Goal: Task Accomplishment & Management: Use online tool/utility

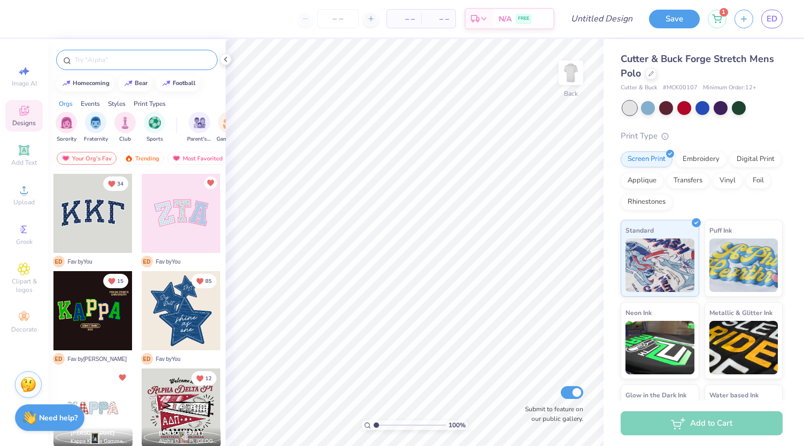
click at [109, 63] on input "text" at bounding box center [142, 59] width 137 height 11
type input "football"
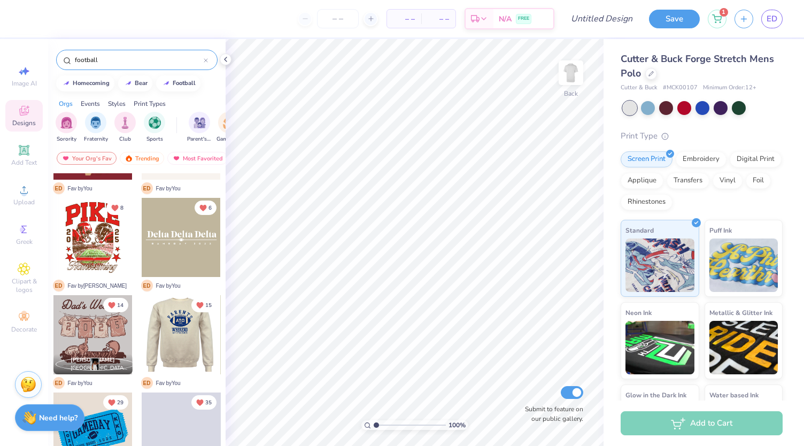
scroll to position [271, 0]
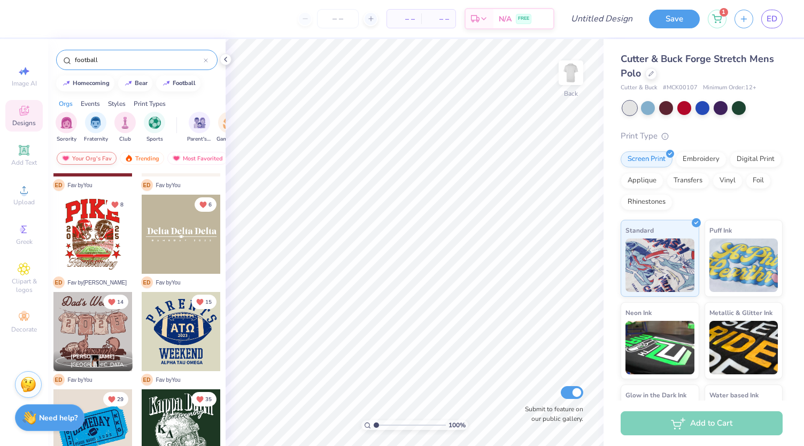
click at [104, 157] on div "Your Org's Fav" at bounding box center [87, 158] width 60 height 13
click at [192, 155] on div "Newest" at bounding box center [190, 158] width 41 height 13
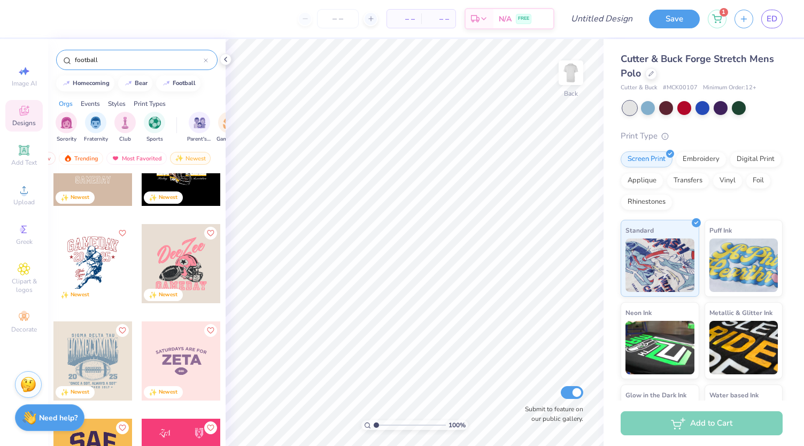
scroll to position [437, 0]
click at [120, 326] on icon "Like" at bounding box center [121, 327] width 7 height 7
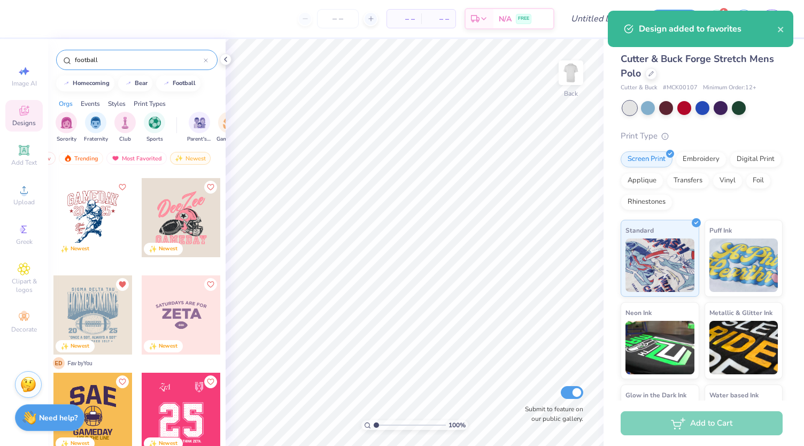
scroll to position [442, 0]
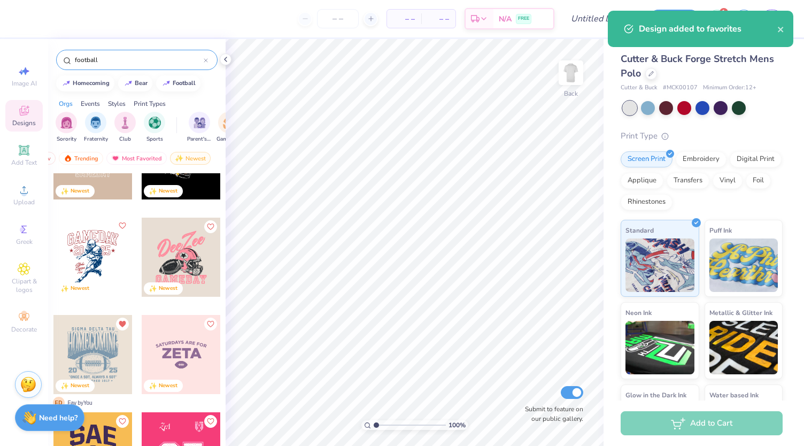
click at [120, 225] on icon "Like" at bounding box center [121, 225] width 7 height 7
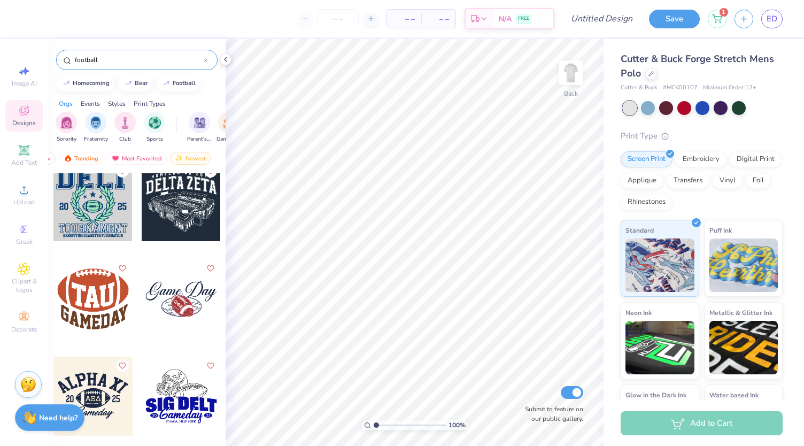
scroll to position [2832, 0]
click at [120, 263] on icon "Like" at bounding box center [121, 266] width 7 height 7
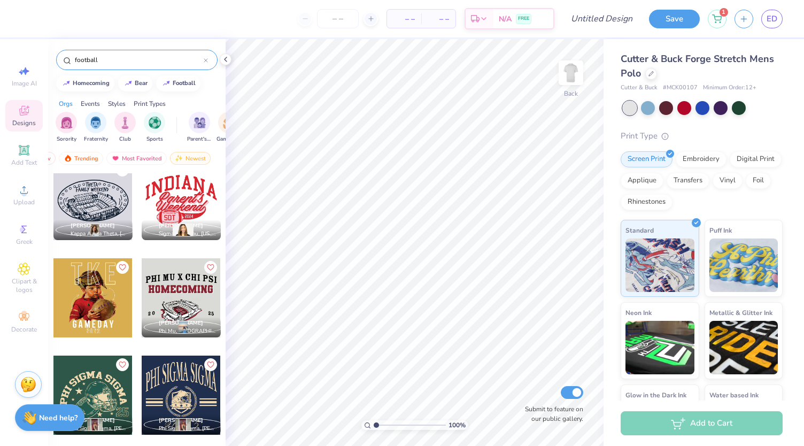
scroll to position [6511, 0]
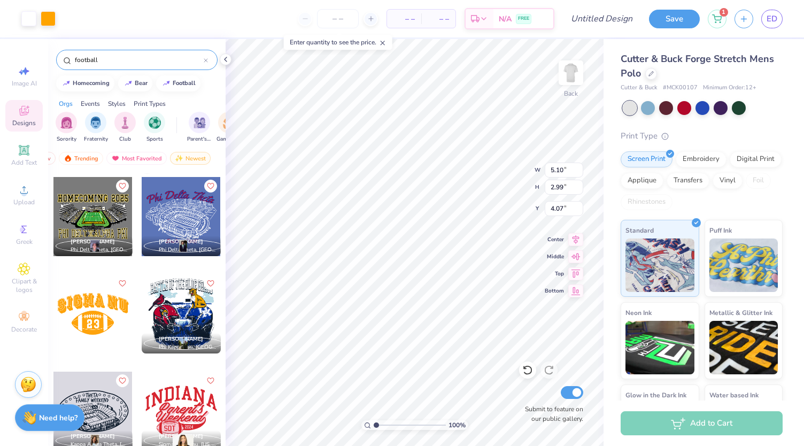
type input "5.10"
type input "2.99"
type input "4.07"
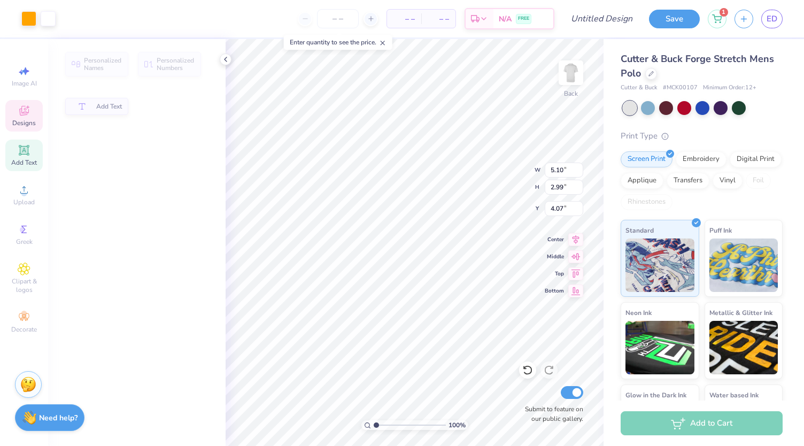
type input "1.47"
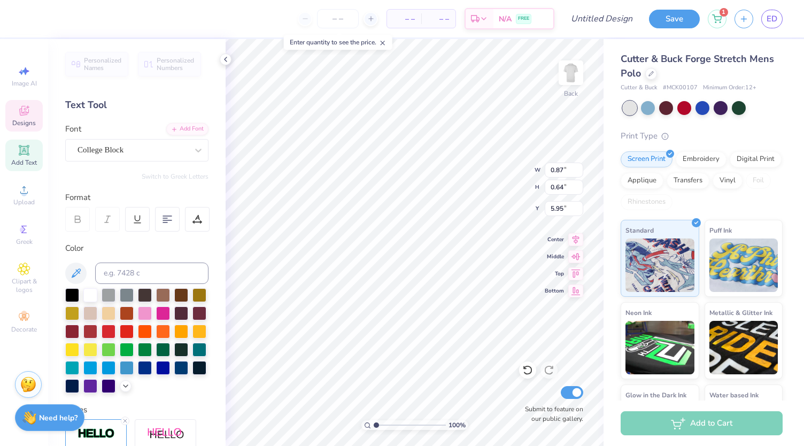
scroll to position [9, 1]
type textarea "2"
type textarea "D"
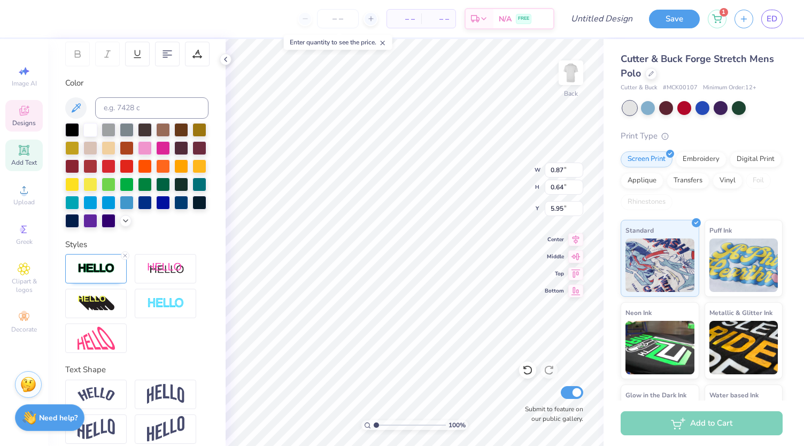
scroll to position [193, 0]
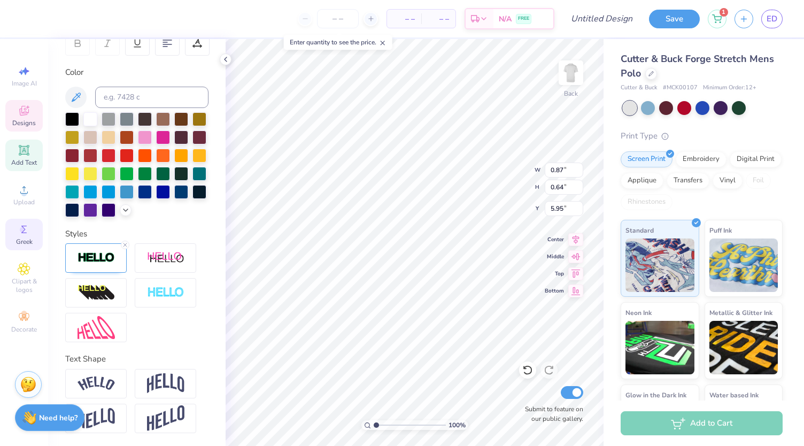
click at [20, 233] on icon at bounding box center [24, 229] width 13 height 13
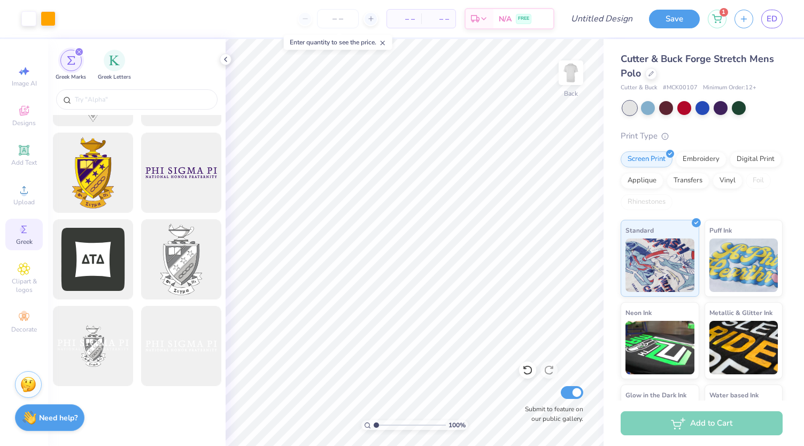
scroll to position [0, 0]
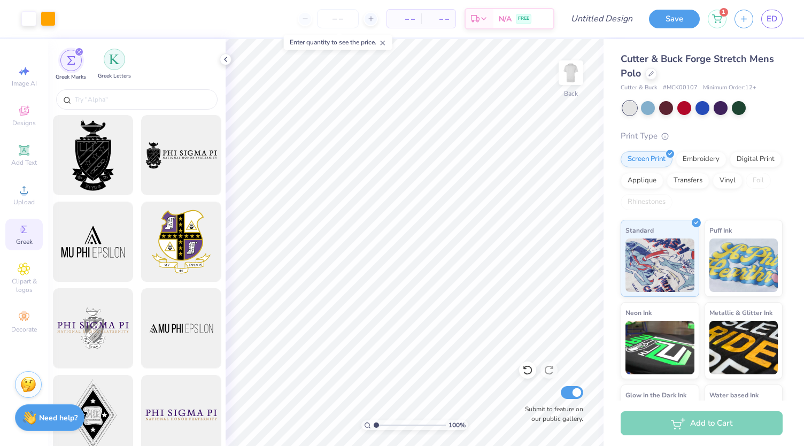
click at [114, 68] on div "filter for Greek Letters" at bounding box center [114, 59] width 21 height 21
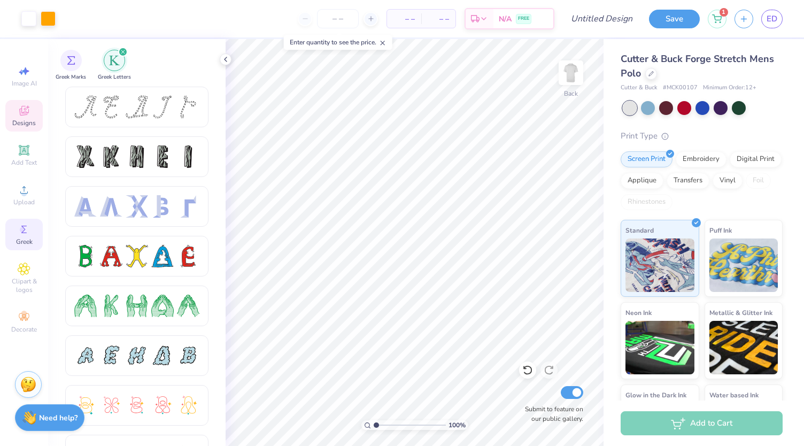
click at [28, 122] on span "Designs" at bounding box center [24, 123] width 24 height 9
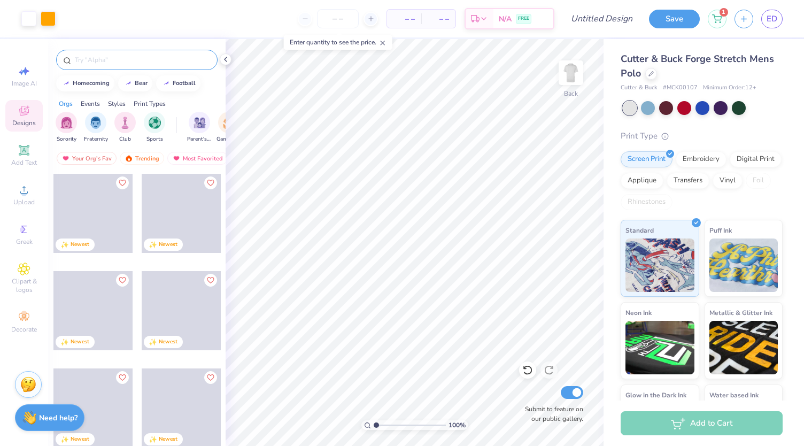
click at [109, 61] on input "text" at bounding box center [142, 59] width 137 height 11
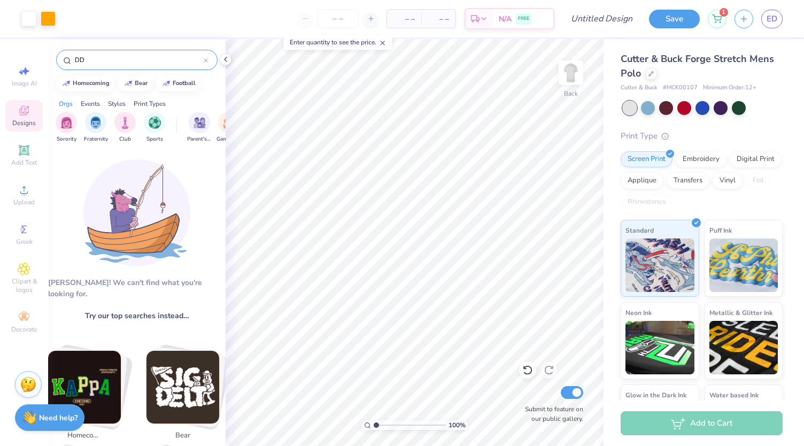
type input "D"
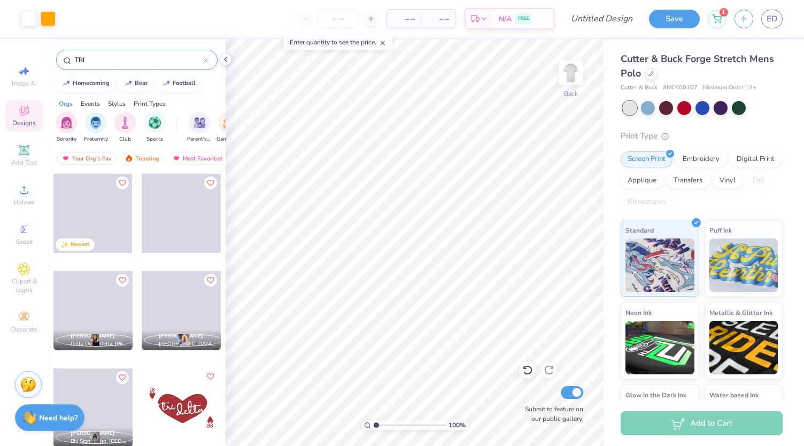
type input "TRI"
click at [206, 376] on icon "Like" at bounding box center [209, 375] width 7 height 7
click at [136, 64] on input "TRI" at bounding box center [139, 59] width 130 height 11
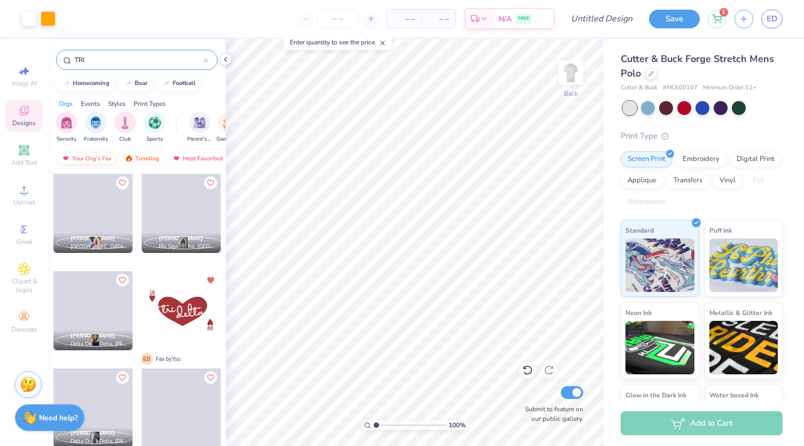
click at [74, 159] on div "Your Org's Fav" at bounding box center [87, 158] width 60 height 13
click at [97, 53] on div "TRI" at bounding box center [136, 60] width 161 height 20
click at [98, 61] on input "TRI" at bounding box center [139, 59] width 130 height 11
click at [209, 61] on div "TRI" at bounding box center [136, 60] width 161 height 20
click at [24, 83] on span "Image AI" at bounding box center [24, 83] width 25 height 9
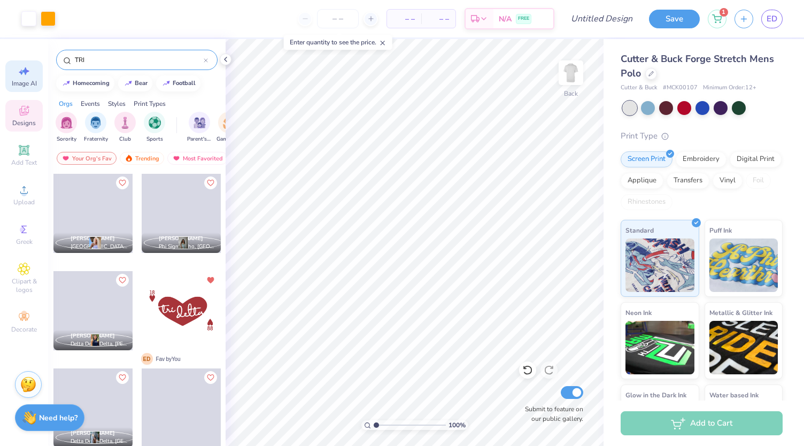
select select "4"
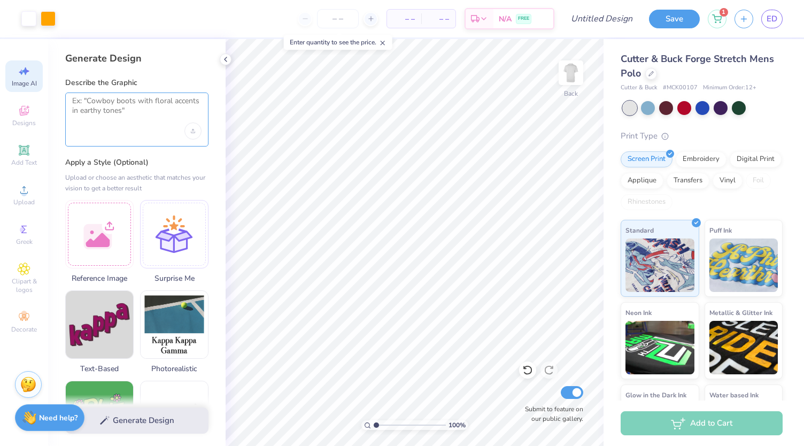
click at [157, 116] on textarea at bounding box center [136, 109] width 129 height 27
click at [111, 219] on div at bounding box center [99, 232] width 68 height 68
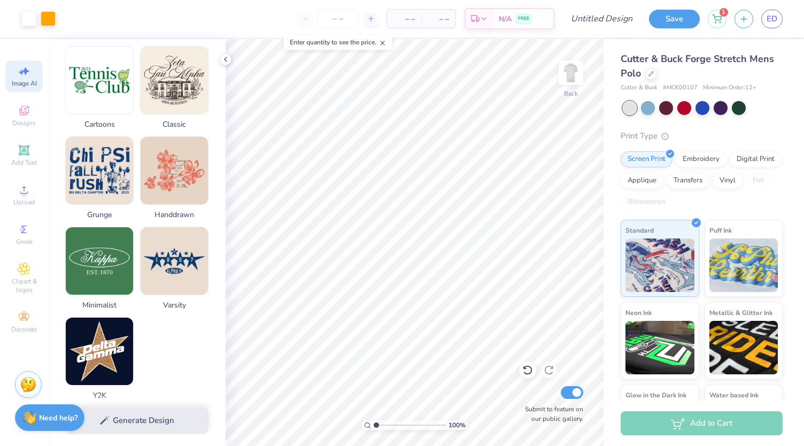
scroll to position [467, 0]
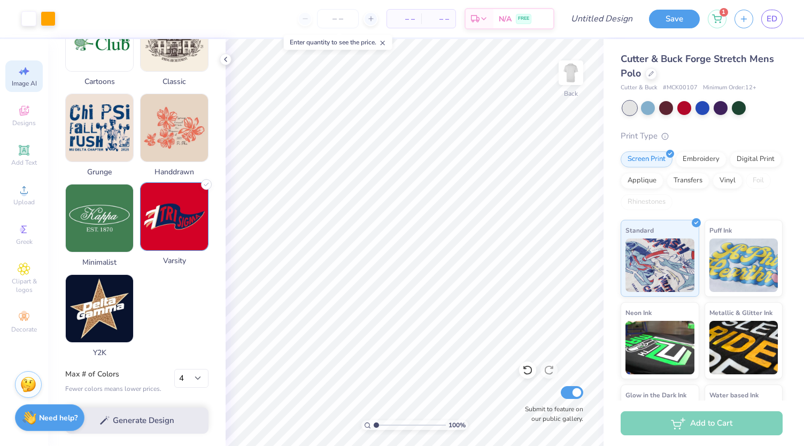
click at [172, 216] on img at bounding box center [174, 216] width 67 height 67
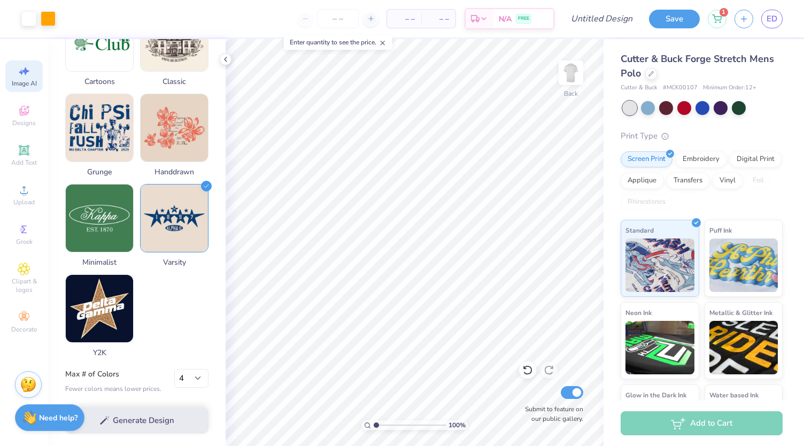
click at [148, 419] on div "Generate Design" at bounding box center [136, 420] width 177 height 52
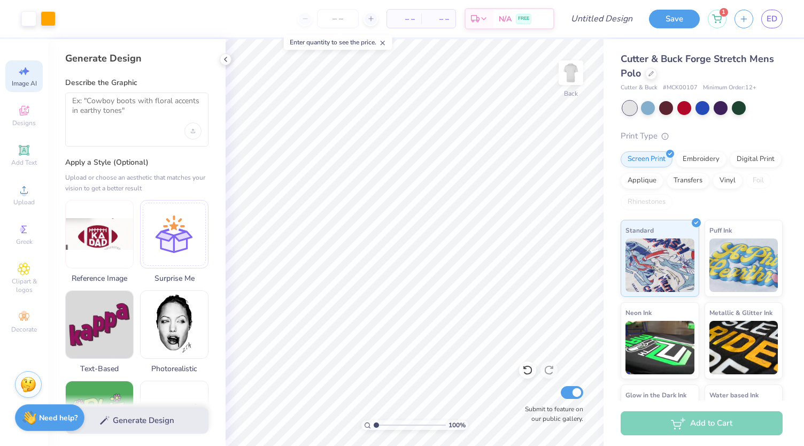
scroll to position [0, 0]
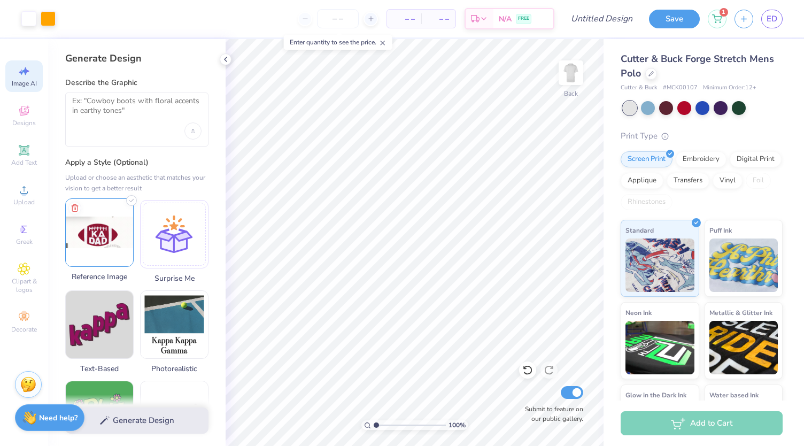
click at [111, 235] on img at bounding box center [99, 232] width 67 height 67
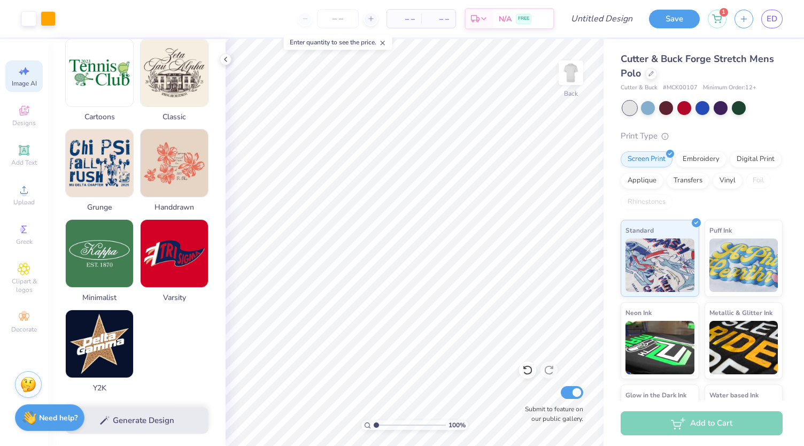
scroll to position [467, 0]
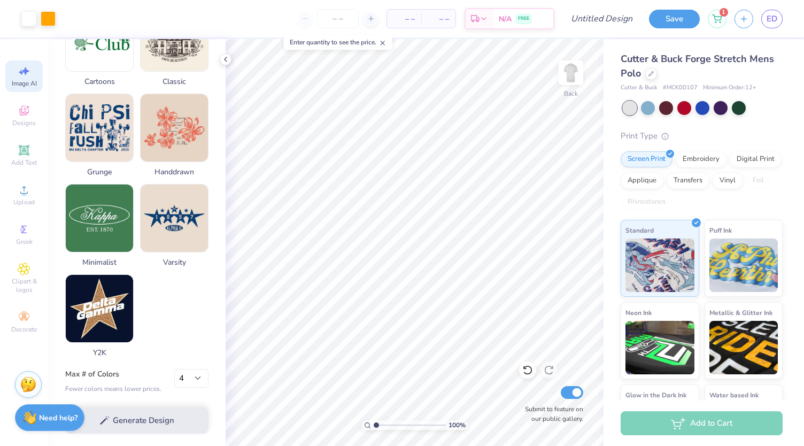
click at [145, 414] on div "Generate Design" at bounding box center [136, 420] width 177 height 52
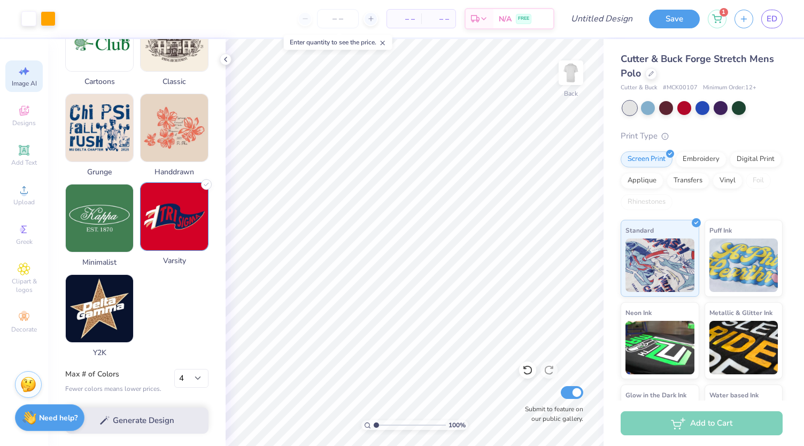
scroll to position [0, 0]
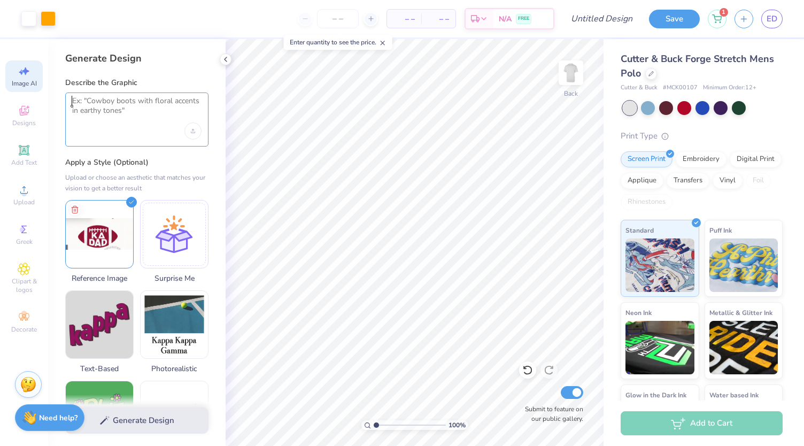
click at [122, 110] on textarea at bounding box center [136, 109] width 129 height 27
type textarea "d"
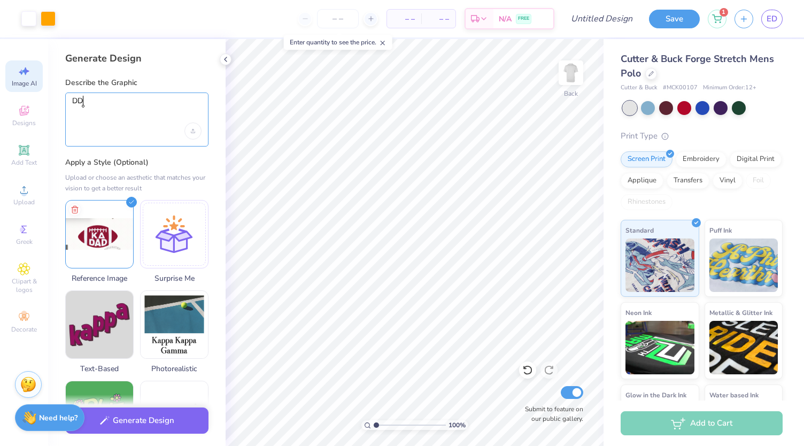
type textarea "D"
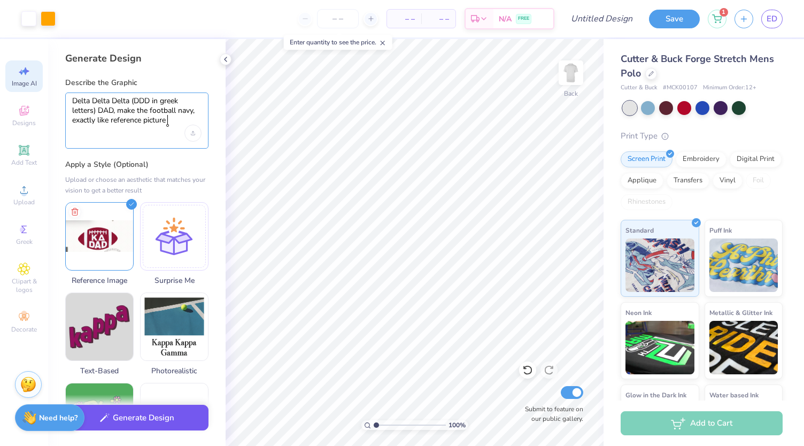
type textarea "Delta Delta Delta (DDD in greek letters) DAD, make the football navy, exactly l…"
click at [159, 417] on button "Generate Design" at bounding box center [136, 417] width 143 height 26
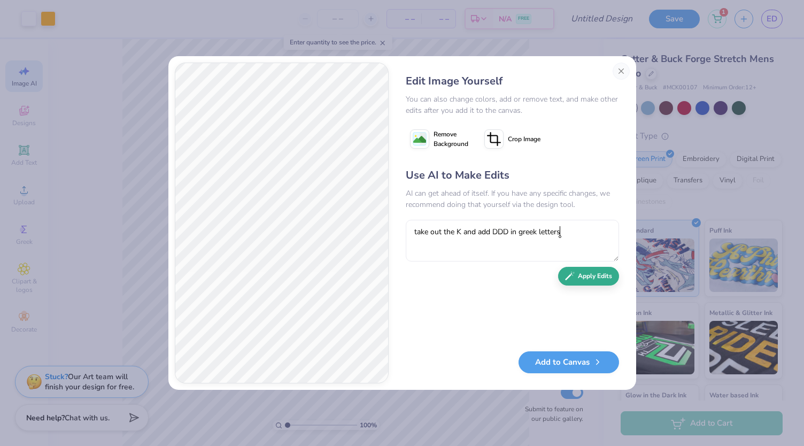
type textarea "take out the K and add DDD in greek letters"
click at [563, 275] on button "Apply Edits" at bounding box center [588, 276] width 61 height 19
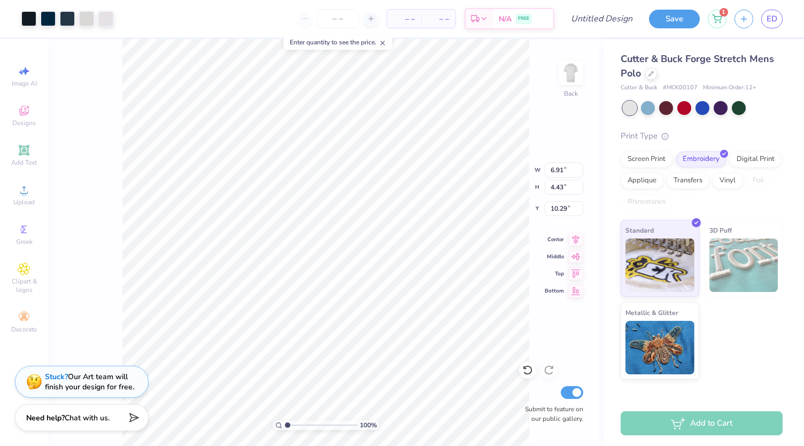
type input "2.86"
type input "1.26"
type input "5.56"
type input "3.00"
type input "2.82"
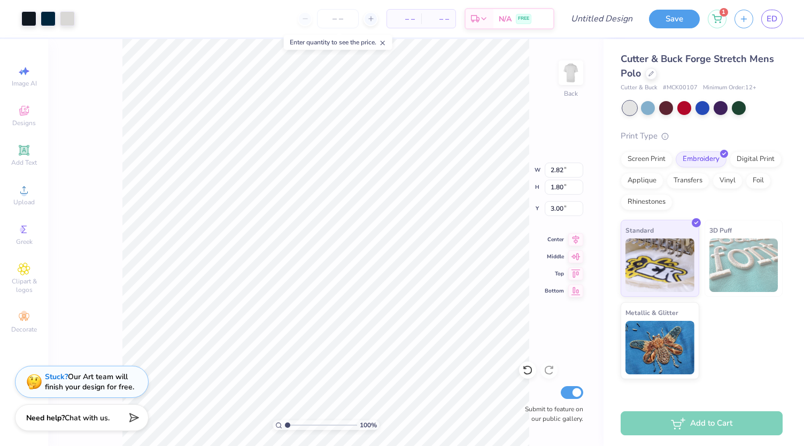
type input "1.80"
type input "5.62"
type input "6.91"
type input "4.43"
type input "10.29"
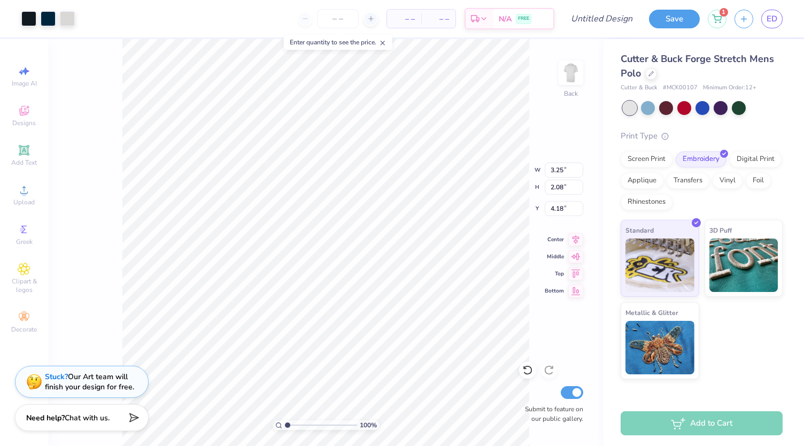
type input "3.25"
type input "2.08"
type input "4.18"
type input "4.00"
type input "3.70"
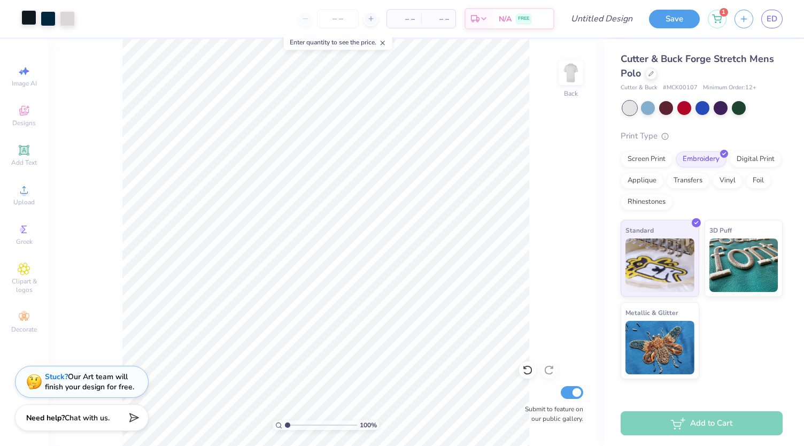
click at [27, 20] on div at bounding box center [28, 17] width 15 height 15
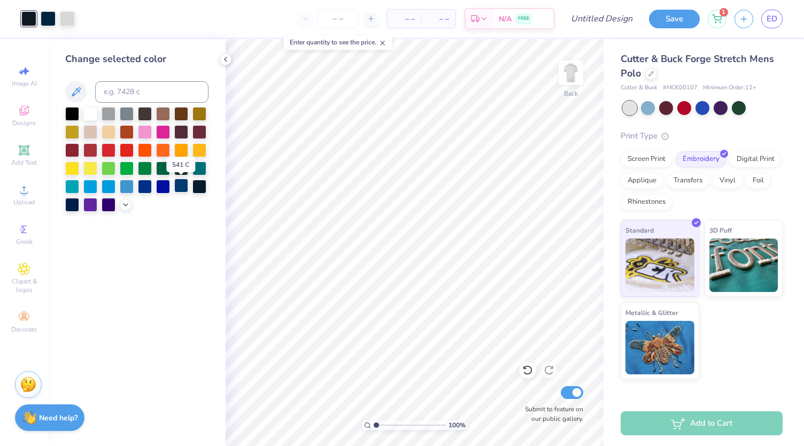
click at [183, 190] on div at bounding box center [181, 185] width 14 height 14
click at [49, 21] on div at bounding box center [48, 17] width 15 height 15
click at [145, 189] on div at bounding box center [145, 185] width 14 height 14
click at [123, 204] on icon at bounding box center [125, 204] width 9 height 9
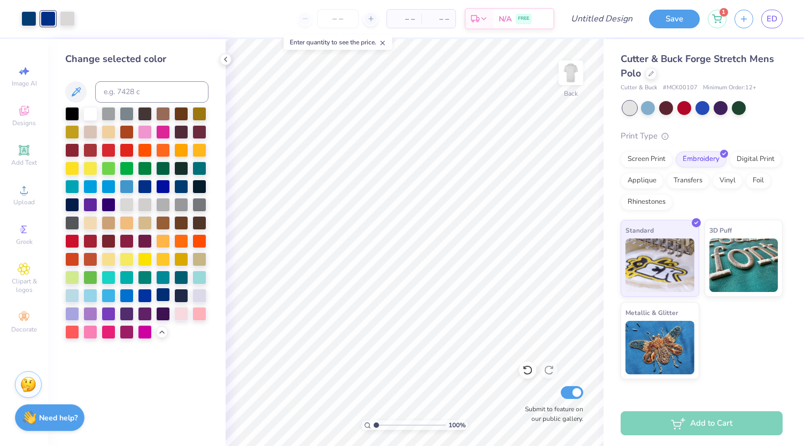
click at [168, 294] on div at bounding box center [163, 294] width 14 height 14
click at [162, 294] on div at bounding box center [163, 294] width 14 height 14
click at [188, 375] on div "Change selected color" at bounding box center [136, 242] width 177 height 407
click at [26, 158] on div "Add Text" at bounding box center [23, 155] width 37 height 32
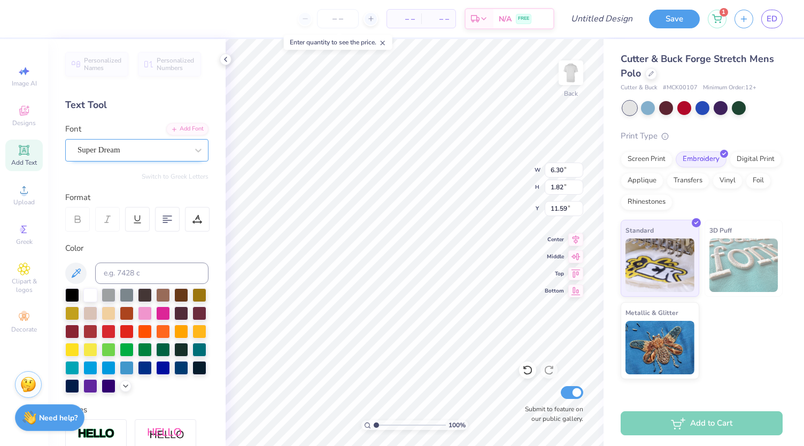
click at [90, 146] on div "Super Dream" at bounding box center [132, 150] width 112 height 17
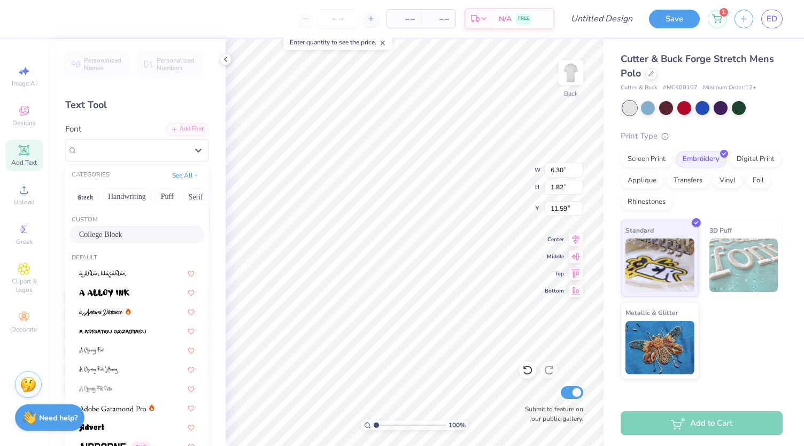
click at [103, 239] on span "College Block" at bounding box center [100, 234] width 43 height 11
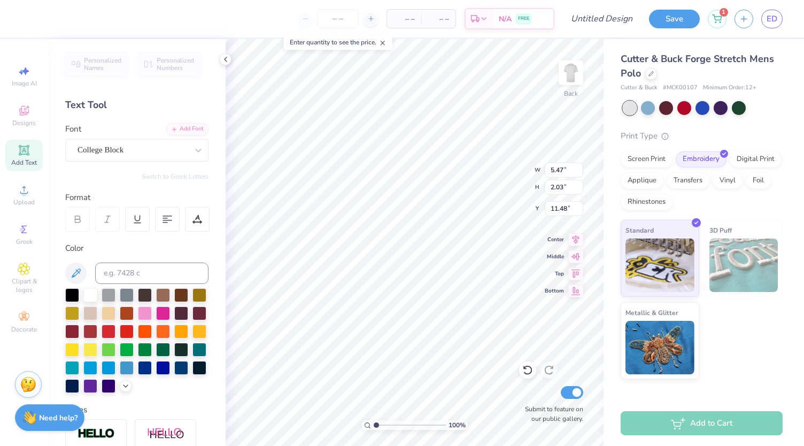
type input "5.47"
type input "2.03"
type input "11.48"
type textarea "ole miss"
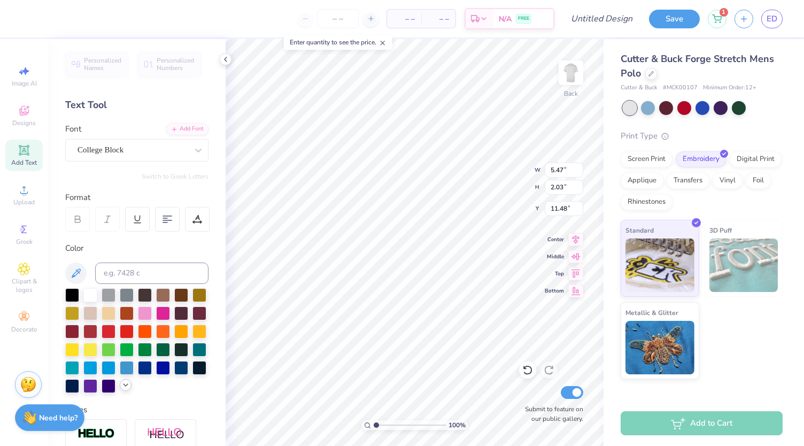
click at [123, 386] on polyline at bounding box center [125, 385] width 4 height 2
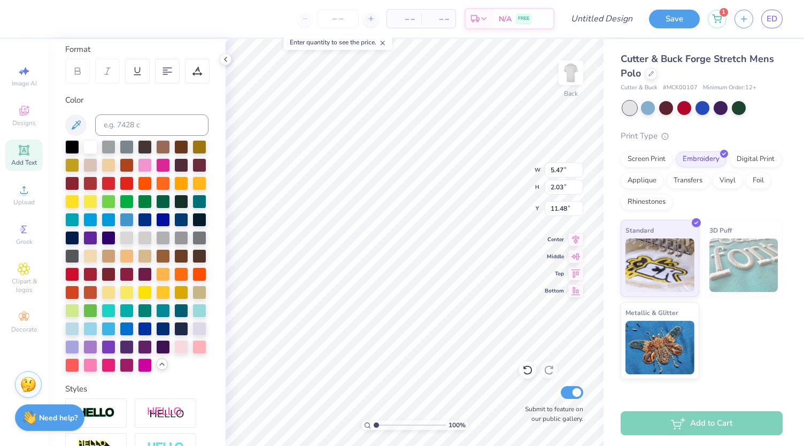
scroll to position [150, 0]
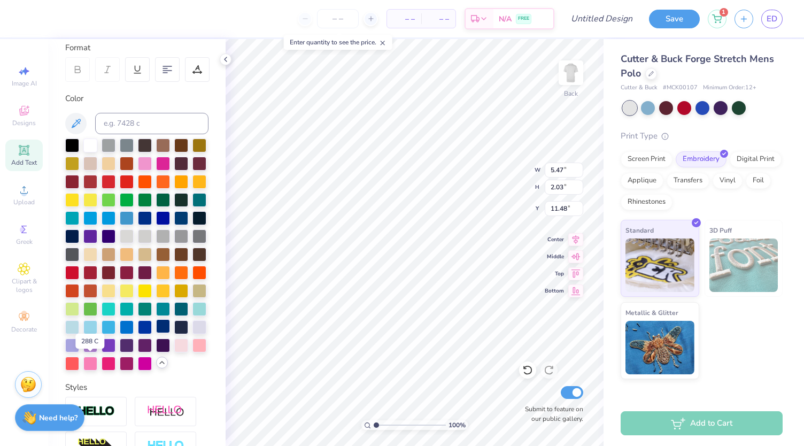
click at [156, 333] on div at bounding box center [163, 326] width 14 height 14
type input "4.27"
type input "0.92"
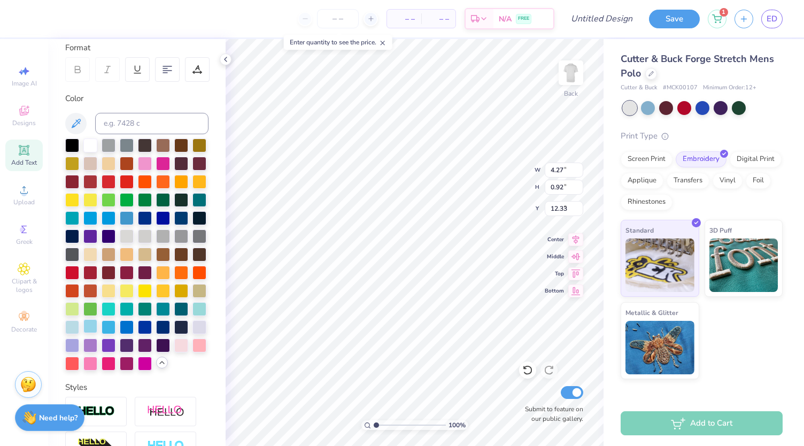
type input "2.54"
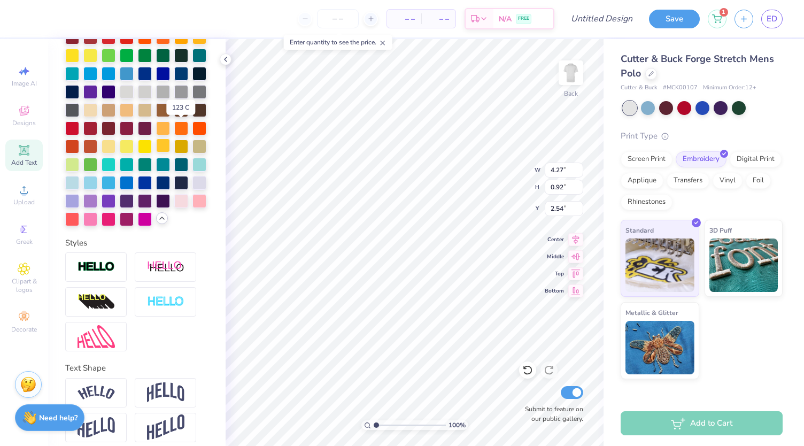
scroll to position [338, 0]
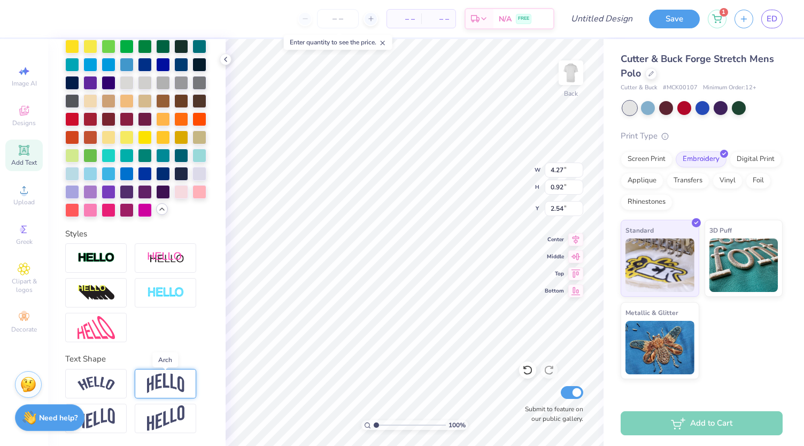
click at [167, 377] on img at bounding box center [165, 383] width 37 height 20
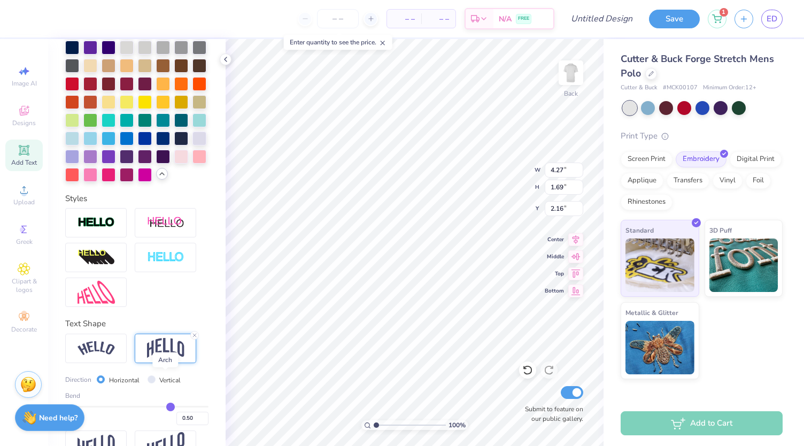
type input "1.69"
type input "2.43"
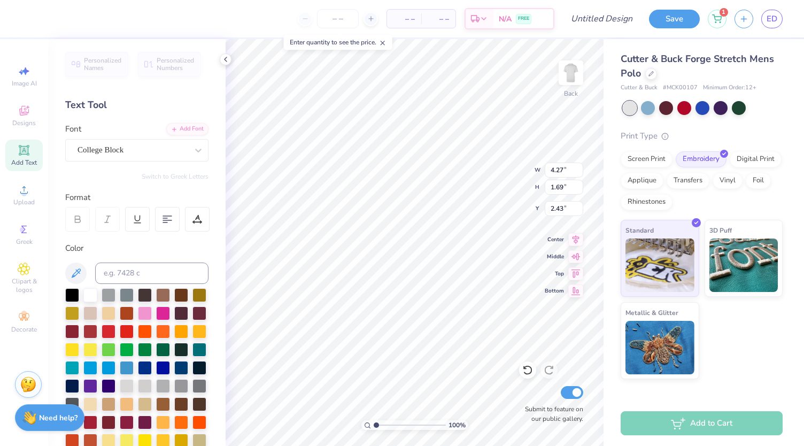
type input "0.4"
type input "0.40"
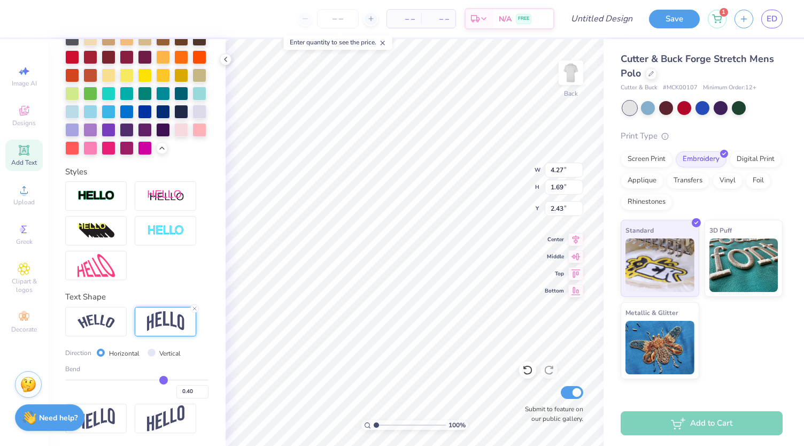
type input "0.4"
click at [158, 379] on input "range" at bounding box center [136, 380] width 143 height 2
type input "1.53"
type input "2.51"
type input "0.39"
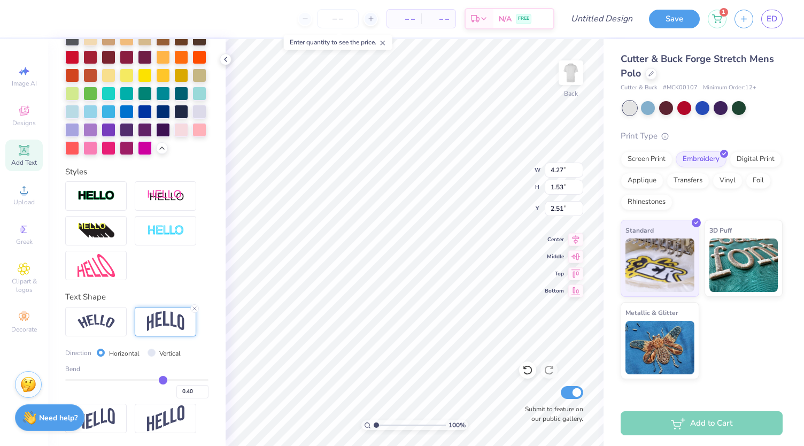
type input "0.39"
type input "0.38"
type input "0.37"
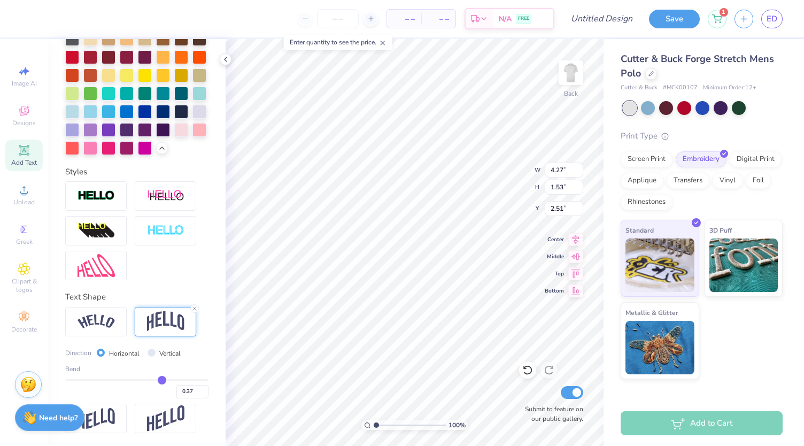
type input "0.36"
type input "0.35"
type input "0.34"
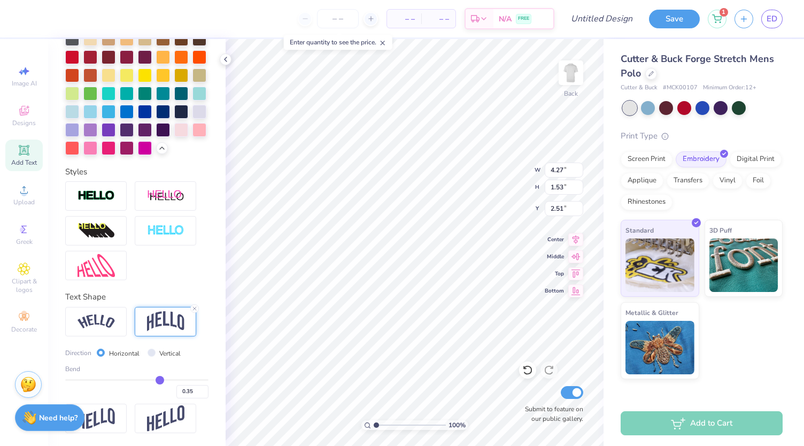
type input "0.34"
click at [154, 379] on input "range" at bounding box center [136, 380] width 143 height 2
type input "1.43"
type input "2.55"
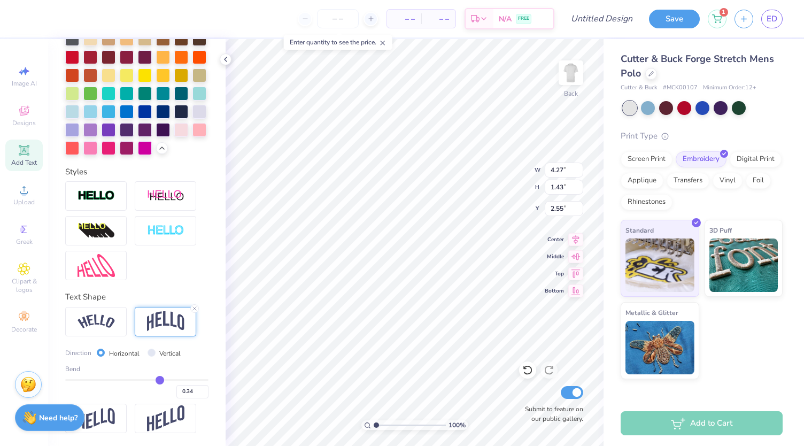
type input "3.73"
type input "1.25"
type input "2.73"
type input "2.88"
type input "1.84"
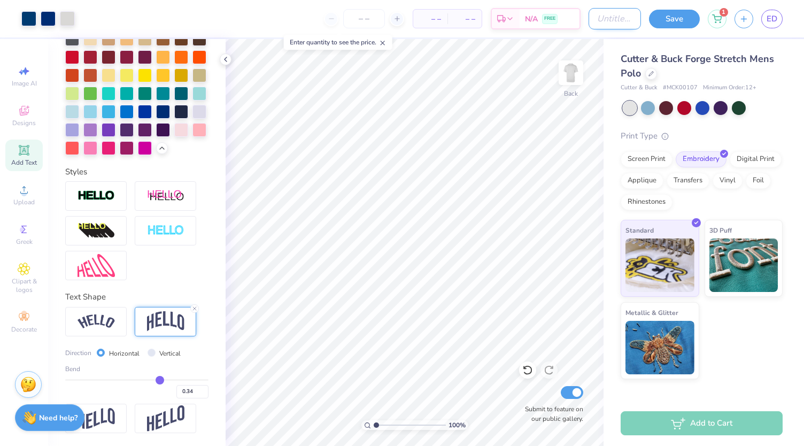
click at [589, 13] on input "Design Title" at bounding box center [614, 18] width 52 height 21
type input "dads t shirt"
type input "3.23"
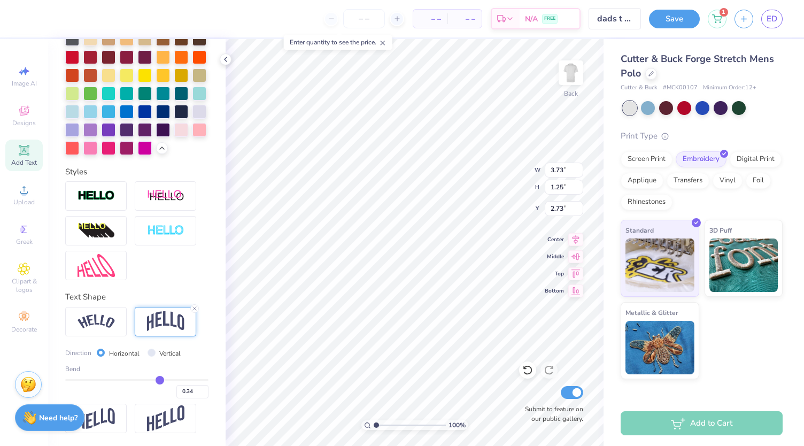
type input "1.09"
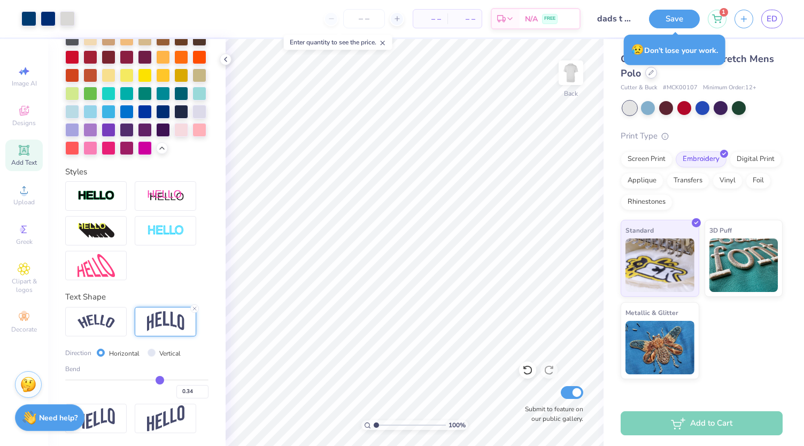
click at [646, 75] on div at bounding box center [651, 73] width 12 height 12
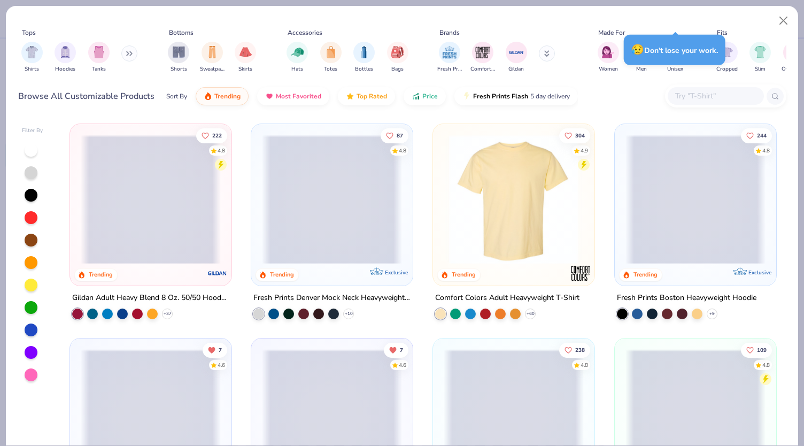
click at [687, 91] on input "text" at bounding box center [715, 96] width 82 height 12
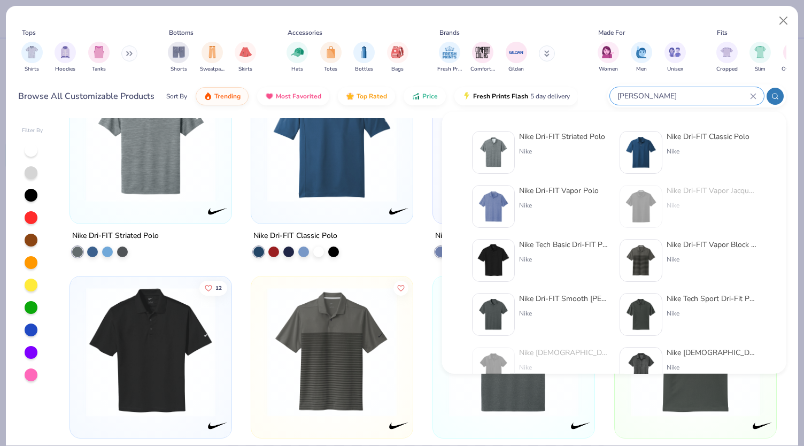
scroll to position [65, 0]
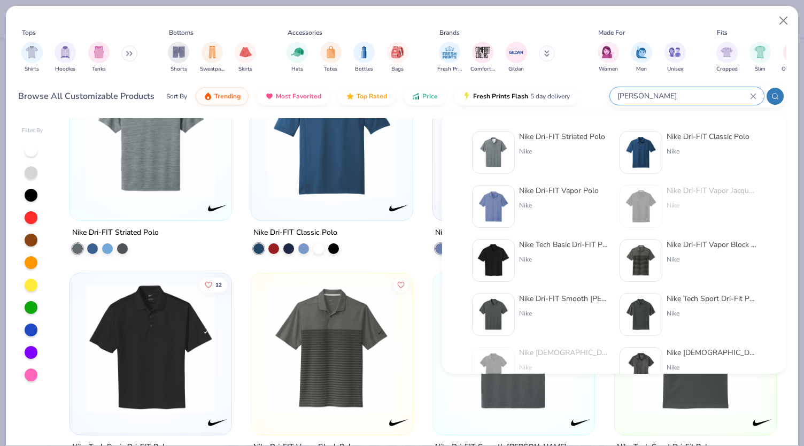
click at [754, 95] on icon at bounding box center [753, 96] width 6 height 6
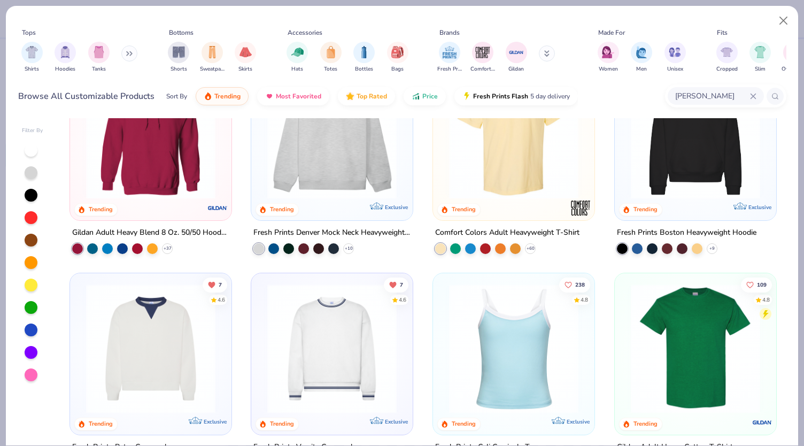
scroll to position [0, 0]
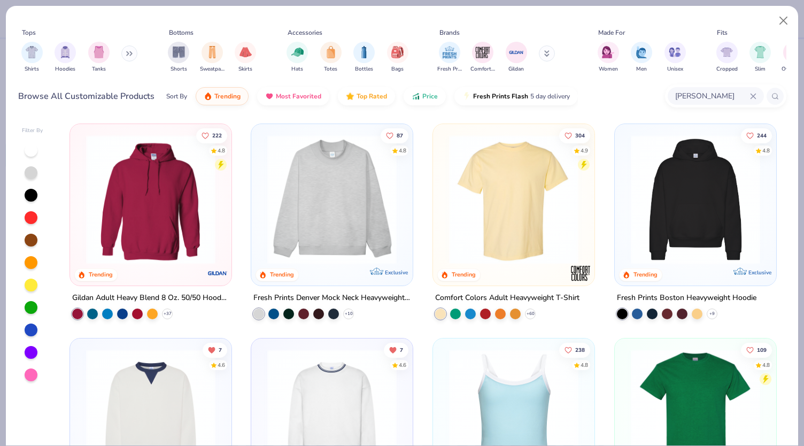
click at [709, 92] on input "[PERSON_NAME]" at bounding box center [712, 96] width 76 height 12
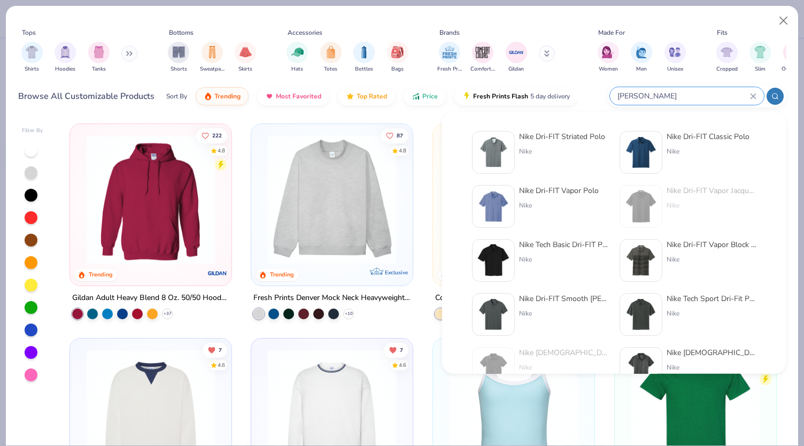
click at [628, 98] on input "[PERSON_NAME]" at bounding box center [683, 96] width 134 height 12
type input "nike polo"
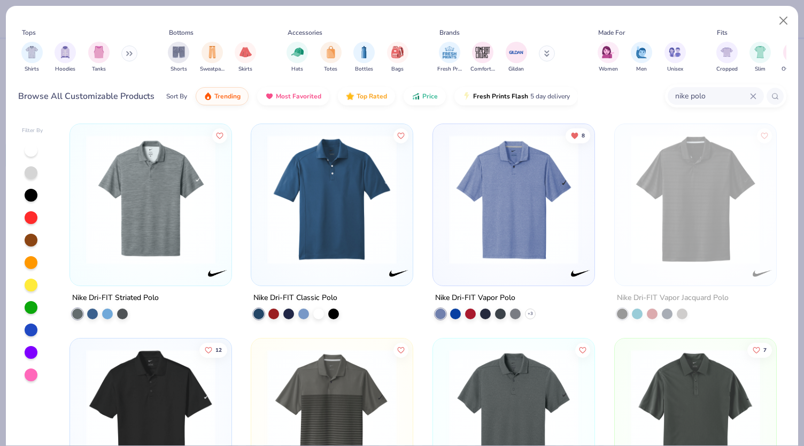
scroll to position [1, 0]
click at [314, 309] on div at bounding box center [318, 312] width 11 height 11
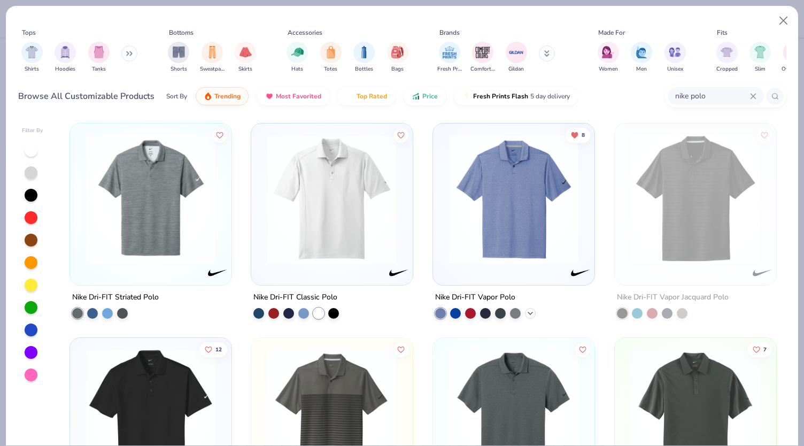
click at [526, 309] on icon at bounding box center [530, 313] width 9 height 9
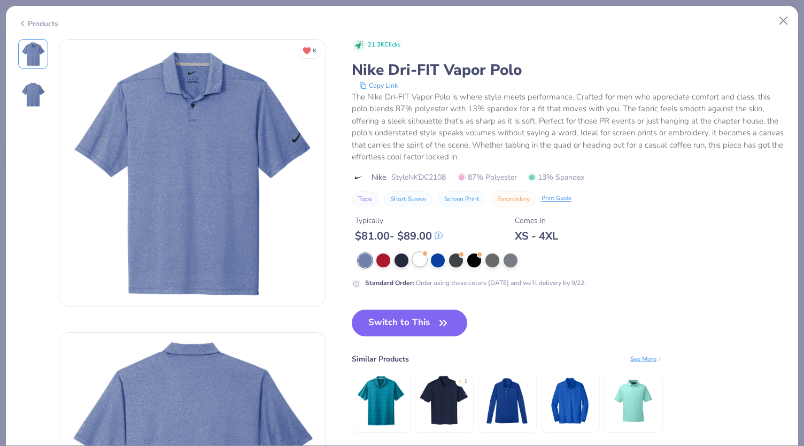
click at [419, 258] on div at bounding box center [419, 259] width 14 height 14
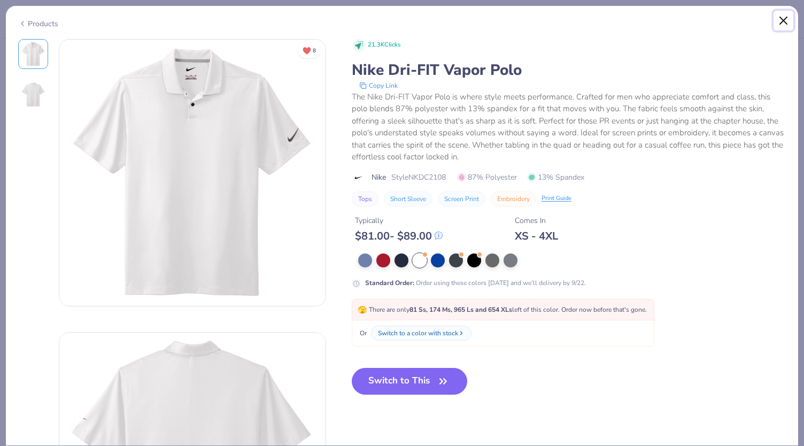
click at [785, 20] on button "Close" at bounding box center [783, 21] width 20 height 20
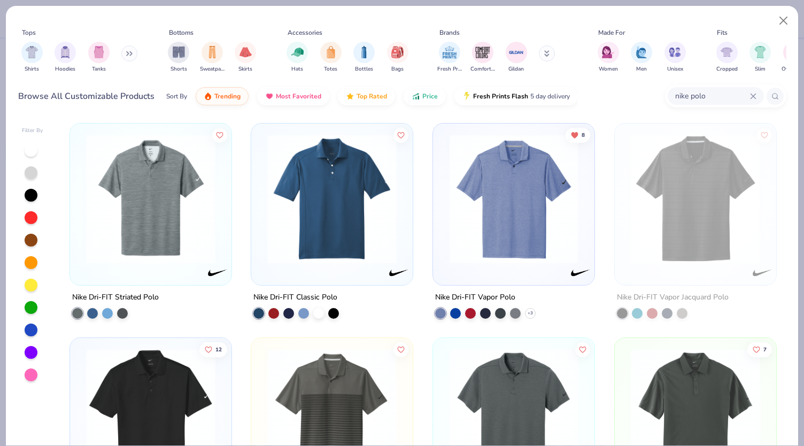
click at [187, 209] on img at bounding box center [151, 198] width 140 height 129
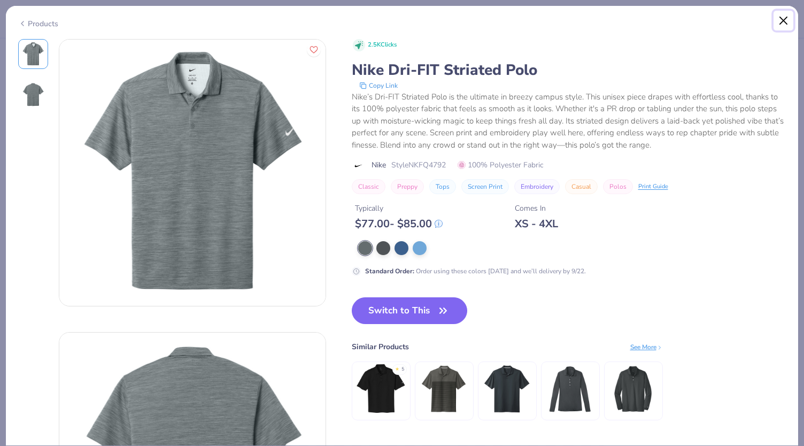
click at [777, 20] on button "Close" at bounding box center [783, 21] width 20 height 20
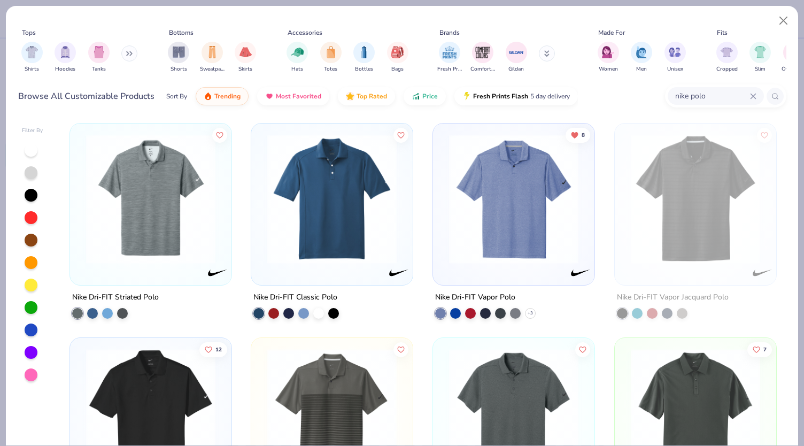
click at [529, 205] on img at bounding box center [513, 198] width 140 height 129
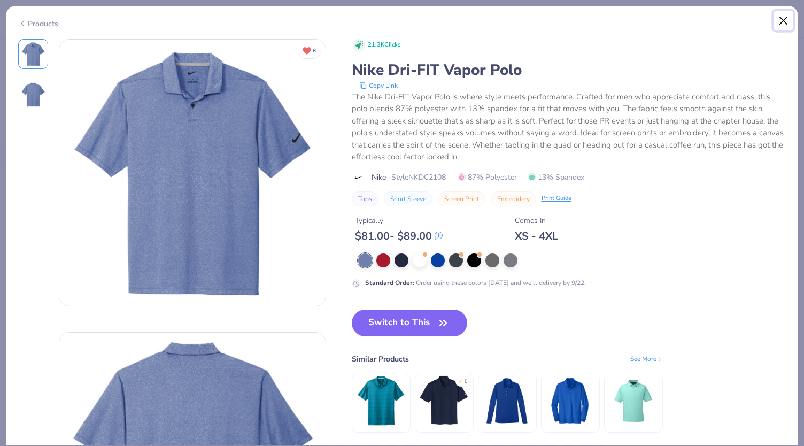
click at [784, 20] on button "Close" at bounding box center [783, 21] width 20 height 20
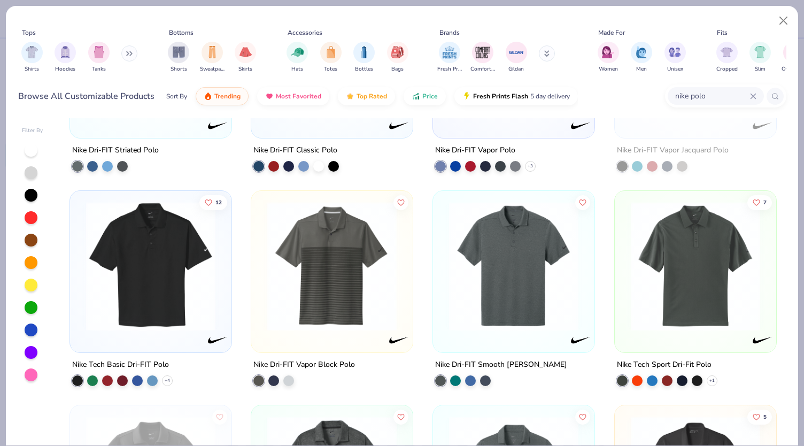
scroll to position [152, 0]
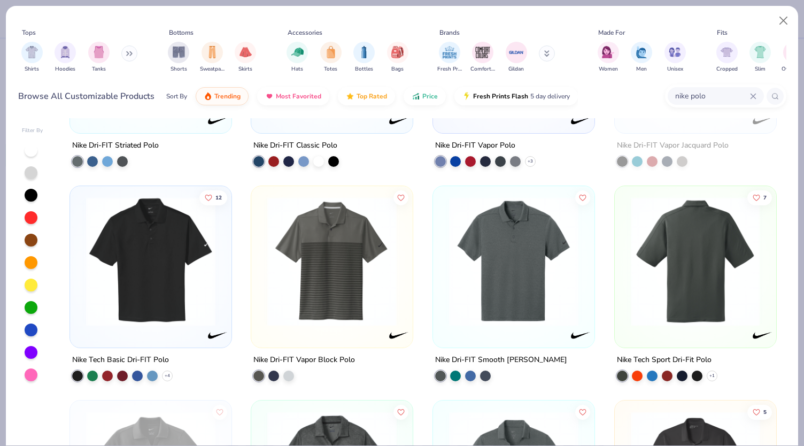
click at [625, 214] on img at bounding box center [555, 261] width 140 height 129
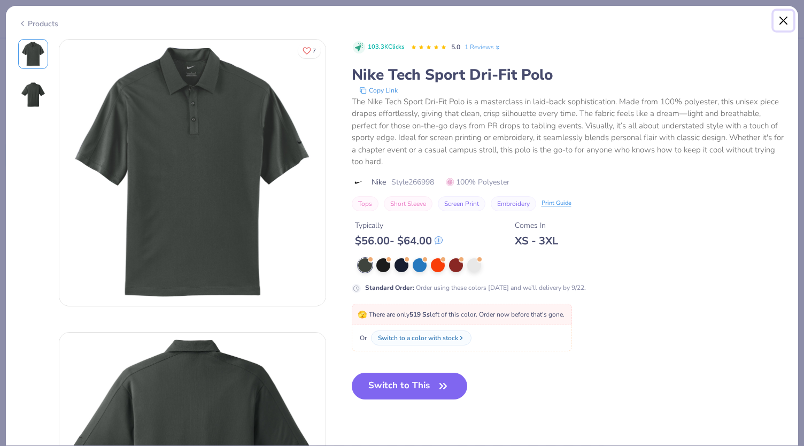
click at [782, 20] on button "Close" at bounding box center [783, 21] width 20 height 20
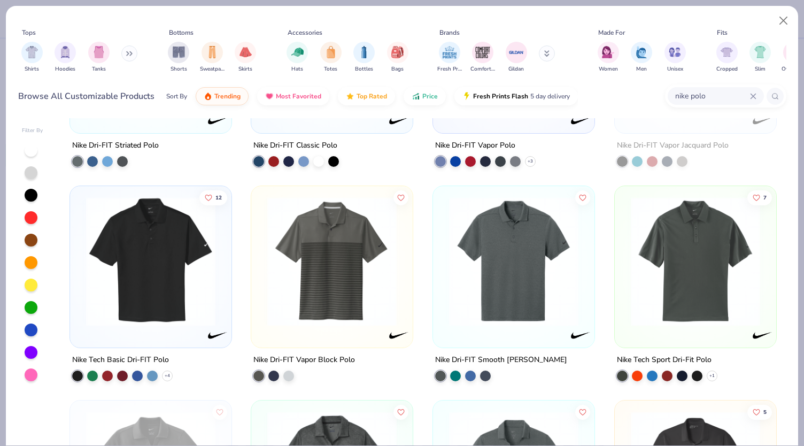
click at [471, 262] on img at bounding box center [513, 261] width 140 height 129
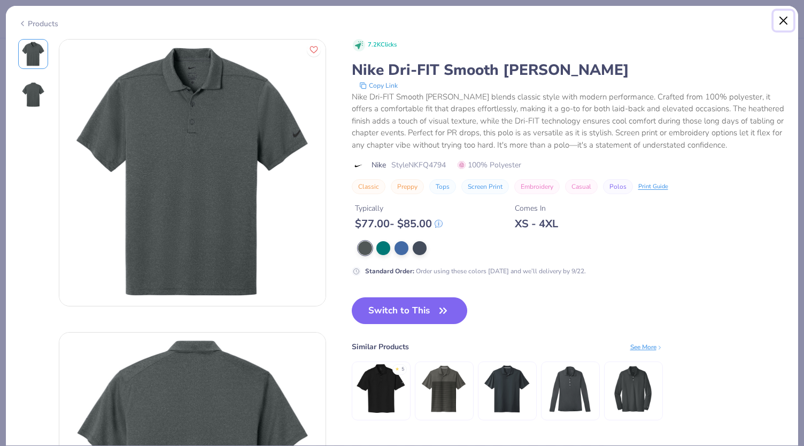
click at [782, 22] on button "Close" at bounding box center [783, 21] width 20 height 20
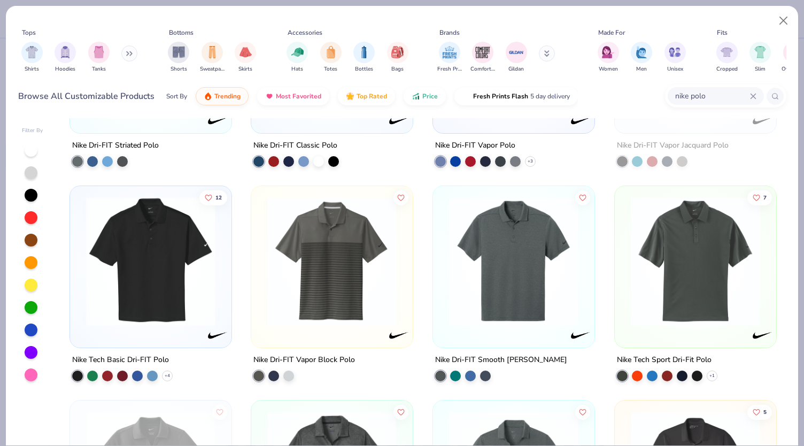
click at [174, 301] on img at bounding box center [151, 261] width 140 height 129
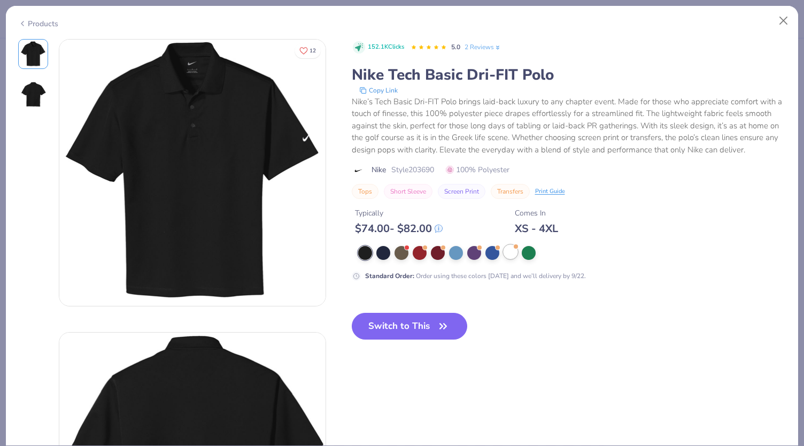
click at [509, 246] on div at bounding box center [510, 252] width 14 height 14
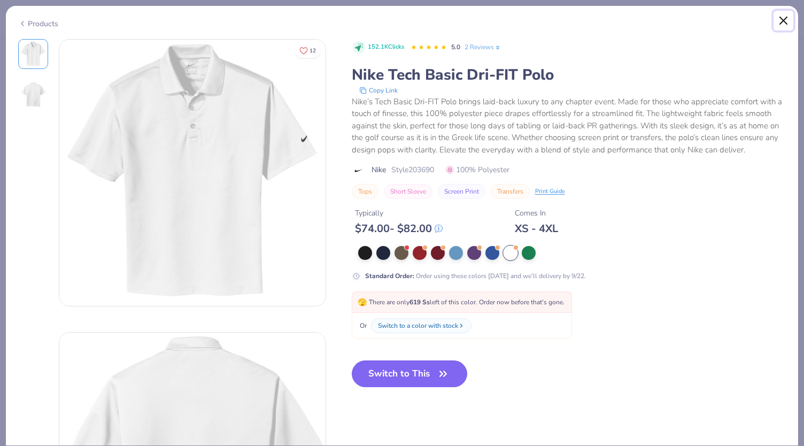
click at [784, 18] on button "Close" at bounding box center [783, 21] width 20 height 20
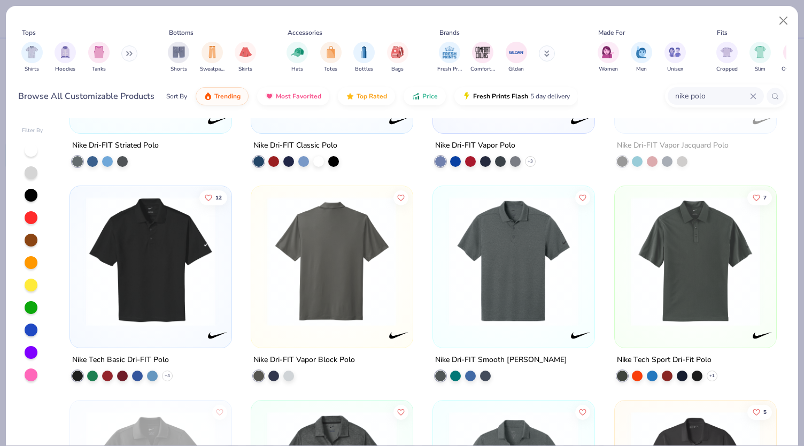
click at [705, 254] on img at bounding box center [695, 261] width 140 height 129
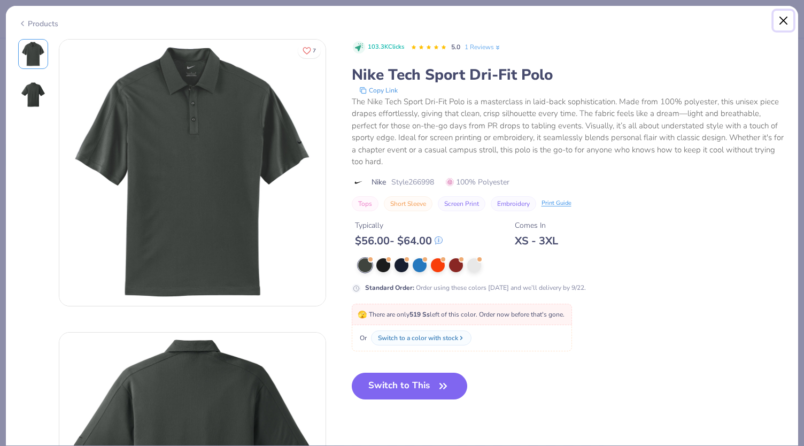
click at [782, 24] on button "Close" at bounding box center [783, 21] width 20 height 20
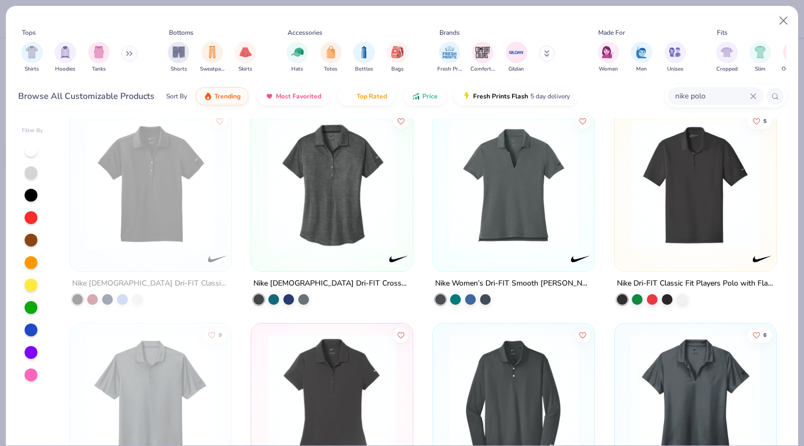
scroll to position [442, 0]
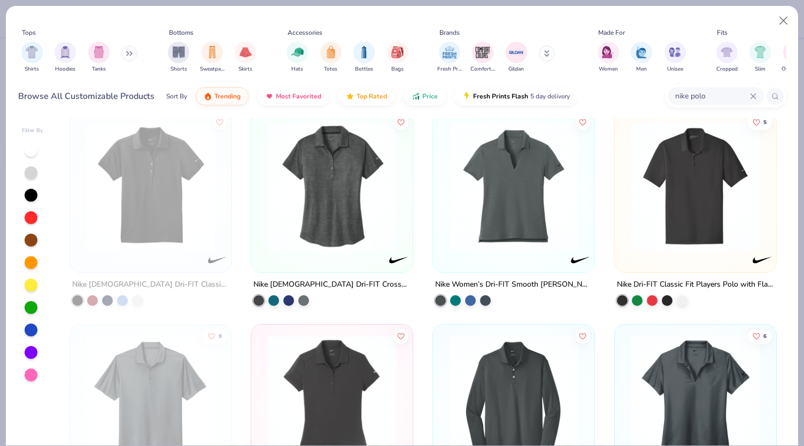
click at [682, 208] on img at bounding box center [695, 185] width 140 height 129
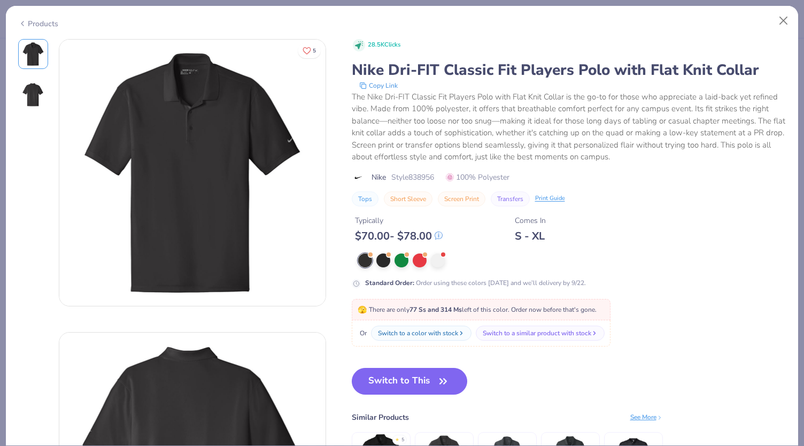
click at [772, 32] on div "Products" at bounding box center [402, 20] width 792 height 28
click at [785, 17] on button "Close" at bounding box center [783, 21] width 20 height 20
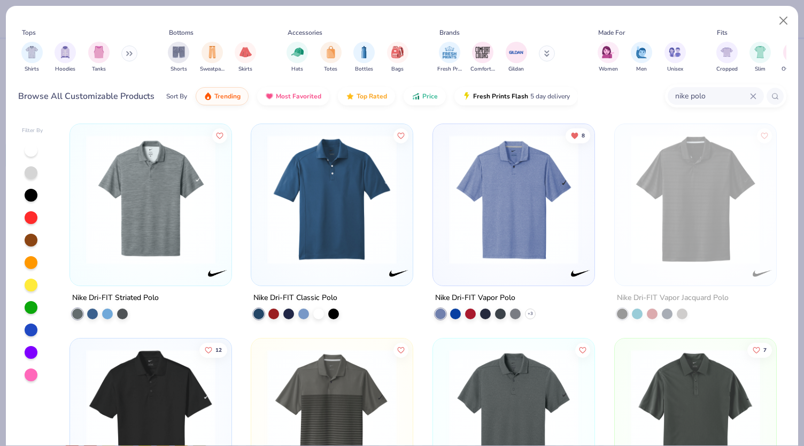
scroll to position [400, 0]
click at [178, 244] on img at bounding box center [151, 199] width 140 height 129
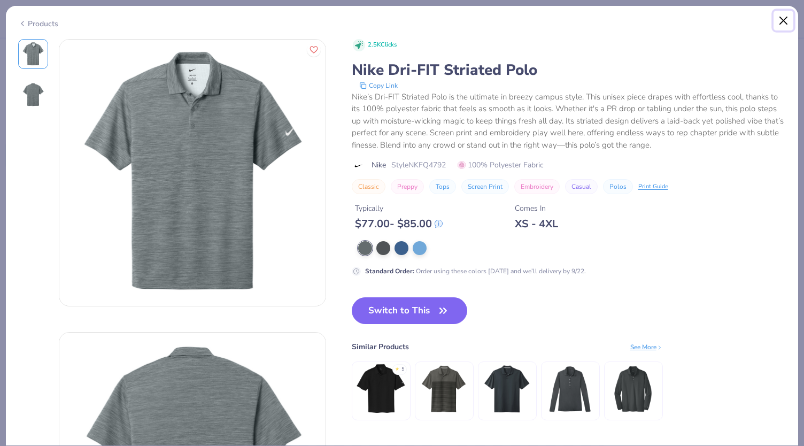
click at [779, 21] on button "Close" at bounding box center [783, 21] width 20 height 20
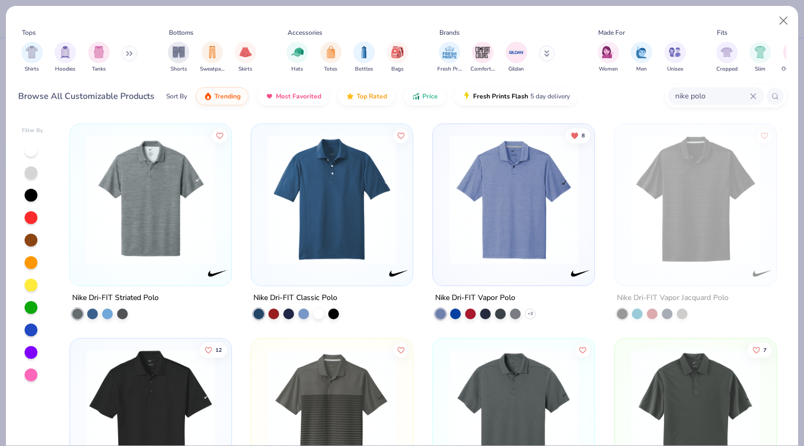
click at [328, 243] on img at bounding box center [332, 199] width 140 height 129
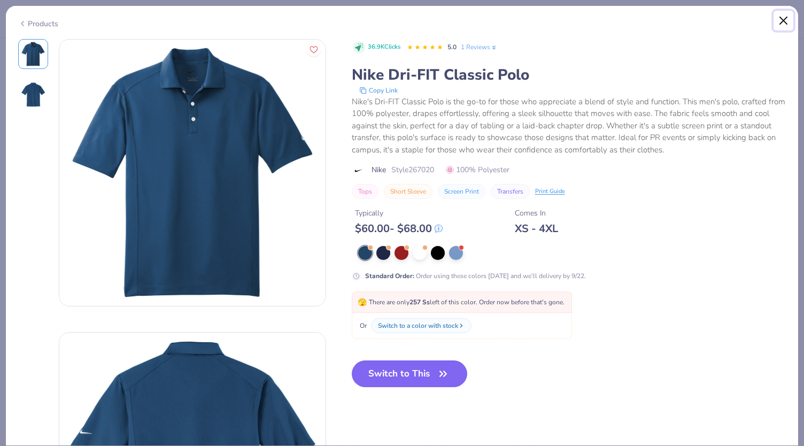
click at [784, 24] on button "Close" at bounding box center [783, 21] width 20 height 20
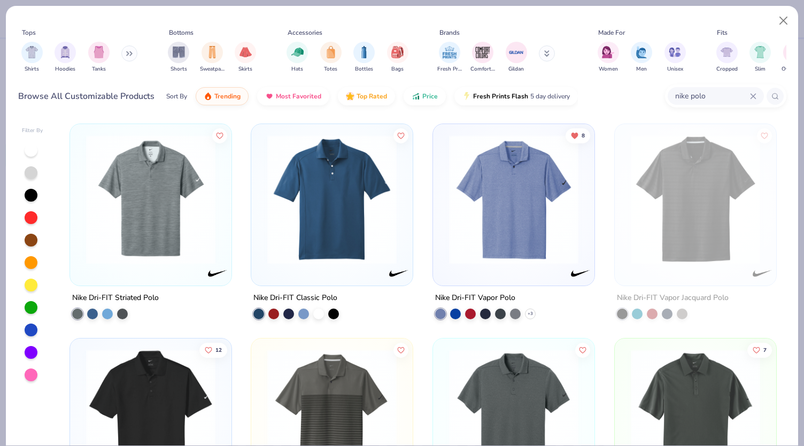
scroll to position [131, 0]
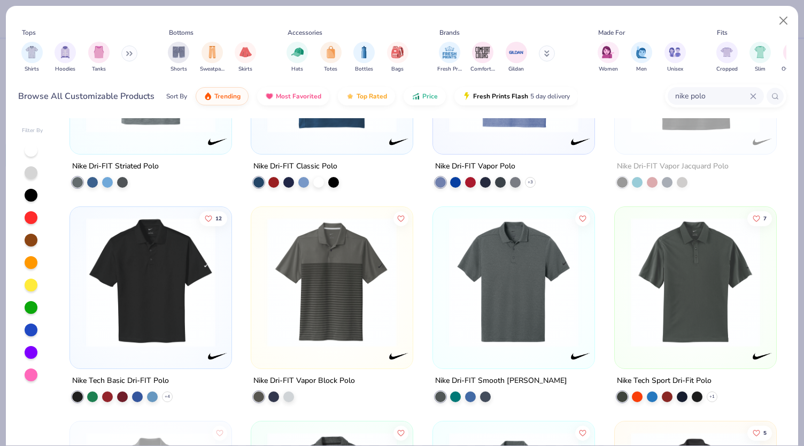
click at [160, 317] on img at bounding box center [151, 281] width 140 height 129
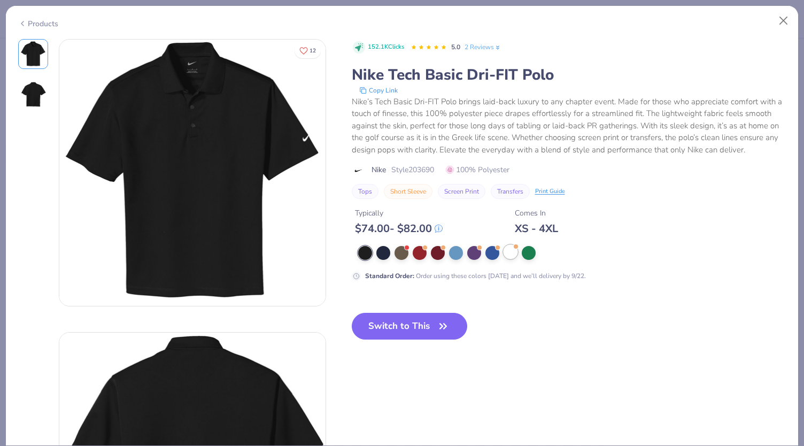
click at [512, 249] on div at bounding box center [510, 252] width 14 height 14
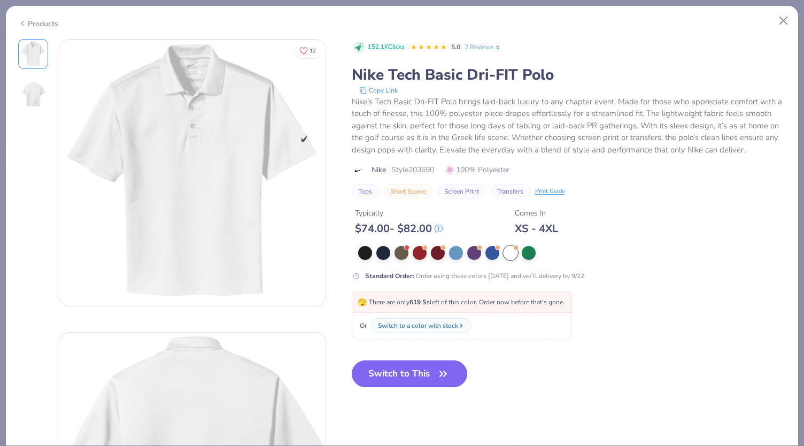
click at [408, 368] on button "Switch to This" at bounding box center [410, 373] width 116 height 27
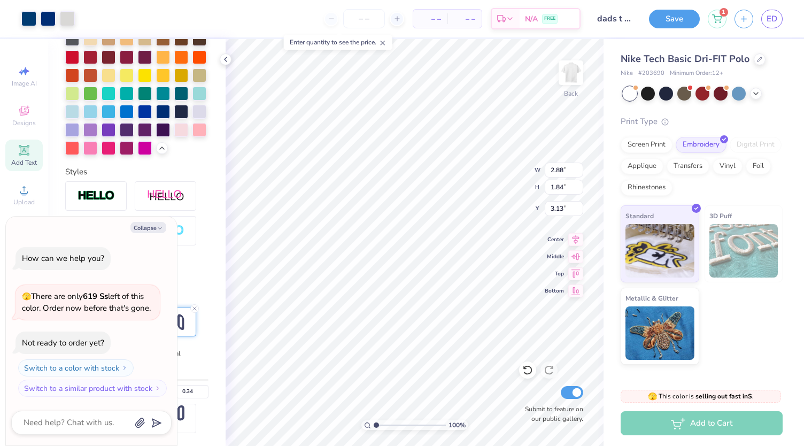
type textarea "x"
type input "3.25"
type textarea "x"
type input "3.23"
type input "1.09"
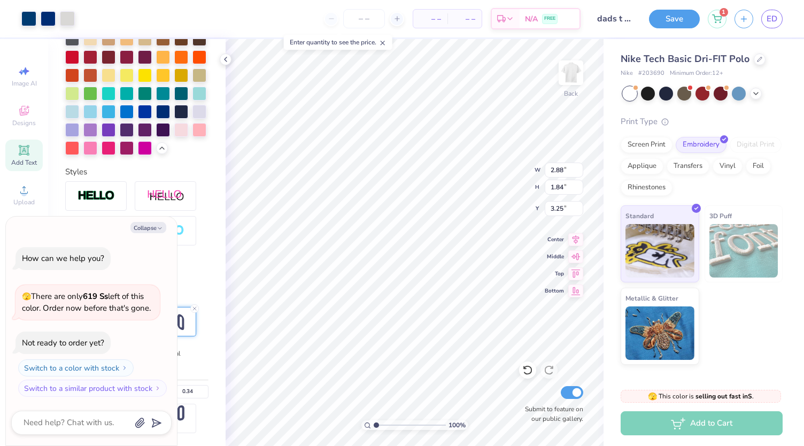
type input "2.16"
click at [668, 14] on button "Save" at bounding box center [674, 17] width 51 height 19
click at [757, 96] on icon at bounding box center [755, 92] width 9 height 9
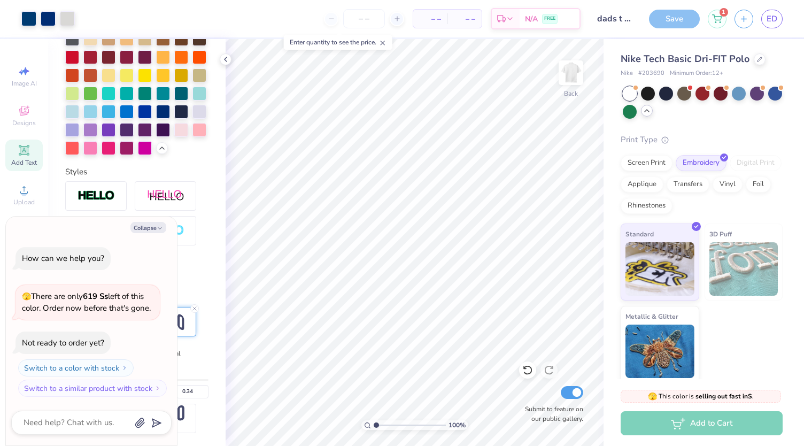
click at [664, 24] on div "Save" at bounding box center [674, 19] width 51 height 19
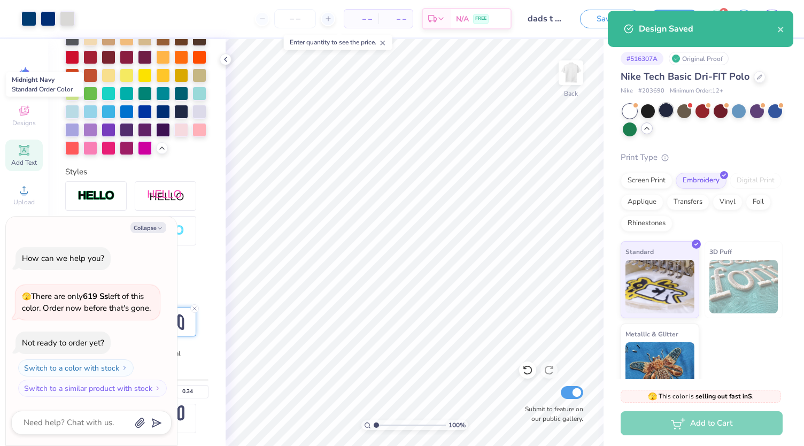
click at [666, 110] on div at bounding box center [666, 110] width 14 height 14
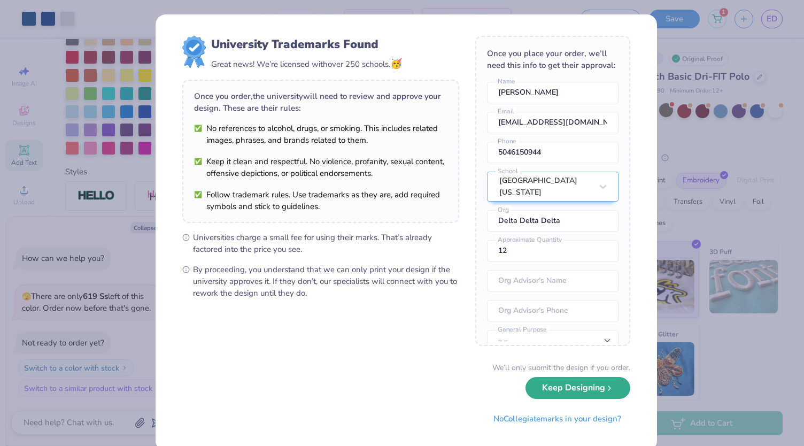
click at [545, 393] on button "Keep Designing" at bounding box center [577, 388] width 105 height 22
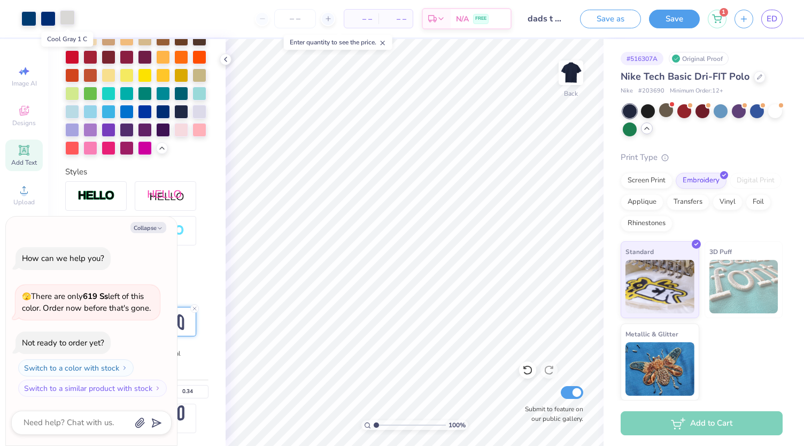
click at [66, 22] on div at bounding box center [67, 17] width 15 height 15
type textarea "x"
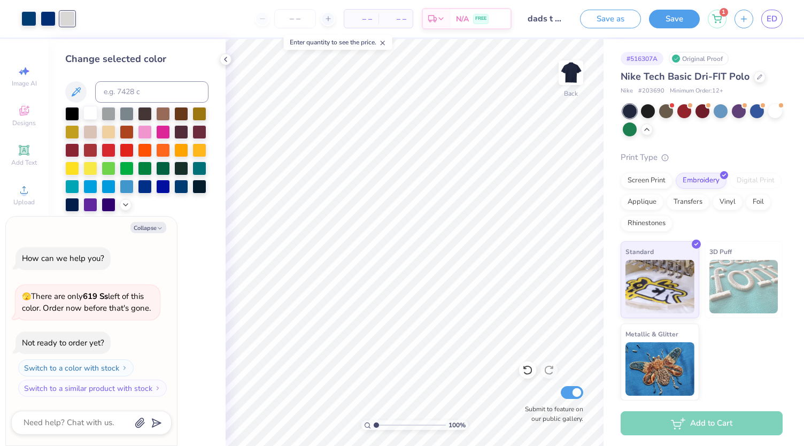
click at [94, 115] on div at bounding box center [90, 113] width 14 height 14
click at [109, 184] on div at bounding box center [109, 185] width 14 height 14
click at [48, 22] on div at bounding box center [48, 17] width 15 height 15
click at [95, 114] on div at bounding box center [90, 113] width 14 height 14
click at [69, 23] on div at bounding box center [67, 17] width 15 height 15
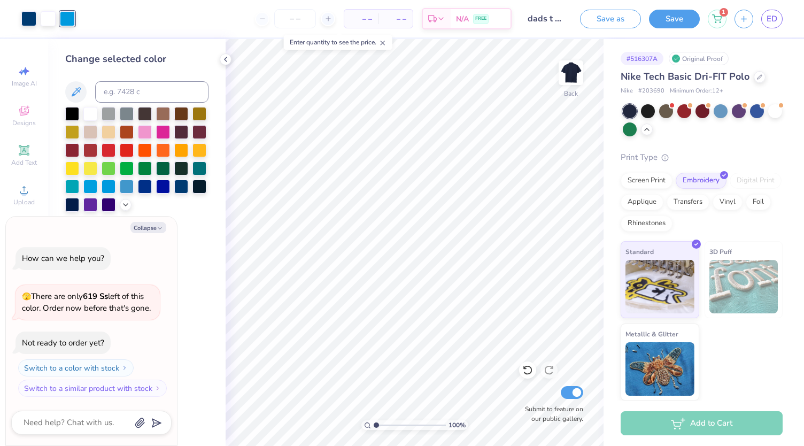
click at [118, 205] on div at bounding box center [136, 159] width 143 height 105
click at [127, 205] on icon at bounding box center [125, 203] width 9 height 9
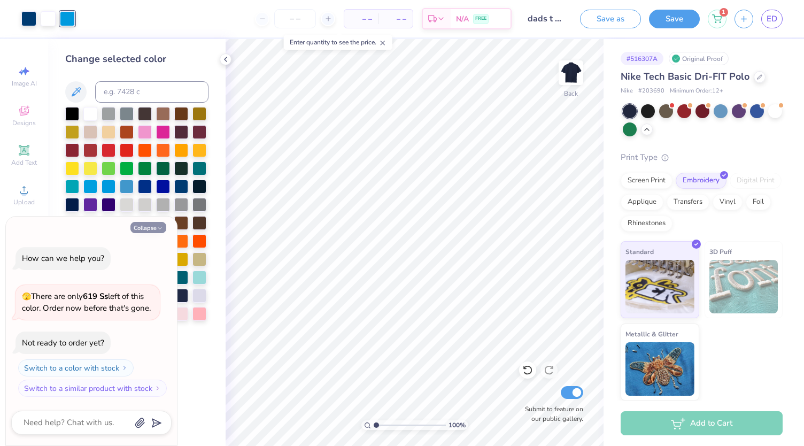
click at [163, 232] on button "Collapse" at bounding box center [148, 227] width 36 height 11
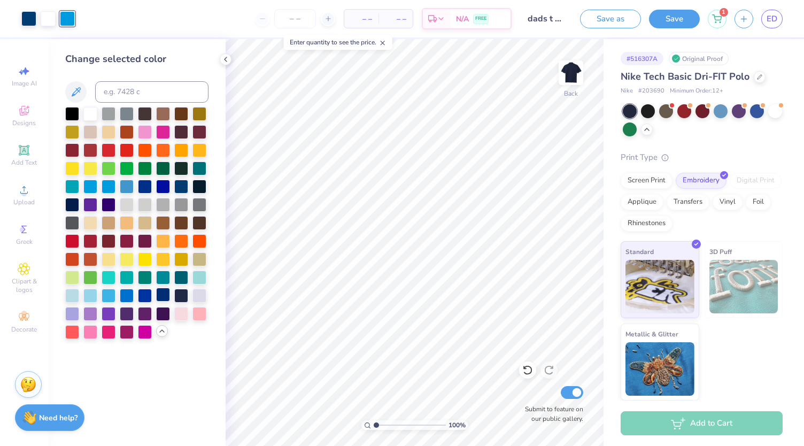
click at [162, 295] on div at bounding box center [163, 294] width 14 height 14
click at [187, 360] on div "Change selected color" at bounding box center [136, 242] width 177 height 407
click at [619, 20] on button "Save as" at bounding box center [610, 17] width 61 height 19
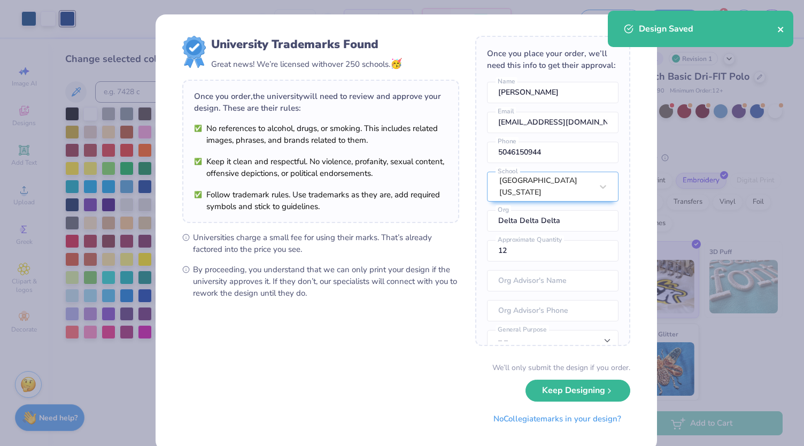
click at [782, 31] on icon "close" at bounding box center [779, 29] width 5 height 5
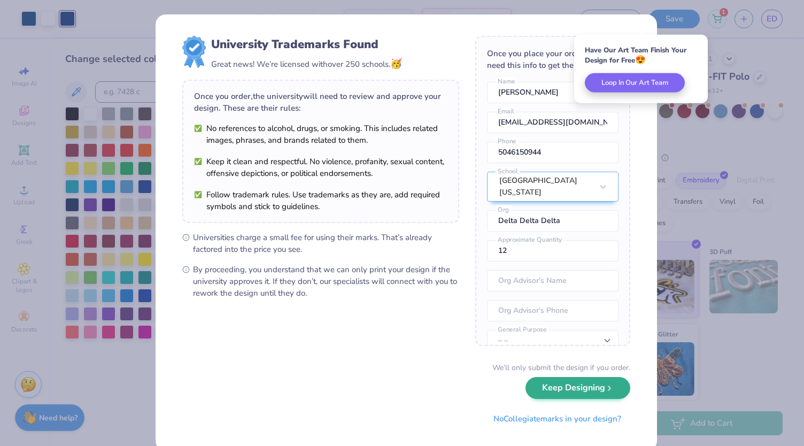
click at [573, 398] on div "We’ll only submit the design if you order. Keep Designing No Collegiate marks i…" at bounding box center [406, 395] width 448 height 67
click at [565, 391] on button "Keep Designing" at bounding box center [577, 388] width 105 height 22
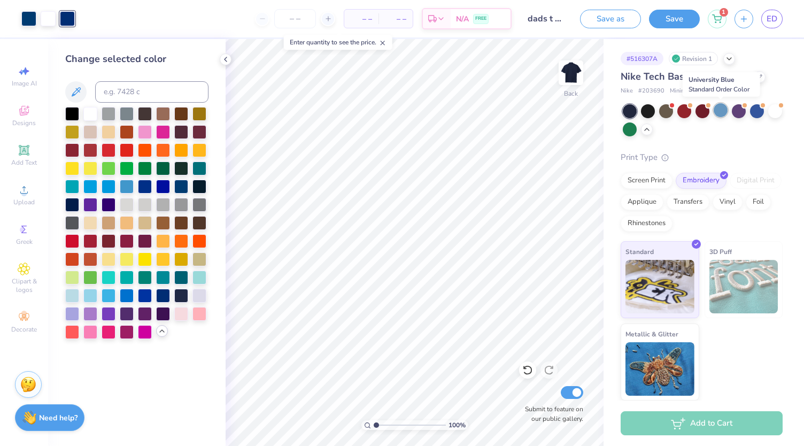
click at [720, 113] on div at bounding box center [720, 110] width 14 height 14
click at [760, 113] on div at bounding box center [757, 111] width 14 height 14
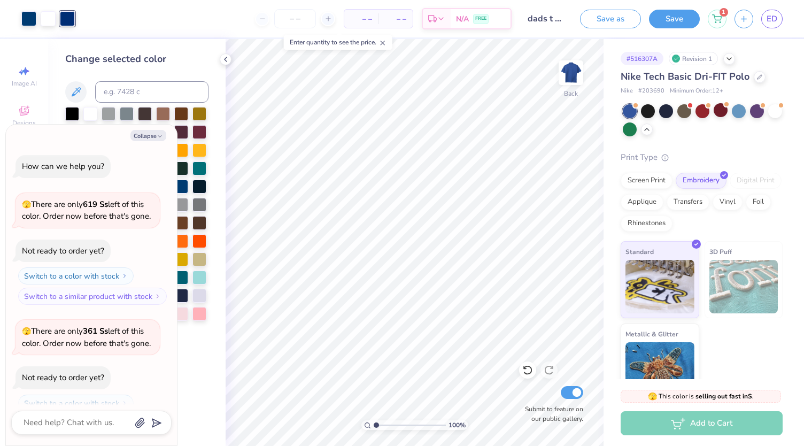
scroll to position [34, 0]
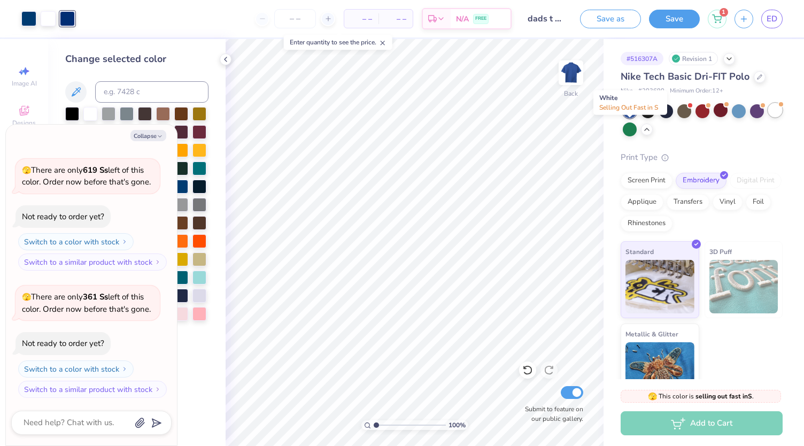
click at [768, 117] on div at bounding box center [775, 110] width 14 height 14
click at [665, 108] on div at bounding box center [666, 110] width 14 height 14
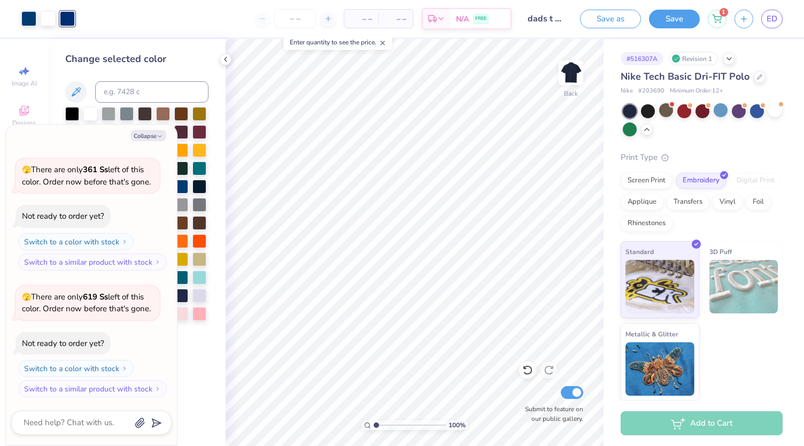
type textarea "x"
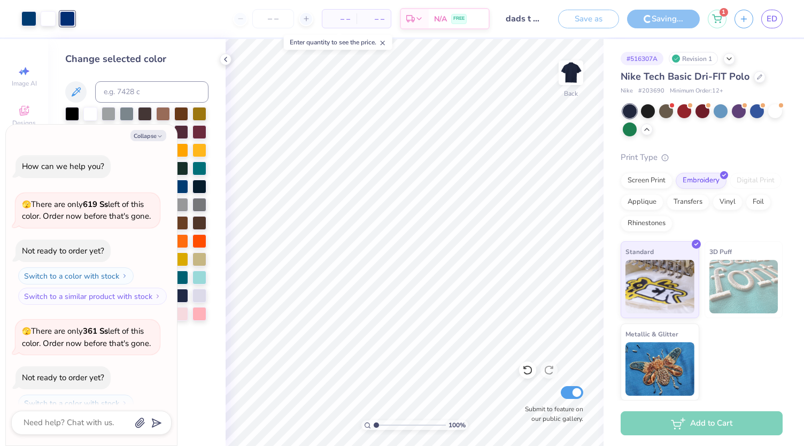
click at [672, 19] on div "Saving..." at bounding box center [663, 19] width 73 height 19
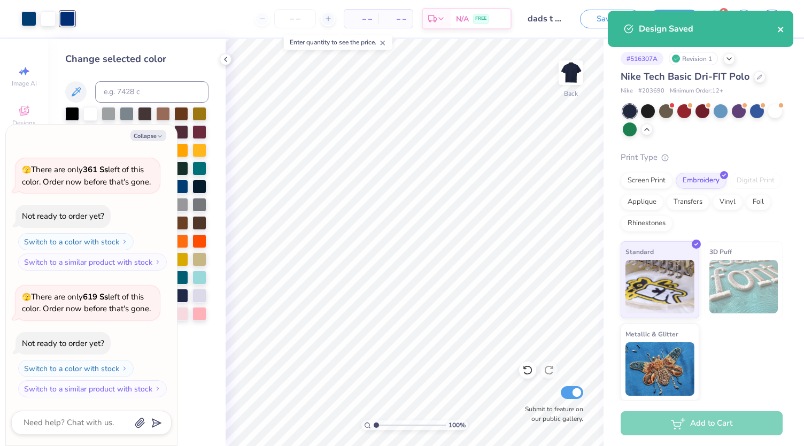
click at [779, 32] on icon "close" at bounding box center [780, 29] width 7 height 9
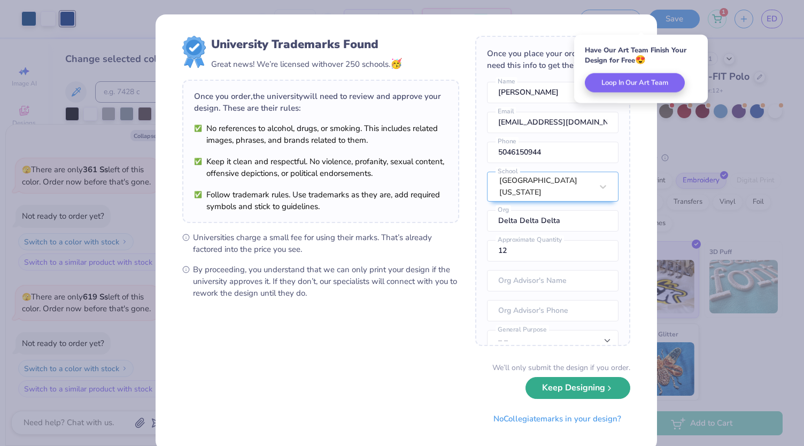
click at [529, 389] on button "Keep Designing" at bounding box center [577, 388] width 105 height 22
type textarea "x"
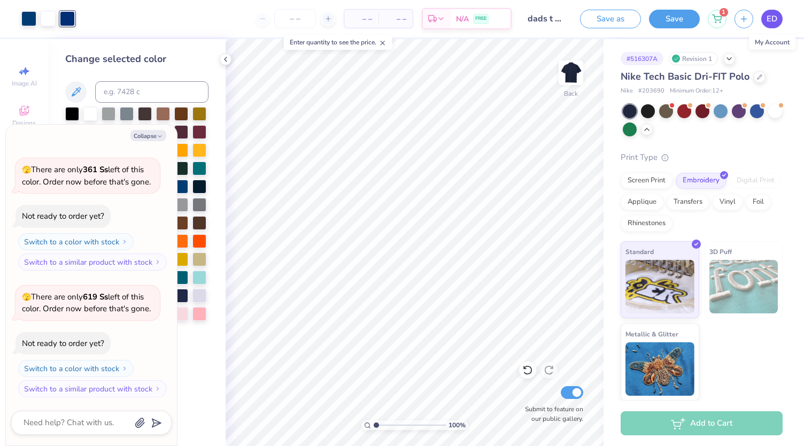
click at [769, 20] on span "ED" at bounding box center [771, 19] width 11 height 12
click at [768, 13] on span "ED" at bounding box center [771, 19] width 11 height 12
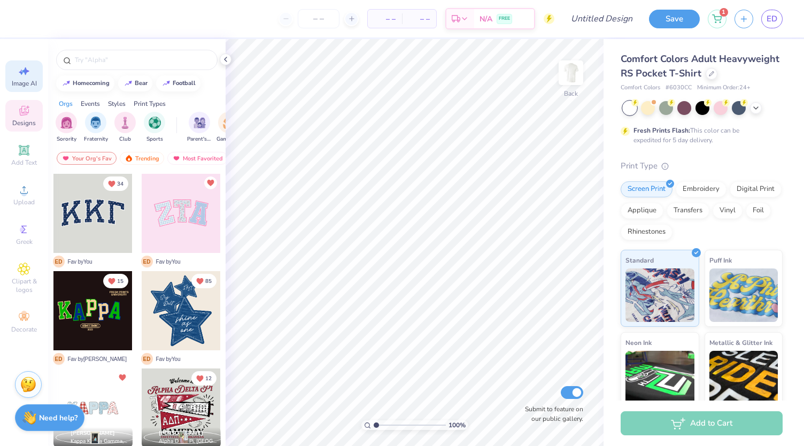
click at [32, 82] on span "Image AI" at bounding box center [24, 83] width 25 height 9
select select "4"
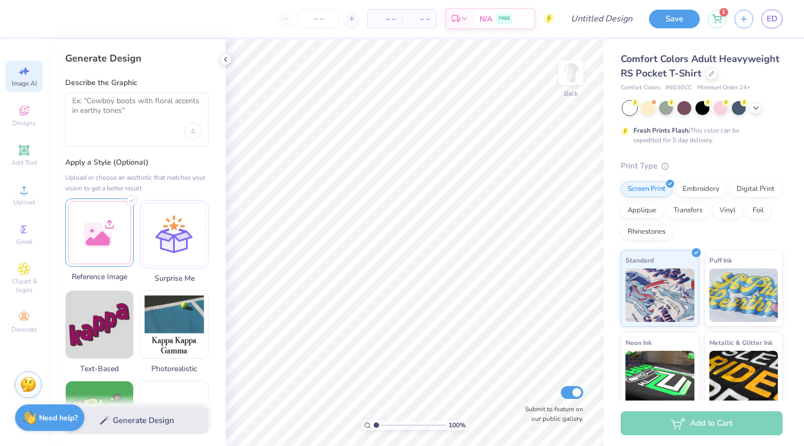
click at [108, 215] on div at bounding box center [99, 232] width 68 height 68
click at [581, 81] on div at bounding box center [570, 72] width 49 height 49
click at [110, 221] on div at bounding box center [99, 232] width 68 height 68
click at [87, 247] on div at bounding box center [99, 232] width 68 height 68
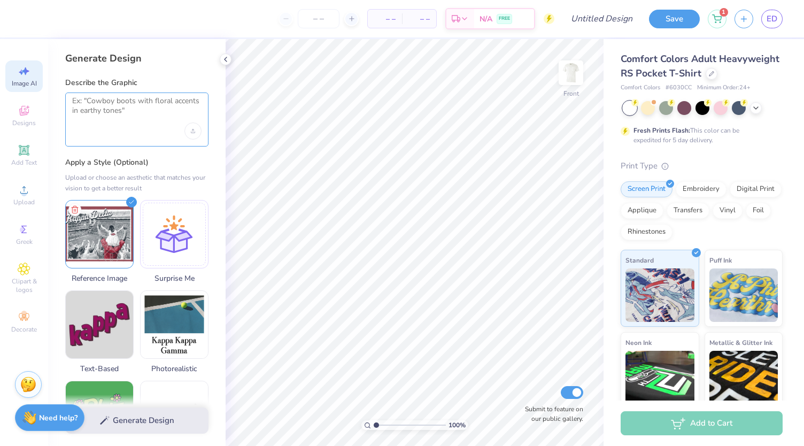
click at [160, 121] on textarea at bounding box center [136, 109] width 129 height 27
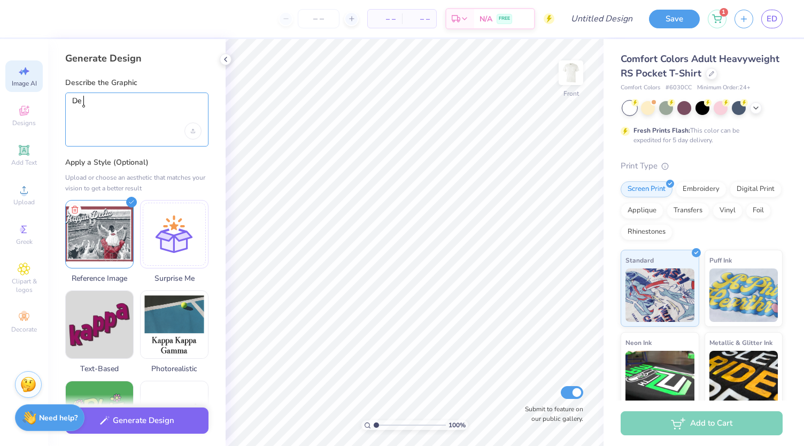
type textarea "D"
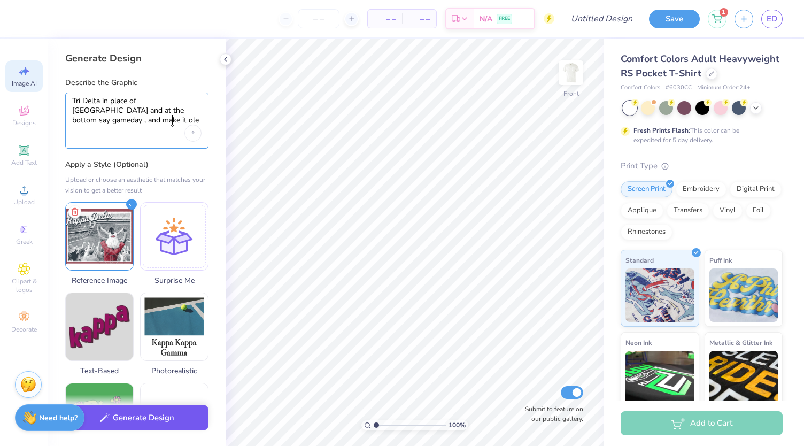
type textarea "Tri Delta in place of [GEOGRAPHIC_DATA] and at the bottom say gameday , and mak…"
click at [125, 420] on button "Generate Design" at bounding box center [136, 417] width 143 height 26
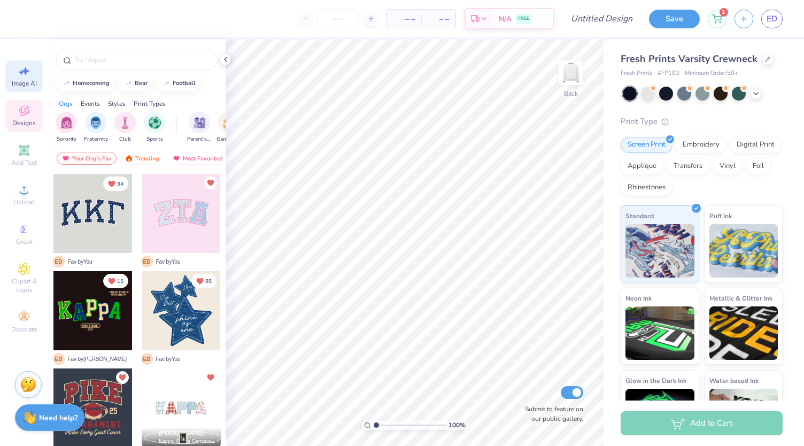
click at [32, 91] on div "Image AI" at bounding box center [23, 76] width 37 height 32
select select "4"
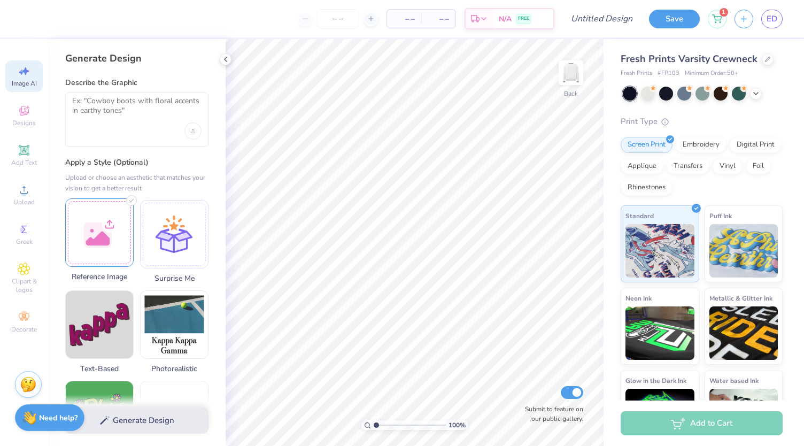
click at [100, 224] on div at bounding box center [99, 232] width 68 height 68
click at [161, 113] on textarea at bounding box center [136, 109] width 129 height 27
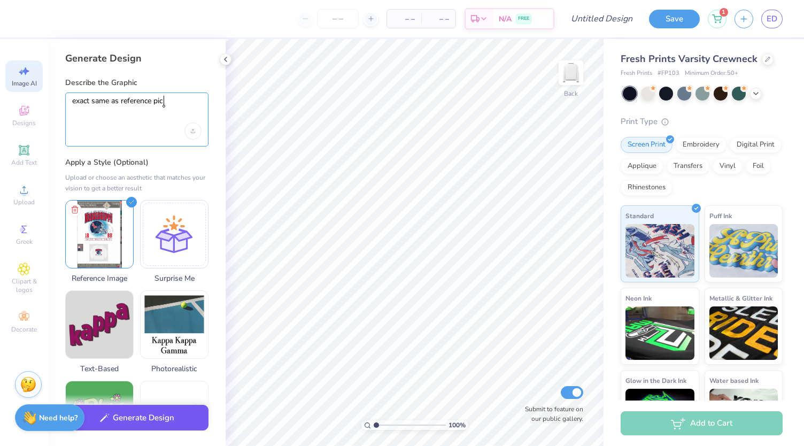
type textarea "exact same as reference pic"
click at [152, 424] on button "Generate Design" at bounding box center [136, 417] width 143 height 26
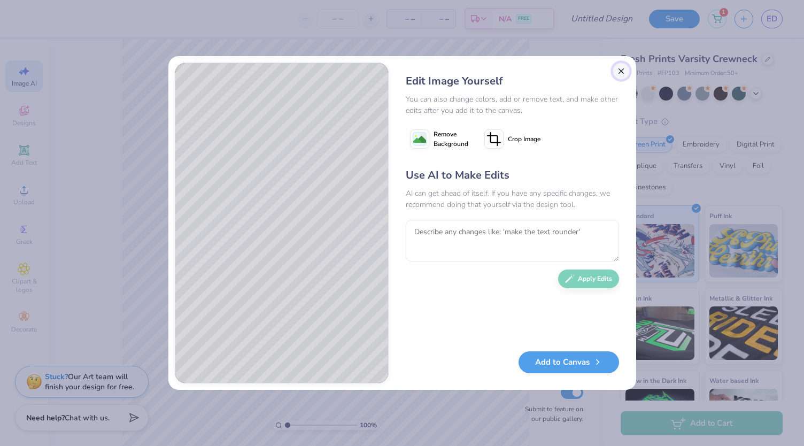
click at [619, 73] on button "Close" at bounding box center [620, 71] width 17 height 17
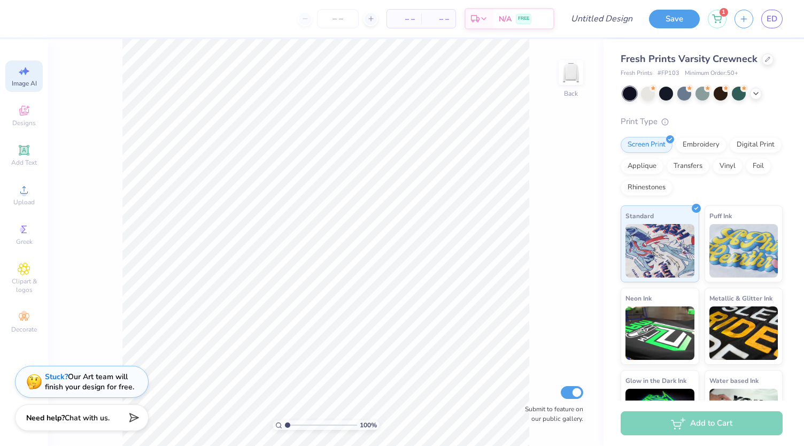
scroll to position [0, 24]
click at [27, 122] on span "Designs" at bounding box center [24, 123] width 24 height 9
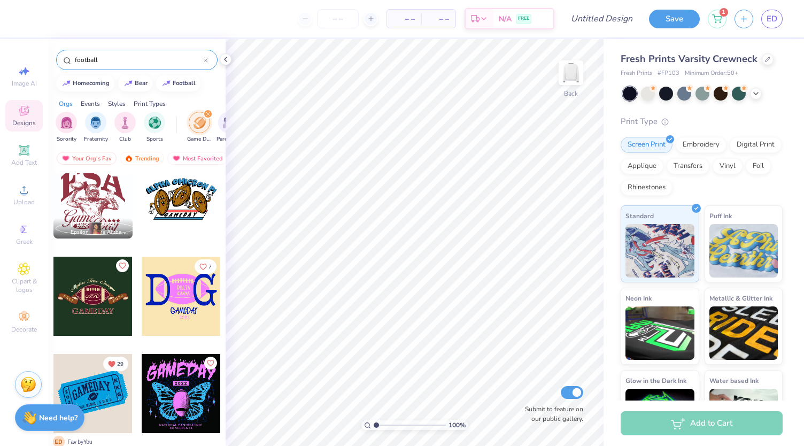
scroll to position [3709, 0]
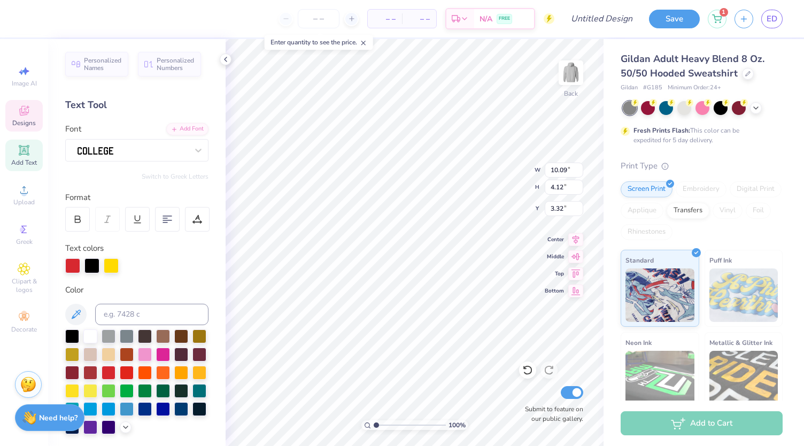
scroll to position [9, 1]
type textarea "Tri Delta"
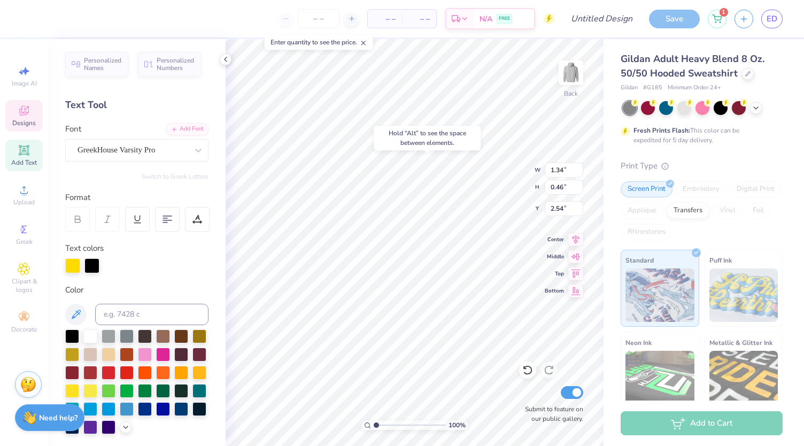
type input "2.54"
type input "1.27"
type input "0.84"
type input "7.52"
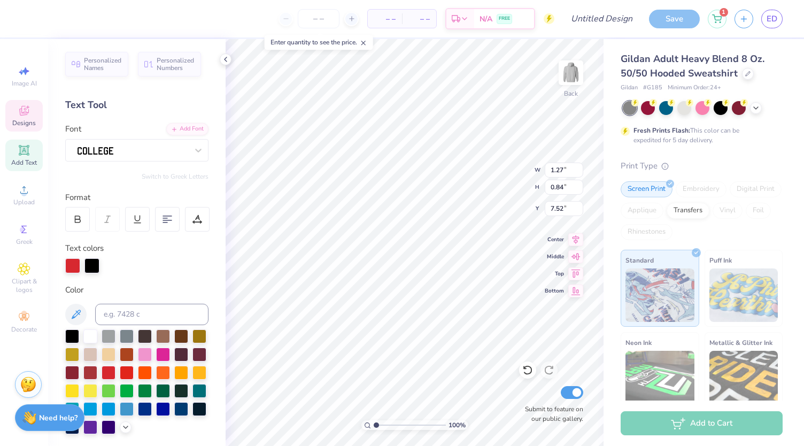
type textarea "d"
type input "1.25"
type input "0.96"
type input "7.36"
click at [74, 267] on div at bounding box center [72, 264] width 15 height 15
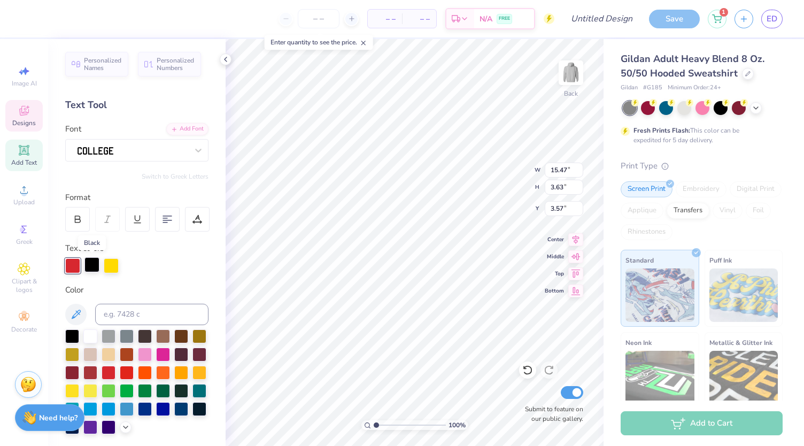
click at [89, 263] on div at bounding box center [91, 264] width 15 height 15
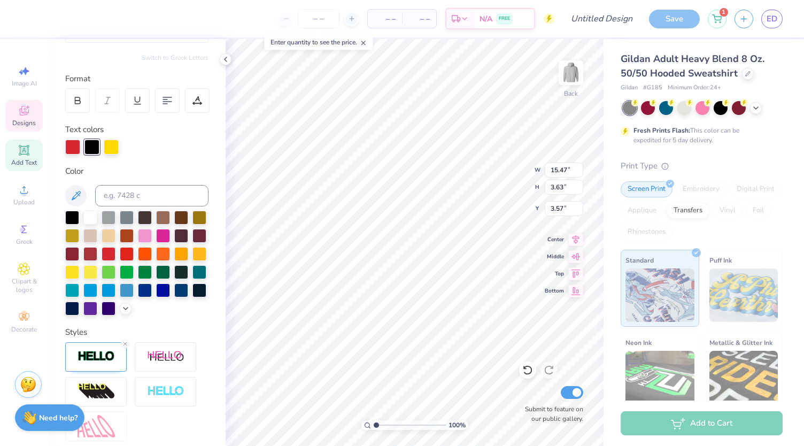
scroll to position [150, 0]
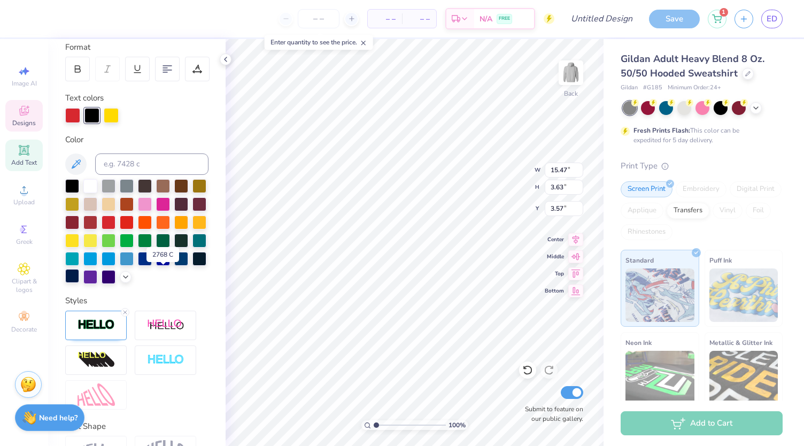
click at [79, 279] on div at bounding box center [72, 276] width 14 height 14
click at [114, 113] on div at bounding box center [111, 114] width 15 height 15
click at [97, 224] on div at bounding box center [90, 221] width 14 height 14
click at [75, 116] on div at bounding box center [72, 114] width 15 height 15
click at [79, 275] on div at bounding box center [72, 276] width 14 height 14
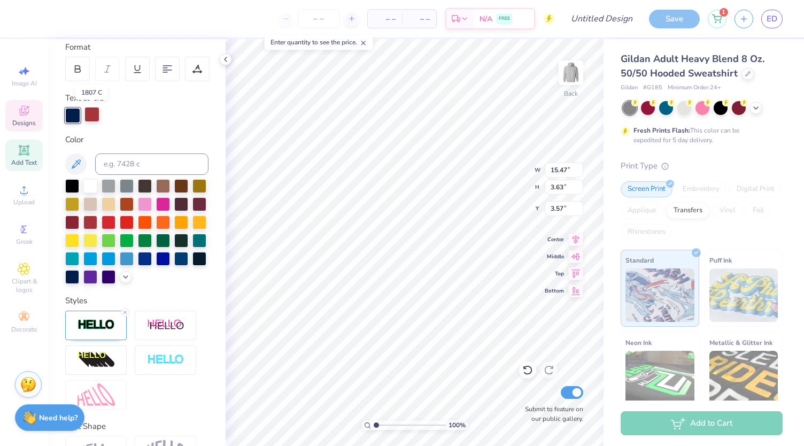
click at [89, 113] on div at bounding box center [91, 114] width 15 height 15
click at [115, 224] on div at bounding box center [109, 221] width 14 height 14
click at [162, 126] on div "Personalized Names Personalized Numbers Text Tool Add Font Font Switch to Greek…" at bounding box center [136, 242] width 177 height 407
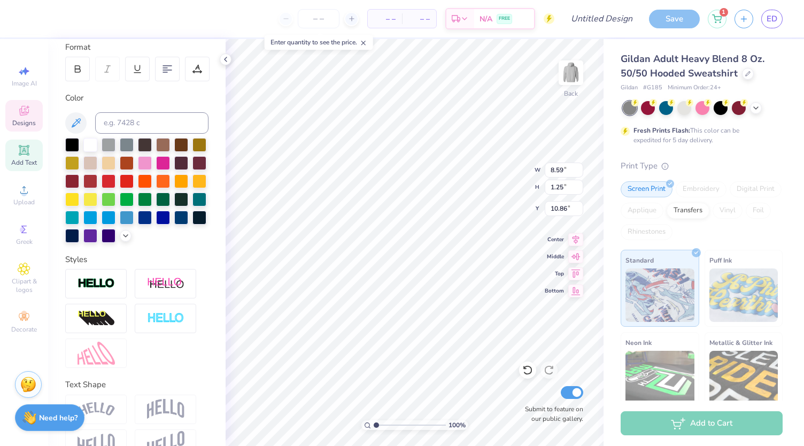
type input "8.59"
type input "1.25"
type input "10.86"
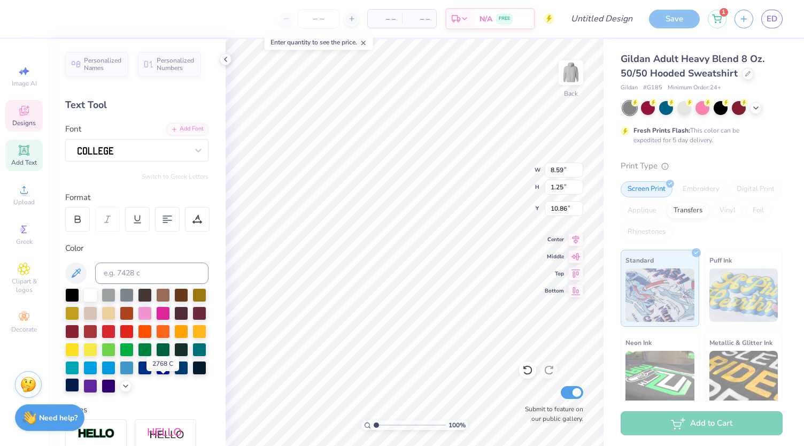
click at [79, 382] on div at bounding box center [72, 385] width 14 height 14
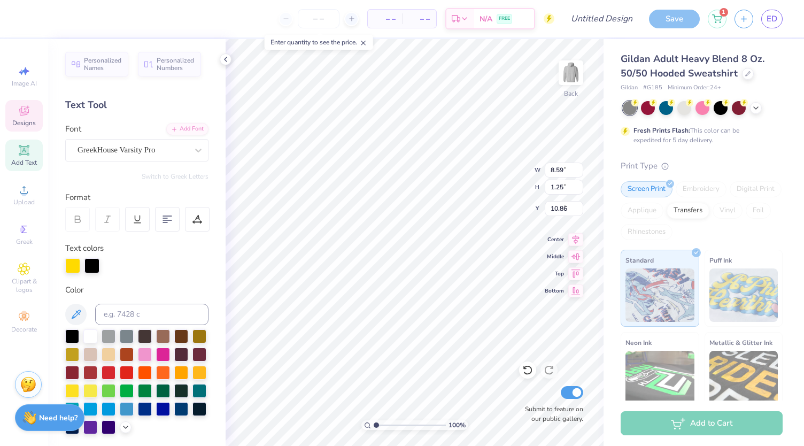
type input "1.34"
type input "0.46"
type input "2.54"
click at [747, 73] on icon at bounding box center [747, 72] width 5 height 5
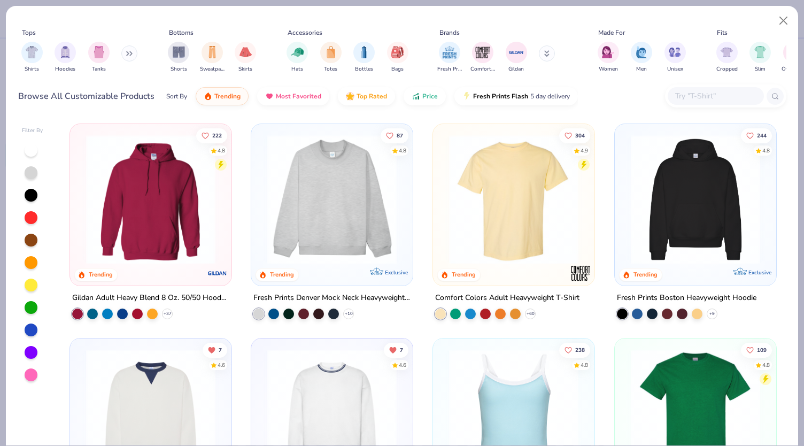
scroll to position [126, 0]
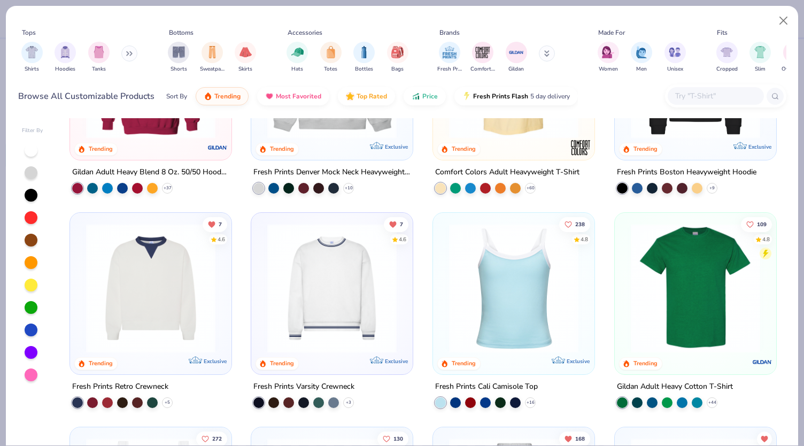
click at [334, 285] on img at bounding box center [332, 287] width 140 height 129
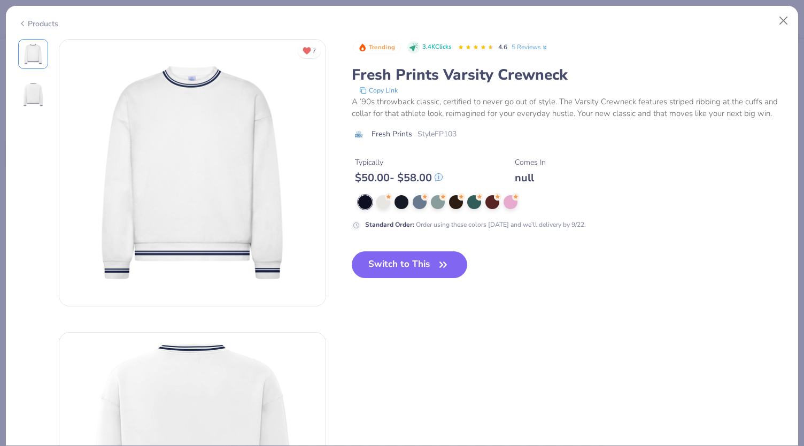
click at [388, 259] on button "Switch to This" at bounding box center [410, 264] width 116 height 27
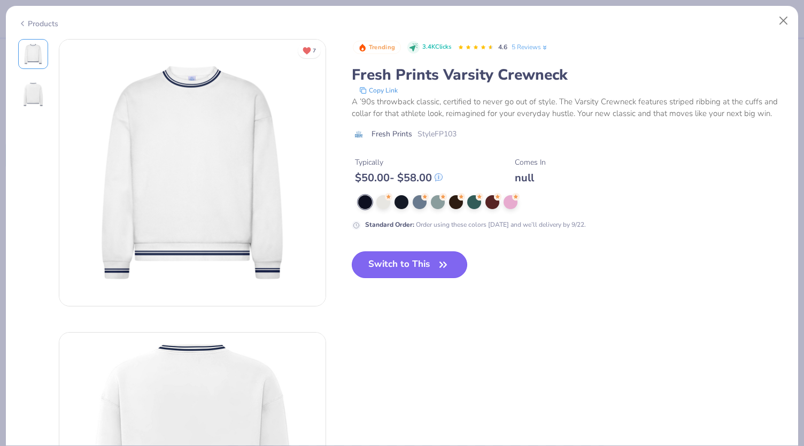
click at [427, 256] on button "Switch to This" at bounding box center [410, 264] width 116 height 27
click at [401, 267] on button "Switch to This" at bounding box center [410, 264] width 116 height 27
click at [438, 272] on button "Switch to This" at bounding box center [410, 264] width 116 height 27
click at [365, 205] on div at bounding box center [365, 202] width 14 height 14
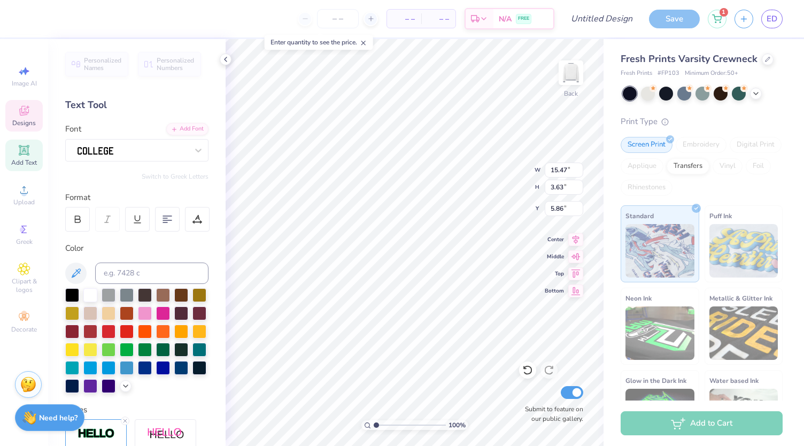
type input "5.86"
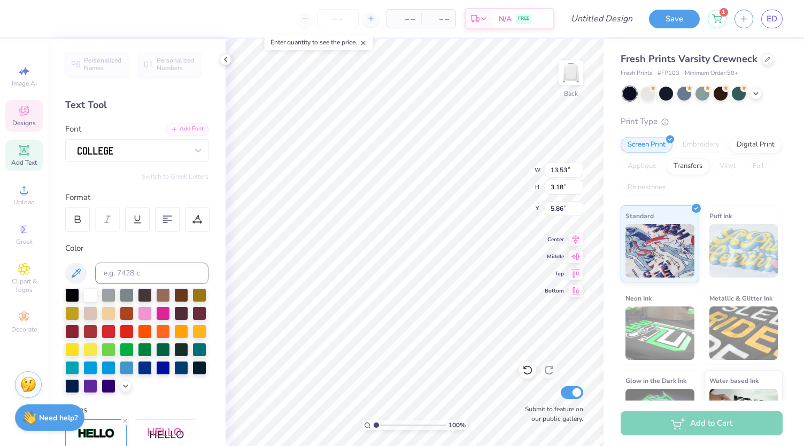
type input "13.53"
type input "3.18"
type input "4.73"
type input "9.62"
type input "3.53"
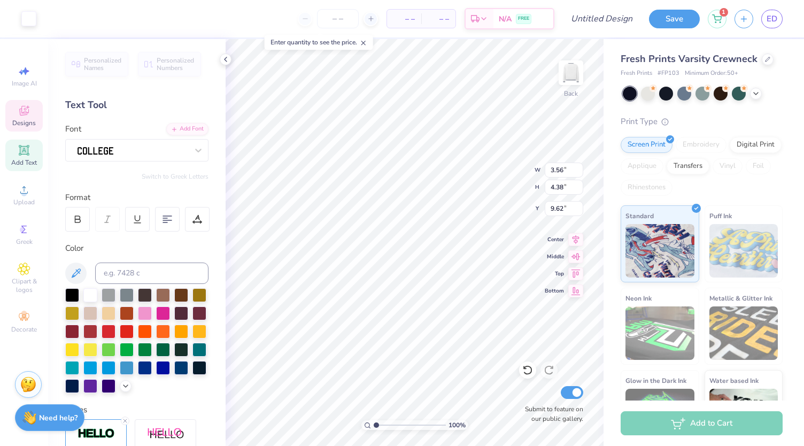
type input "3.42"
click at [525, 372] on icon at bounding box center [526, 370] width 9 height 10
type input "9.49"
click at [526, 368] on icon at bounding box center [525, 367] width 2 height 2
type input "5.61"
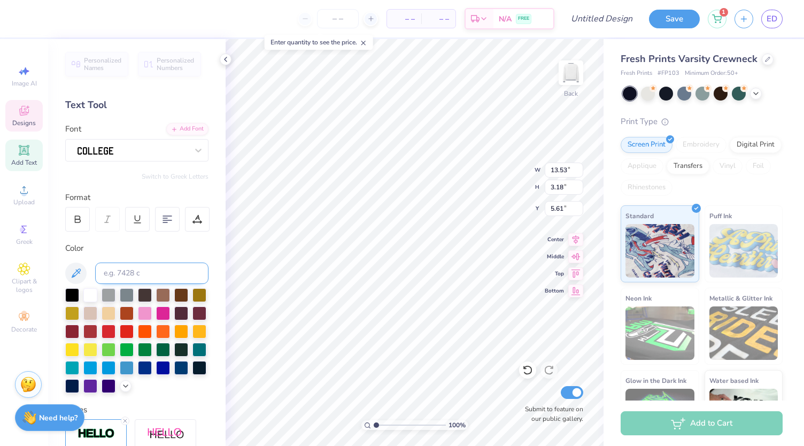
scroll to position [193, 0]
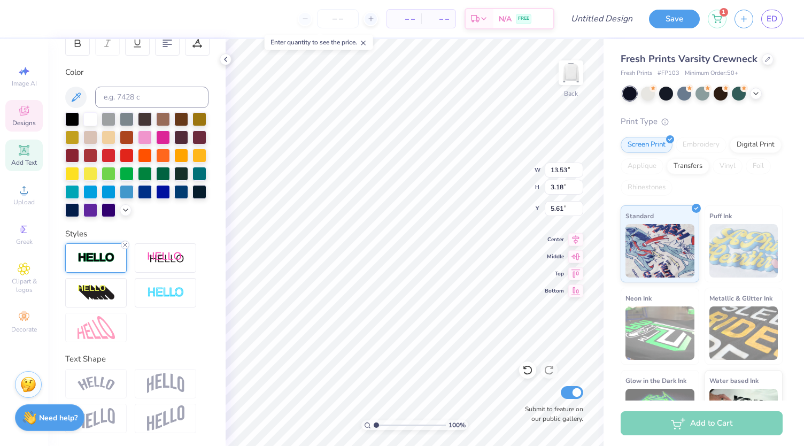
click at [126, 244] on line at bounding box center [124, 244] width 3 height 3
type input "13.43"
type input "3.07"
type input "5.67"
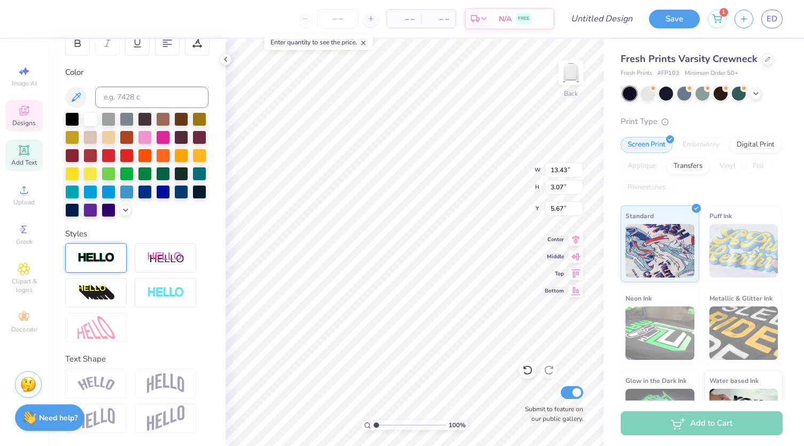
click at [160, 378] on img at bounding box center [165, 383] width 37 height 20
click at [188, 233] on div "Styles" at bounding box center [136, 234] width 143 height 12
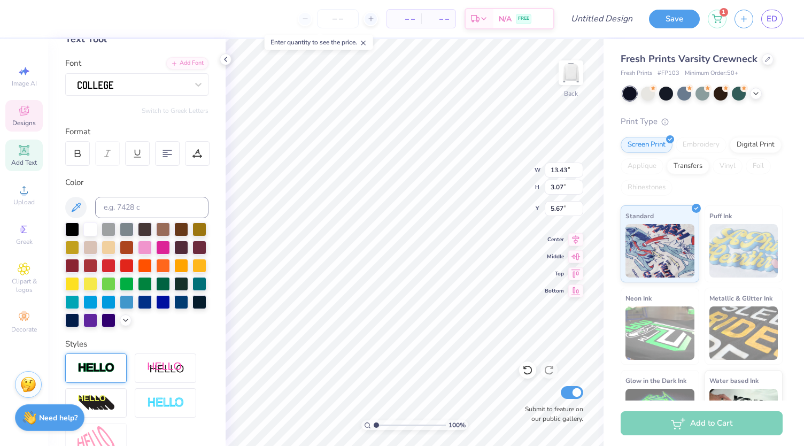
scroll to position [60, 0]
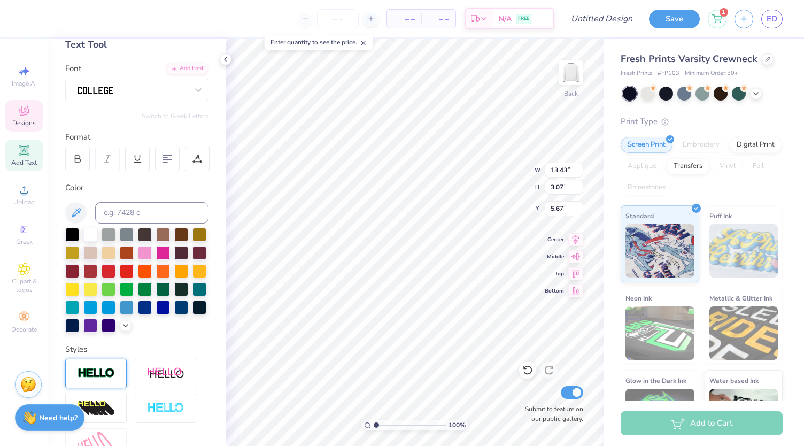
click at [107, 379] on img at bounding box center [95, 373] width 37 height 12
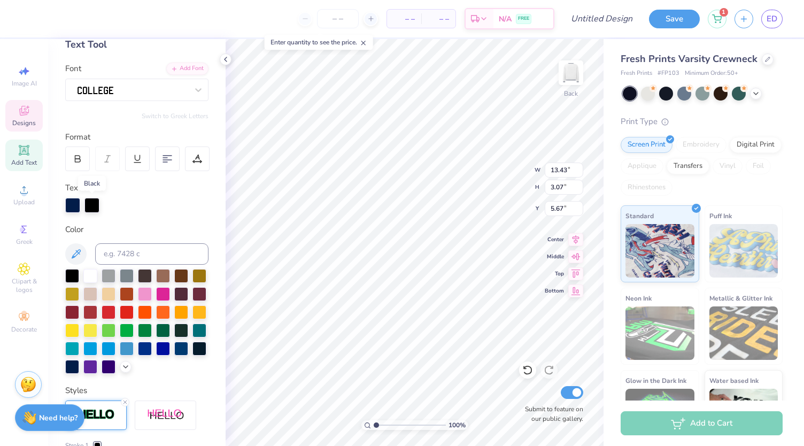
click at [95, 205] on div at bounding box center [91, 205] width 15 height 15
click at [115, 313] on div at bounding box center [109, 311] width 14 height 14
click at [90, 206] on div at bounding box center [91, 205] width 15 height 15
click at [152, 309] on div at bounding box center [145, 312] width 14 height 14
click at [89, 209] on div at bounding box center [91, 205] width 15 height 15
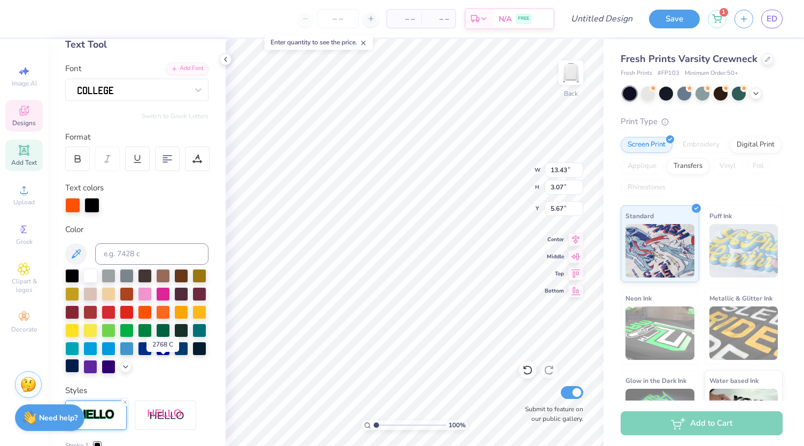
click at [79, 364] on div at bounding box center [72, 365] width 14 height 14
click at [98, 204] on div at bounding box center [91, 205] width 15 height 15
click at [134, 311] on div at bounding box center [127, 311] width 14 height 14
click at [174, 354] on div at bounding box center [181, 347] width 14 height 14
click at [88, 205] on div at bounding box center [91, 205] width 15 height 15
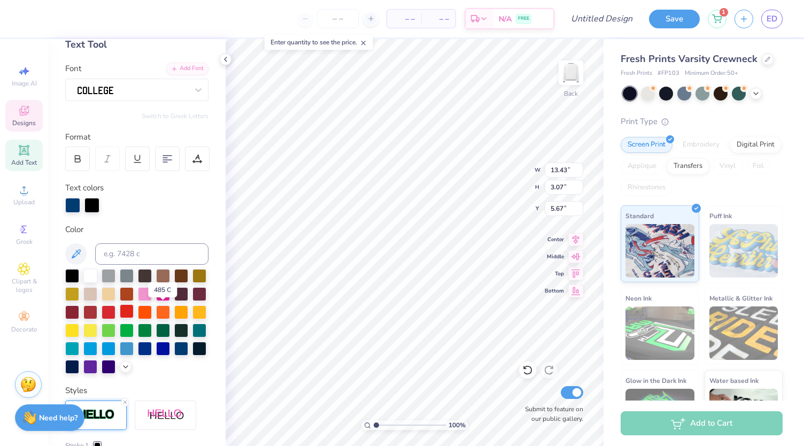
click at [134, 309] on div at bounding box center [127, 311] width 14 height 14
click at [174, 354] on div at bounding box center [181, 347] width 14 height 14
click at [90, 205] on div at bounding box center [91, 205] width 15 height 15
click at [134, 309] on div at bounding box center [127, 311] width 14 height 14
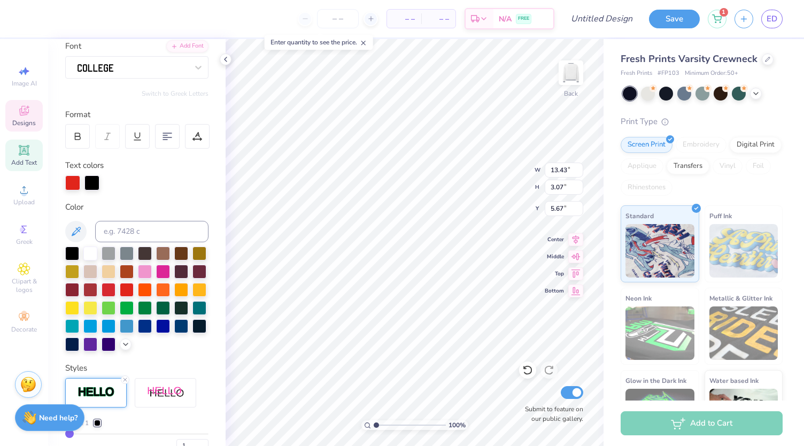
scroll to position [192, 0]
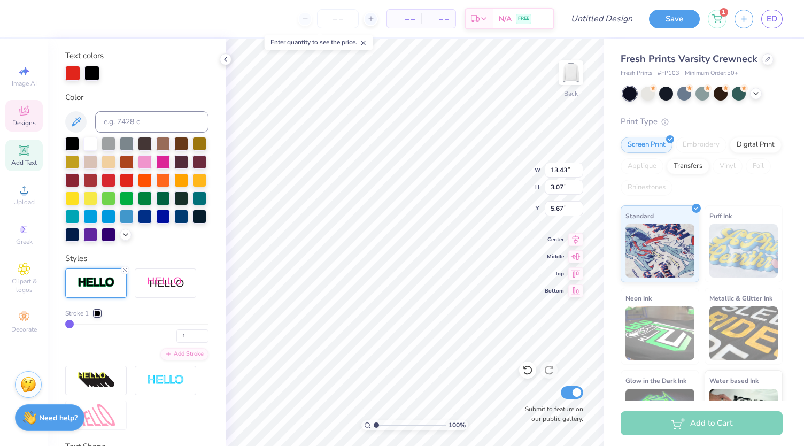
click at [98, 316] on div at bounding box center [97, 313] width 6 height 6
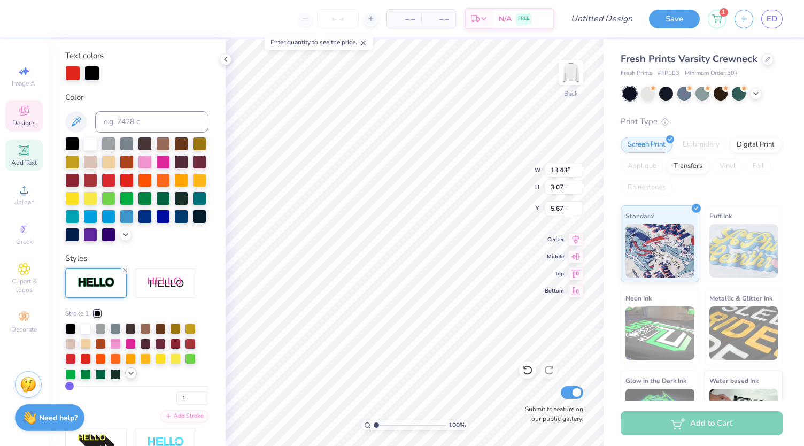
click at [129, 377] on icon at bounding box center [131, 373] width 9 height 9
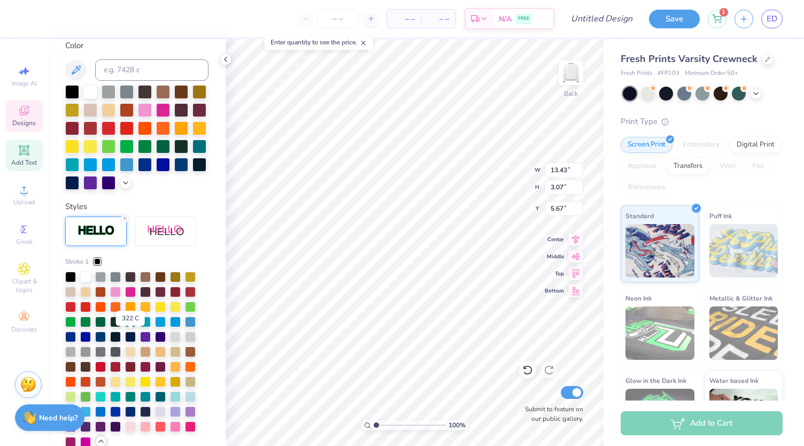
scroll to position [245, 0]
click at [73, 310] on div at bounding box center [70, 305] width 11 height 11
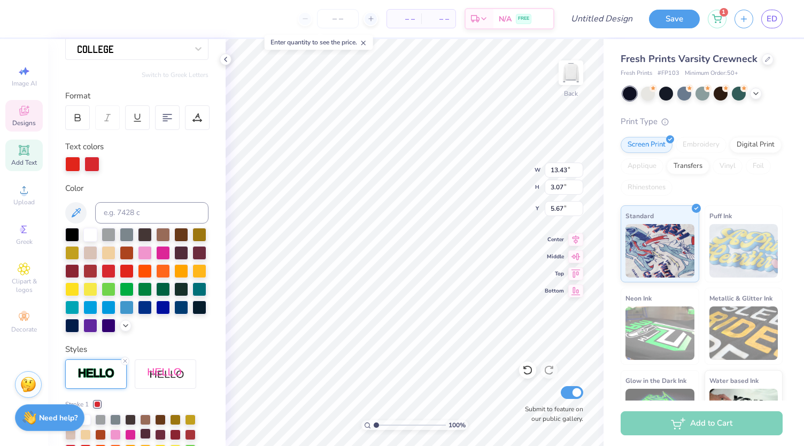
scroll to position [100, 0]
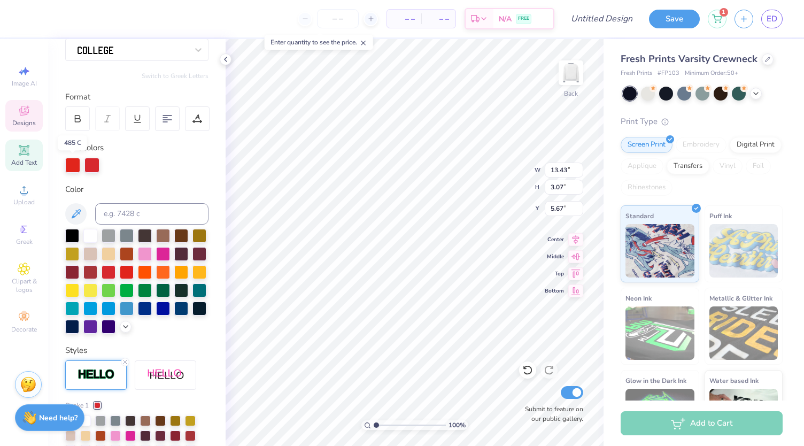
click at [75, 166] on div at bounding box center [72, 165] width 15 height 15
click at [70, 167] on div at bounding box center [72, 165] width 15 height 15
click at [79, 327] on div at bounding box center [72, 325] width 14 height 14
type input "5.95"
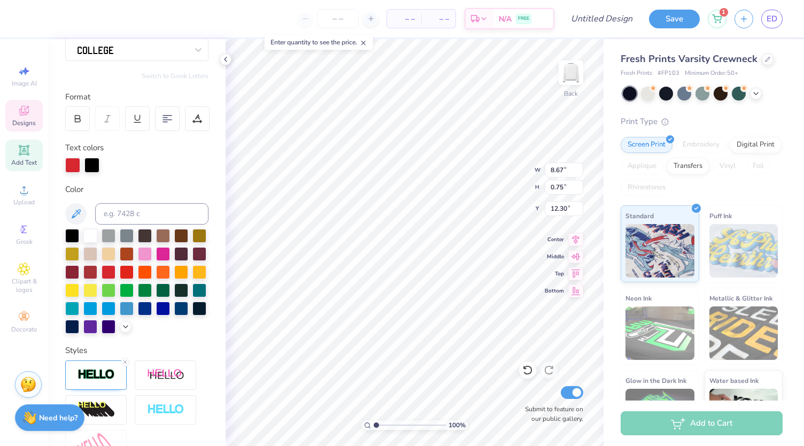
scroll to position [9, 5]
type textarea "20 25"
type input "9.48"
type input "10.72"
type input "0.93"
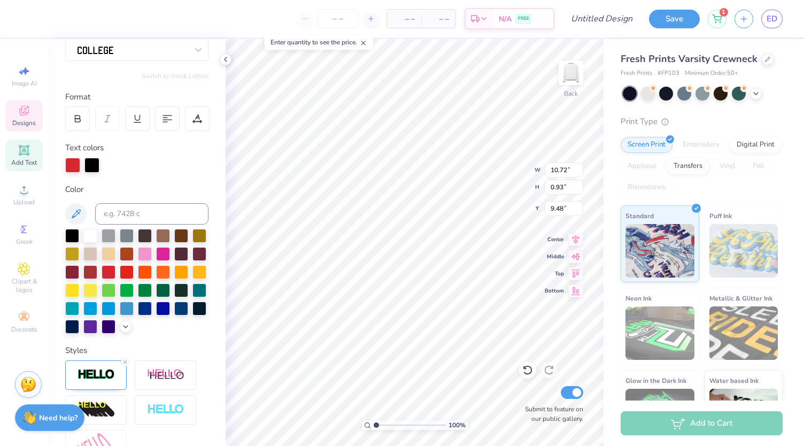
type input "13.12"
type input "1.14"
type input "9.49"
type textarea "20 25"
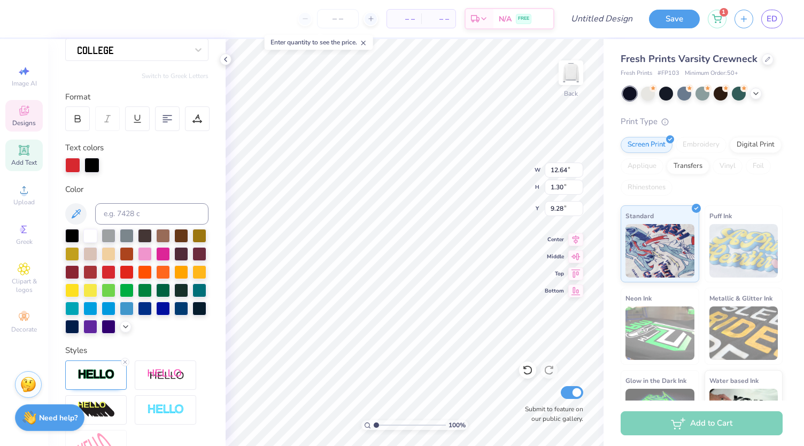
type input "12.64"
type input "1.30"
type input "11.50"
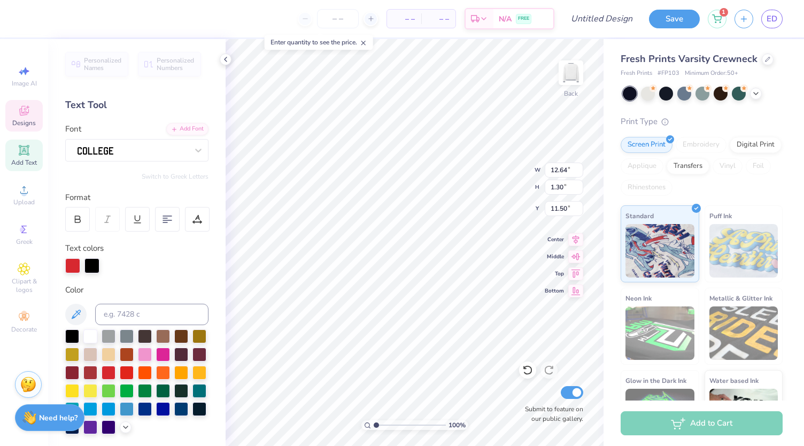
scroll to position [1, 0]
type textarea "20 25"
type input "12.80"
type input "1.48"
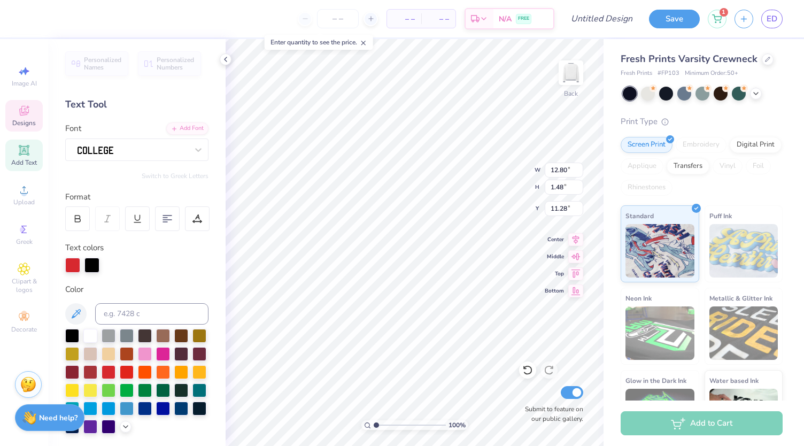
type input "11.28"
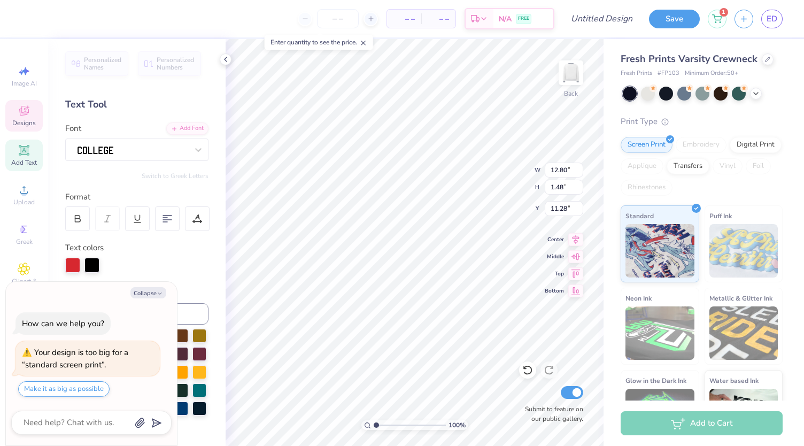
scroll to position [9, 4]
type textarea "x"
type textarea "20 25"
type textarea "x"
type textarea "20 25"
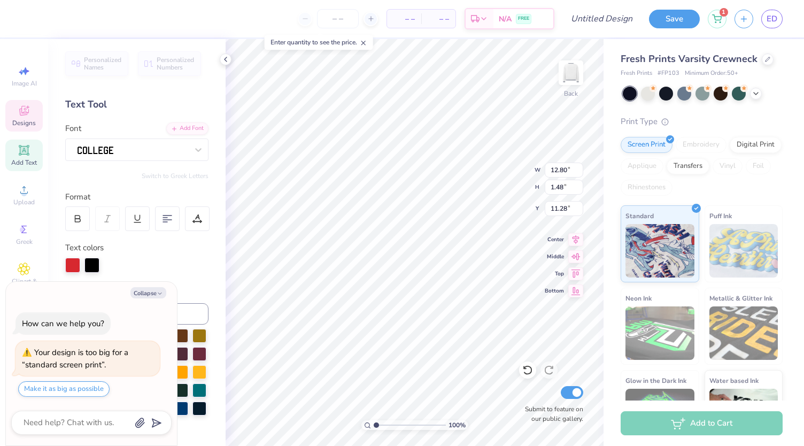
type textarea "x"
type textarea "20 25"
type textarea "x"
type textarea "20 25"
type textarea "x"
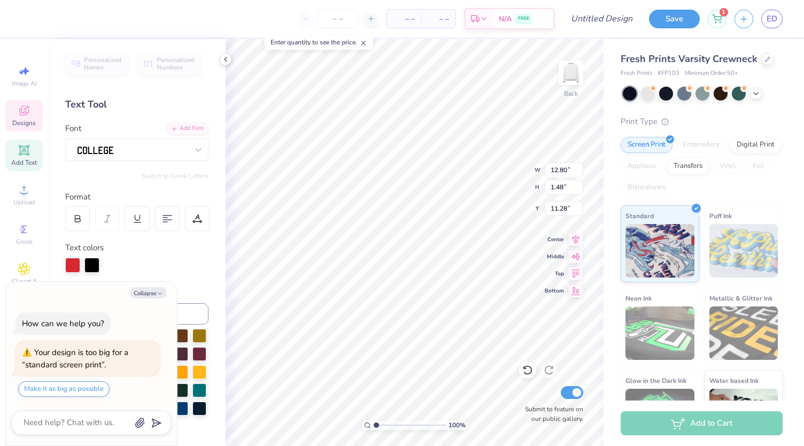
type textarea "20 25"
type textarea "x"
type textarea "20 25"
type textarea "x"
type textarea "20 25"
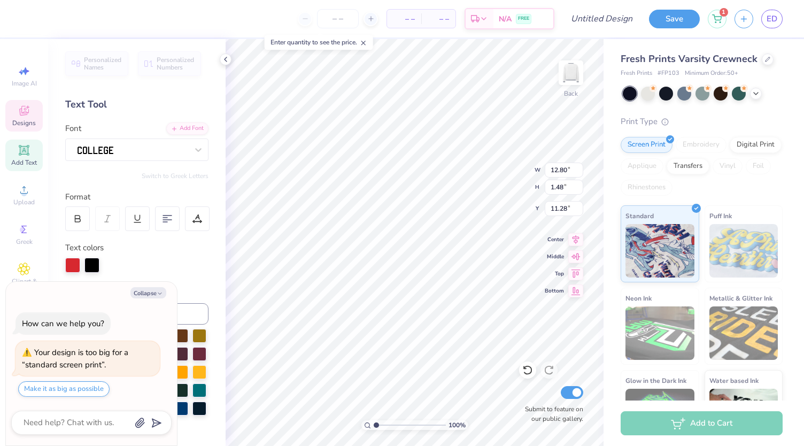
scroll to position [9, 3]
type textarea "x"
type input "11.42"
type input "1.86"
type input "10.80"
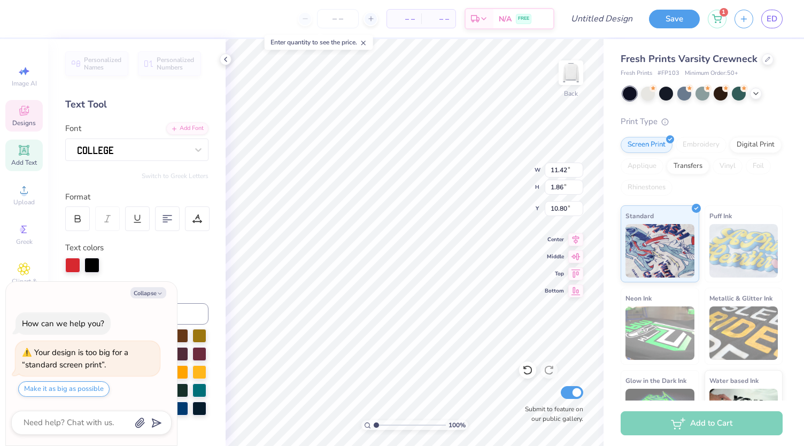
type textarea "x"
type input "12.02"
type input "1.96"
type input "10.68"
type textarea "x"
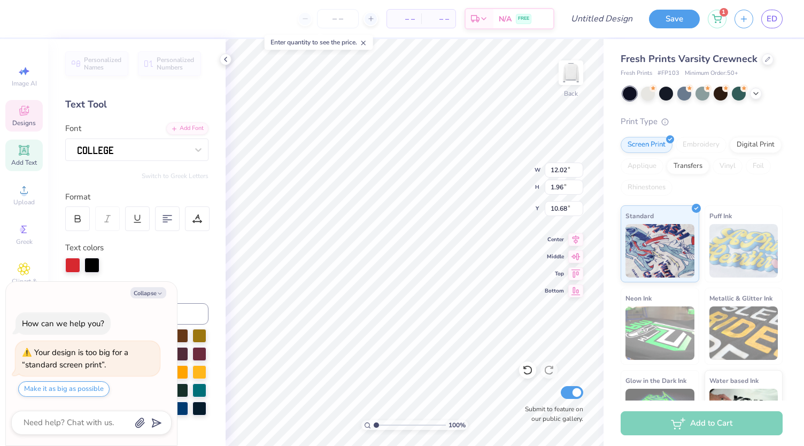
type input "10.52"
type textarea "x"
type textarea "20 25"
type textarea "x"
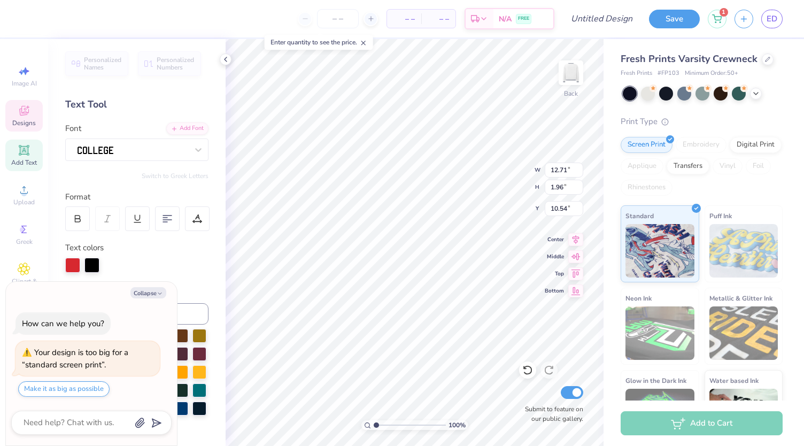
type input "11.50"
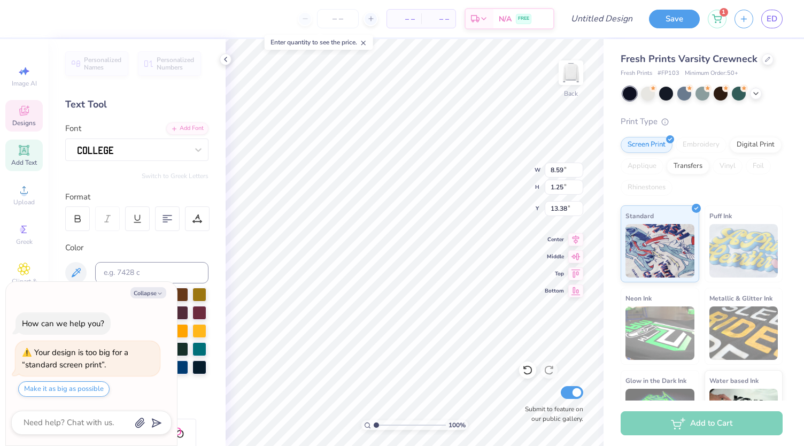
type textarea "x"
type input "13.89"
type textarea "x"
type textarea "U"
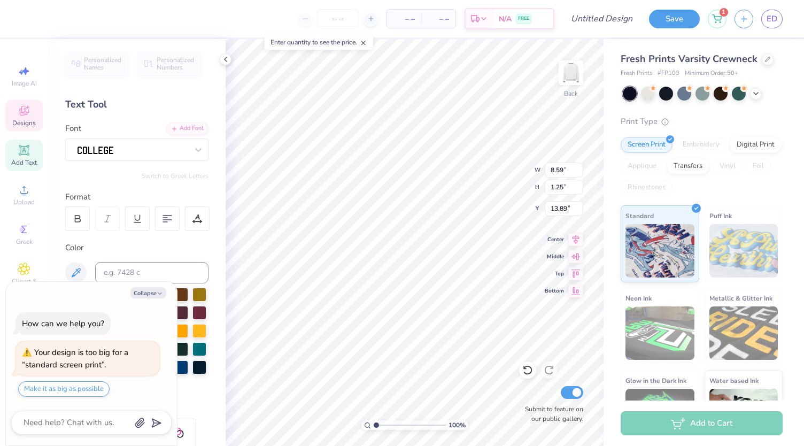
scroll to position [9, 1]
type textarea "x"
type textarea "UN"
type textarea "x"
type textarea "UNI"
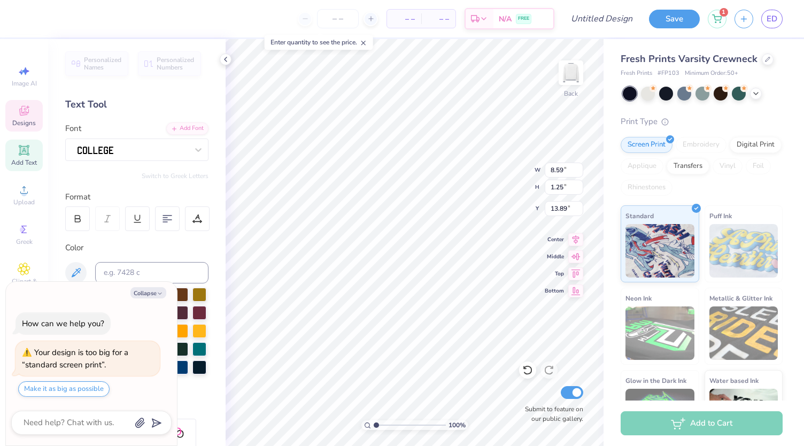
type textarea "x"
type textarea "UNIV"
type textarea "x"
type textarea "UNIVE"
type textarea "x"
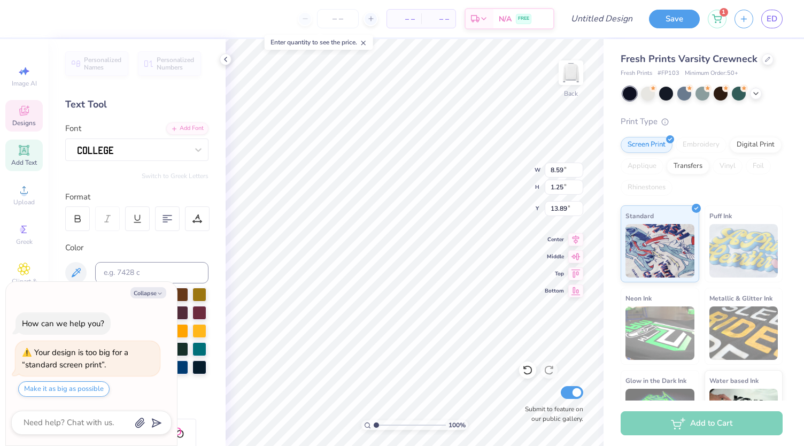
type textarea "UNIVER"
type textarea "x"
type textarea "UNIVERSI"
type textarea "x"
type textarea "UNIVERSIT"
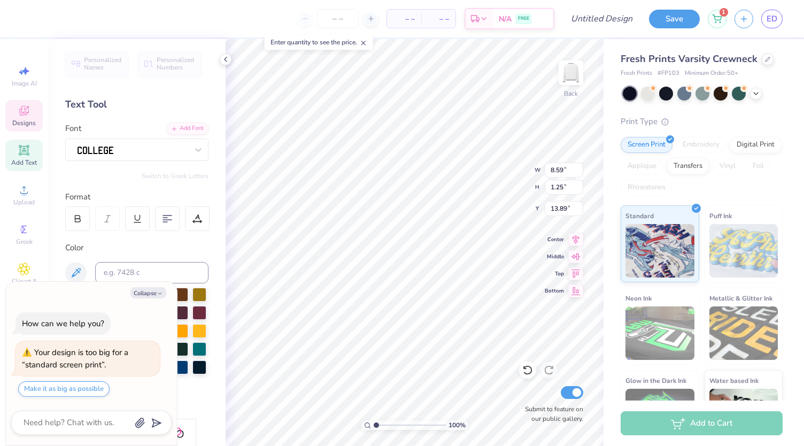
type textarea "x"
type textarea "UNIVERSITY"
type textarea "x"
type textarea "UNIVERSITY"
type textarea "x"
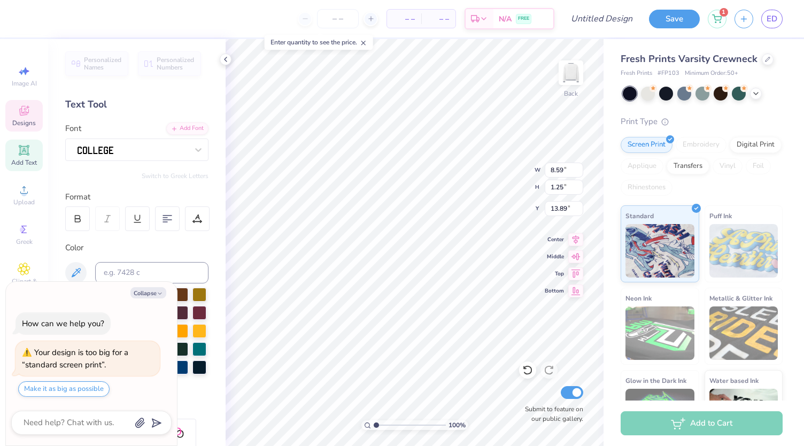
type textarea "UNIVERSITY OG"
type textarea "x"
type textarea "UNIVERSITY O"
type textarea "x"
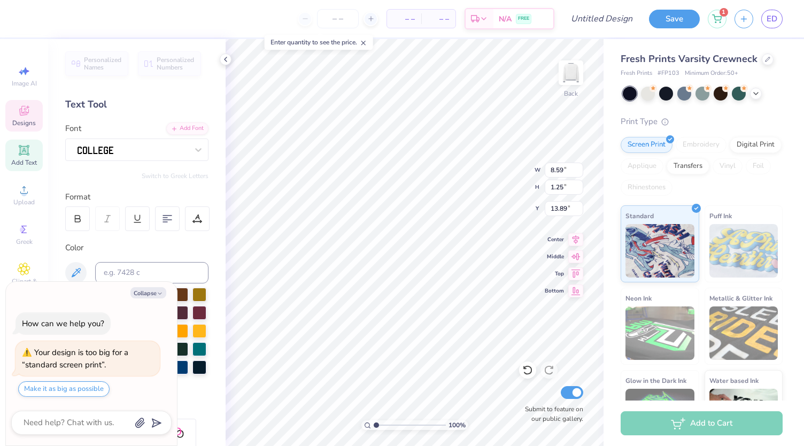
type textarea "UNIVERSITY OF"
type textarea "x"
type textarea "UNIVERSITY OF"
type textarea "x"
type textarea "UNIVERSITY OF M"
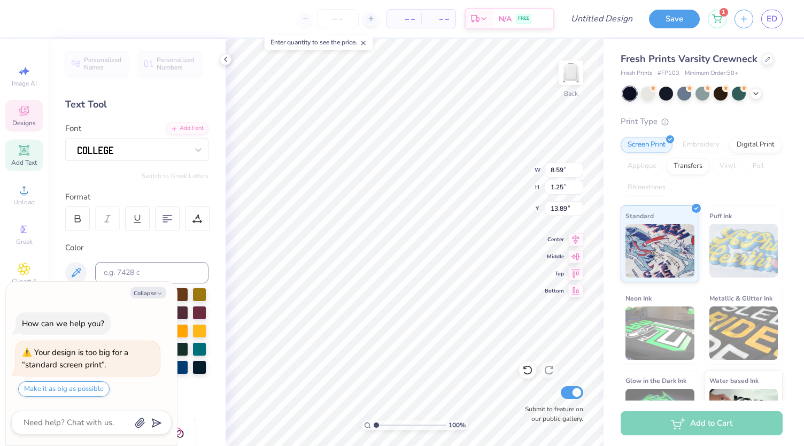
type textarea "x"
type textarea "UNIVERSITY OF MI"
type textarea "x"
type textarea "UNIVERSITY OF MISSI"
type textarea "x"
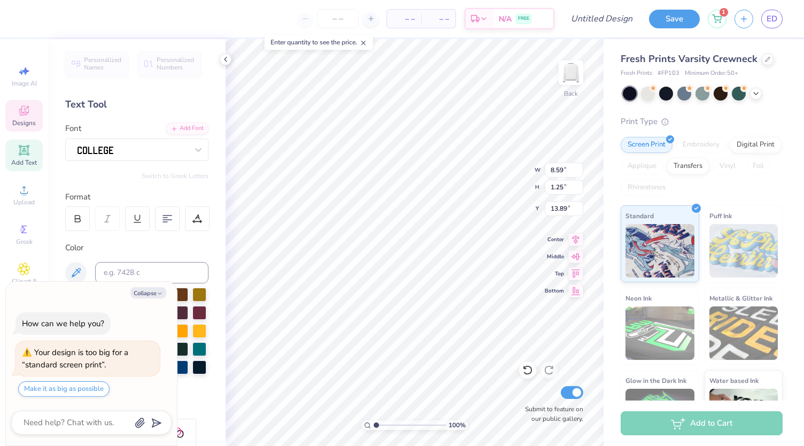
type textarea "UNIVERSITY OF MISSIS"
type textarea "x"
type textarea "UNIVERSITY OF MISSISS"
type textarea "x"
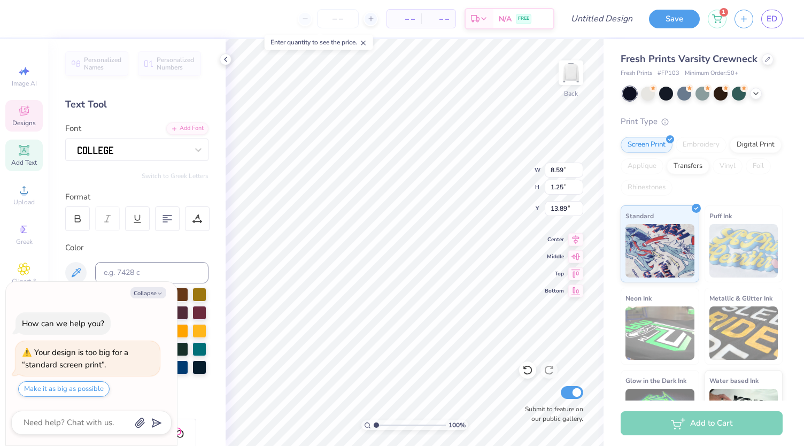
type textarea "UNIVERSITY OF MISSISSI"
type textarea "x"
type textarea "UNIVERSITY OF MISSISSIP"
type textarea "x"
type textarea "UNIVERSITY OF MISSISSIPP"
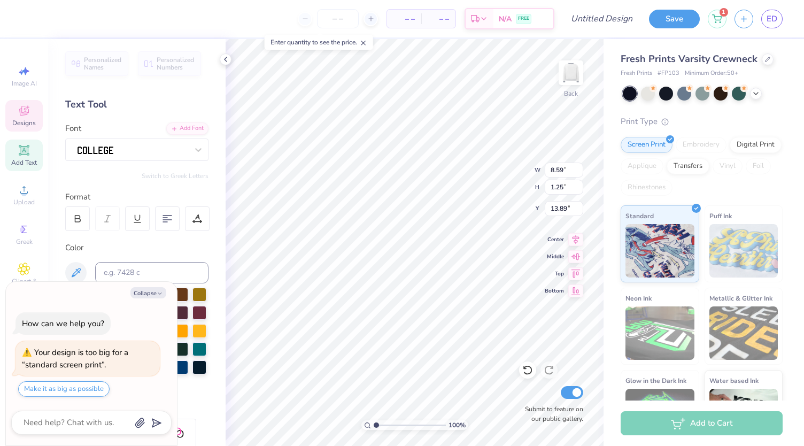
type textarea "x"
type textarea "UNIVERSITY OF MISSISSIPPI"
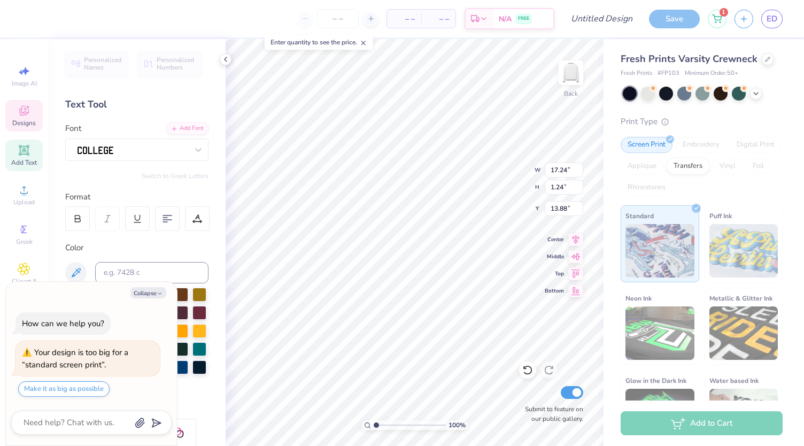
type textarea "x"
type input "12.83"
type input "0.93"
type input "14.29"
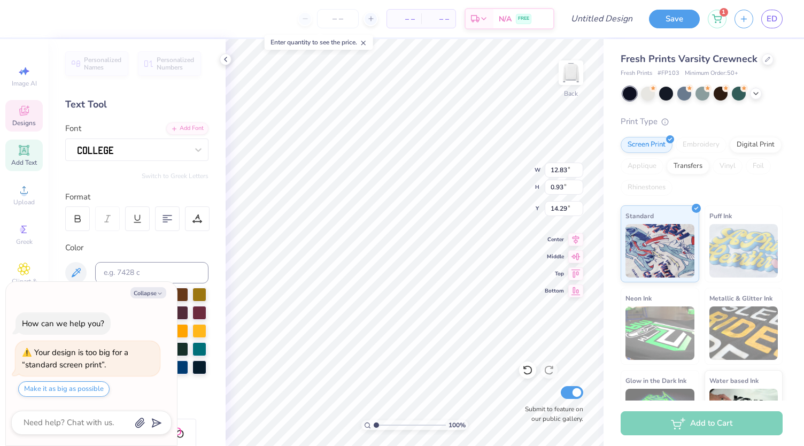
type textarea "x"
type input "13.89"
type textarea "x"
type input "14.16"
type textarea "x"
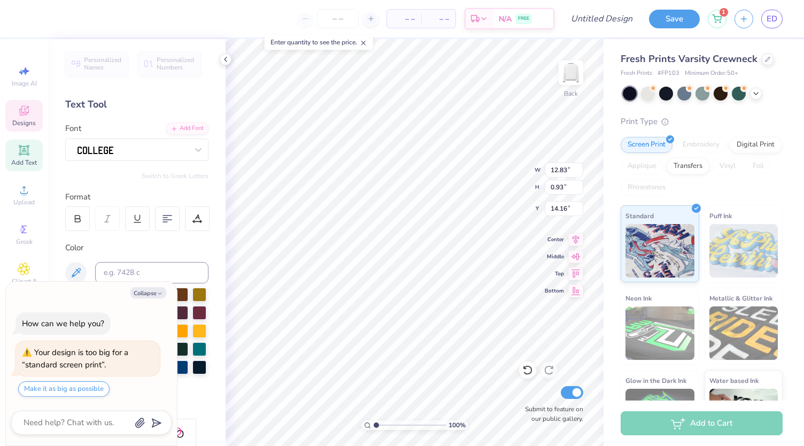
type input "12.71"
type input "1.96"
type input "11.50"
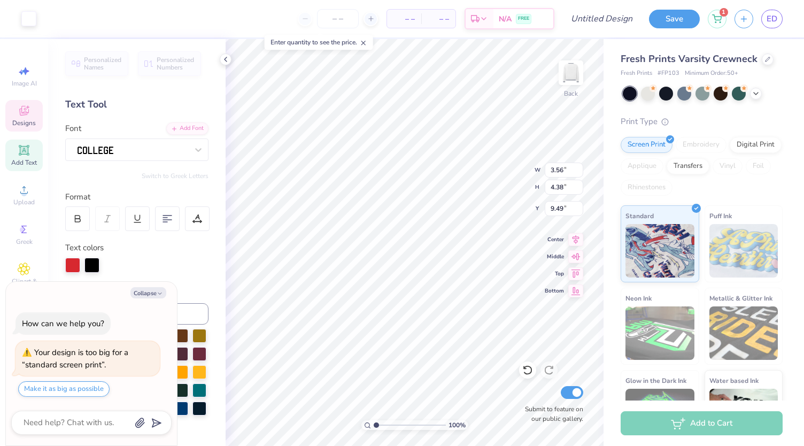
type textarea "x"
type input "12.71"
type input "1.96"
type input "11.50"
type textarea "x"
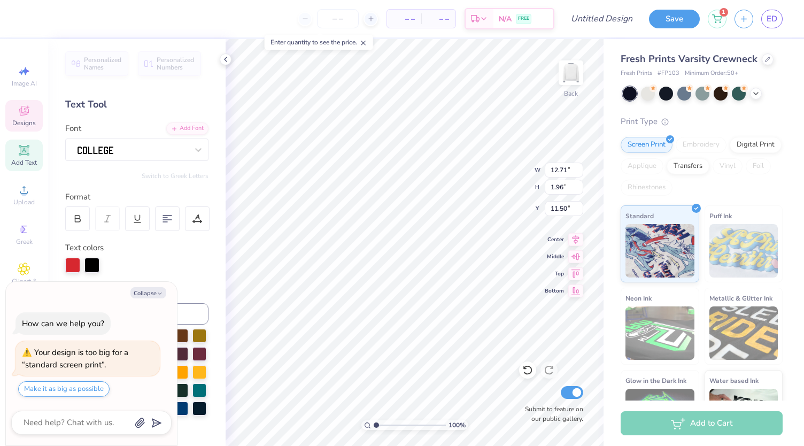
type input "3.56"
type input "4.38"
type input "9.49"
type textarea "x"
type input "9.31"
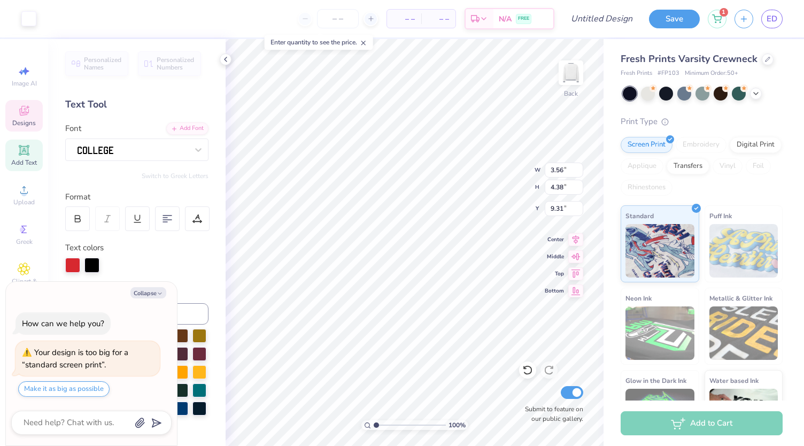
type textarea "x"
type input "9.78"
type textarea "x"
type input "4.51"
type input "5.56"
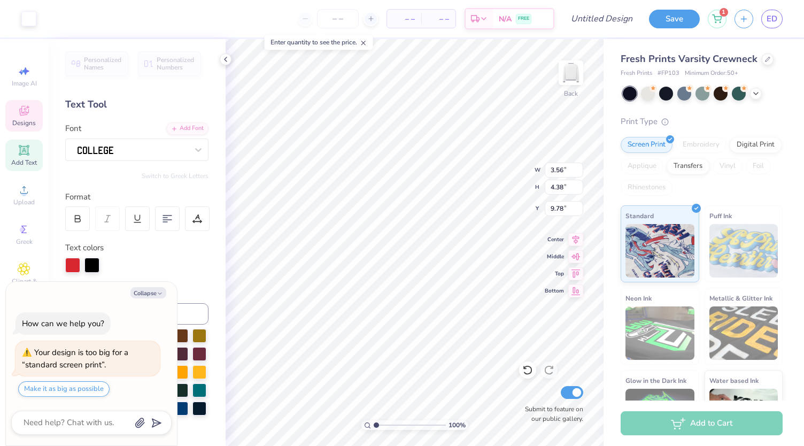
type input "8.60"
type textarea "x"
type input "4.51"
type input "5.56"
type input "8.60"
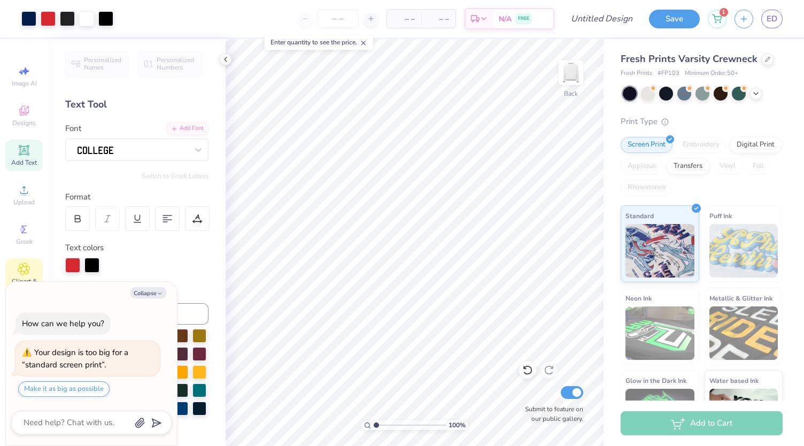
click at [27, 260] on div "Clipart & logos" at bounding box center [23, 278] width 37 height 40
type textarea "x"
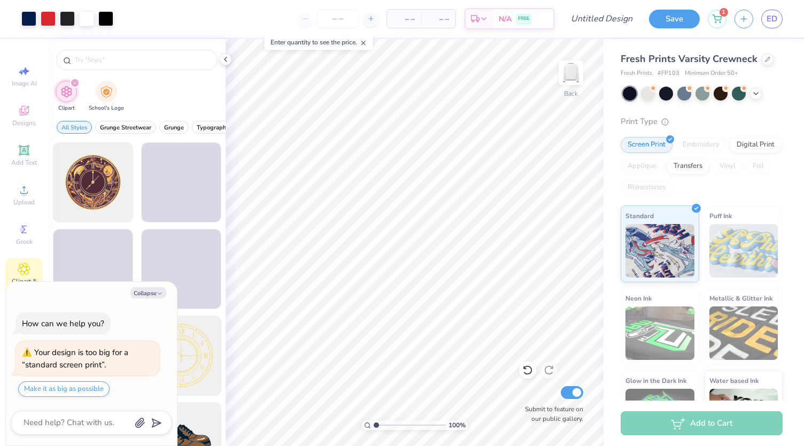
click at [74, 83] on icon "filter for Clipart" at bounding box center [74, 82] width 3 height 3
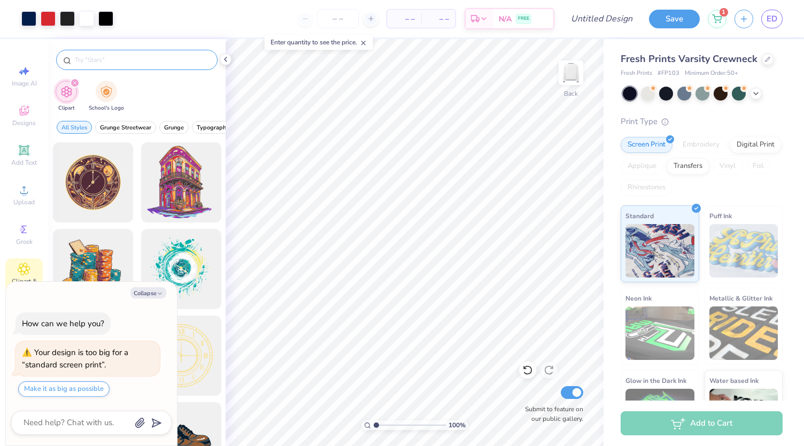
click at [94, 64] on input "text" at bounding box center [142, 59] width 137 height 11
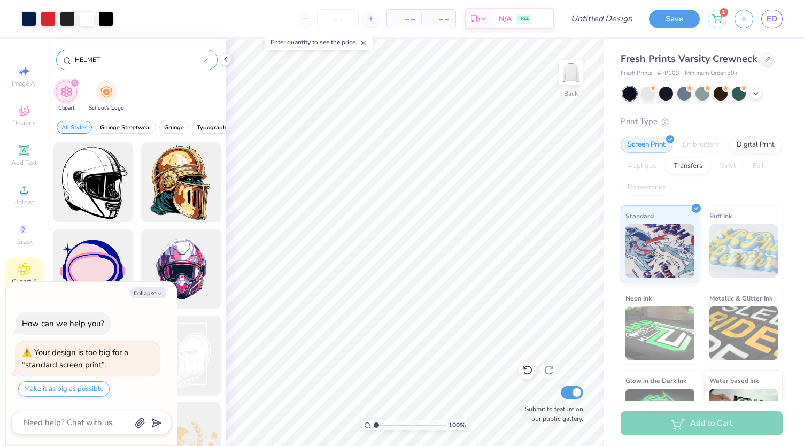
type input "HELMET"
click at [163, 293] on button "Collapse" at bounding box center [148, 292] width 36 height 11
type textarea "x"
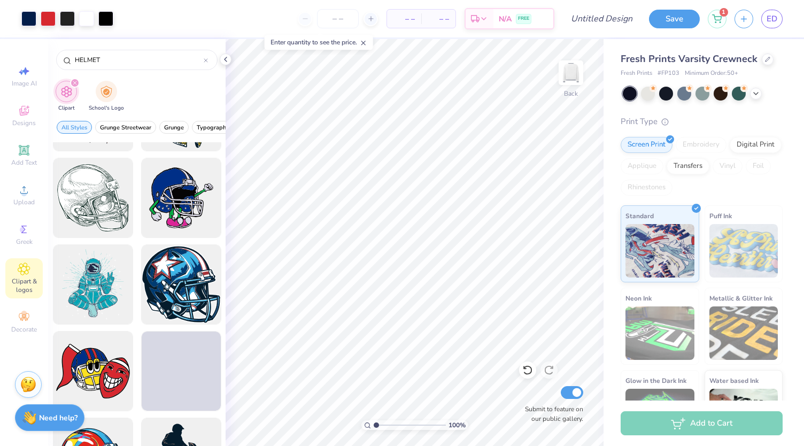
scroll to position [1889, 0]
click at [98, 204] on div at bounding box center [93, 197] width 88 height 88
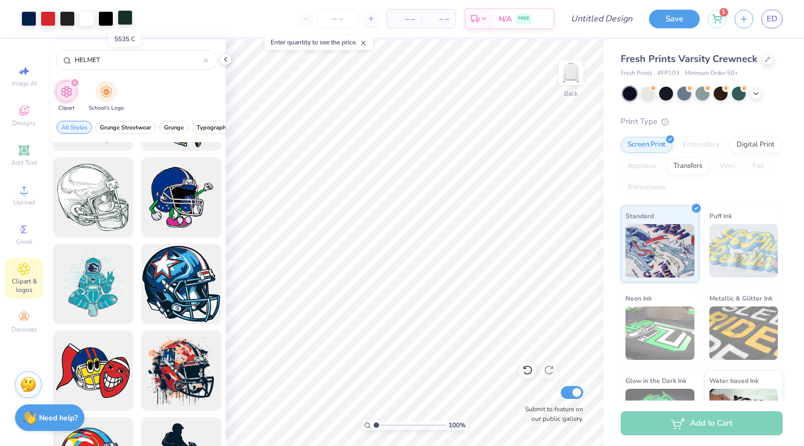
click at [127, 22] on div at bounding box center [125, 17] width 15 height 15
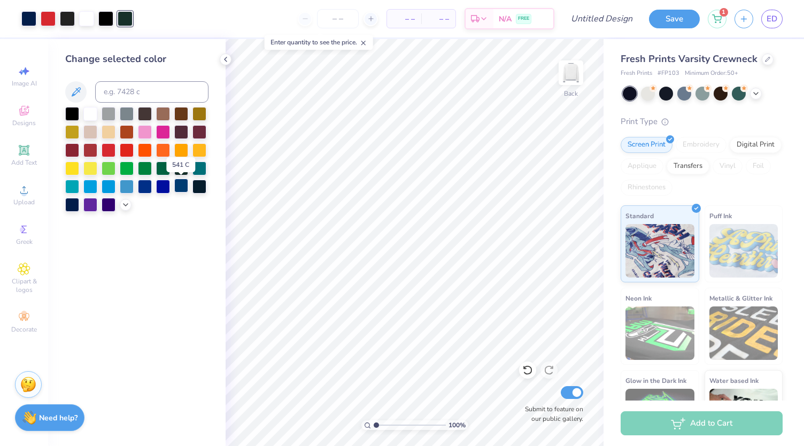
click at [180, 187] on div at bounding box center [181, 185] width 14 height 14
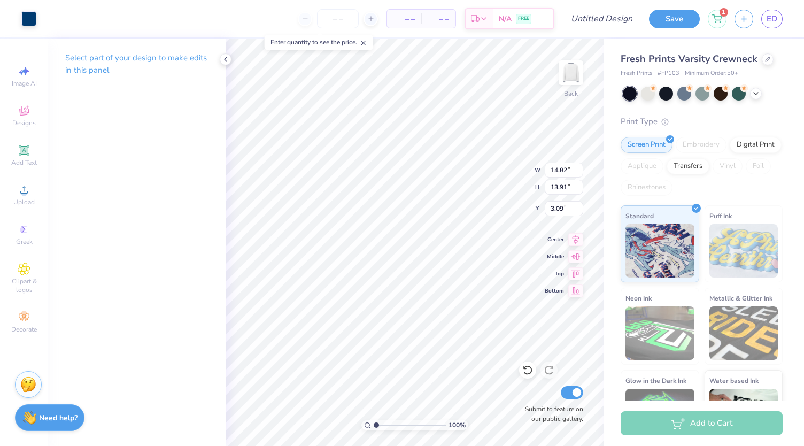
type input "15.00"
type input "14.09"
type input "3.00"
type input "8.56"
type input "8.05"
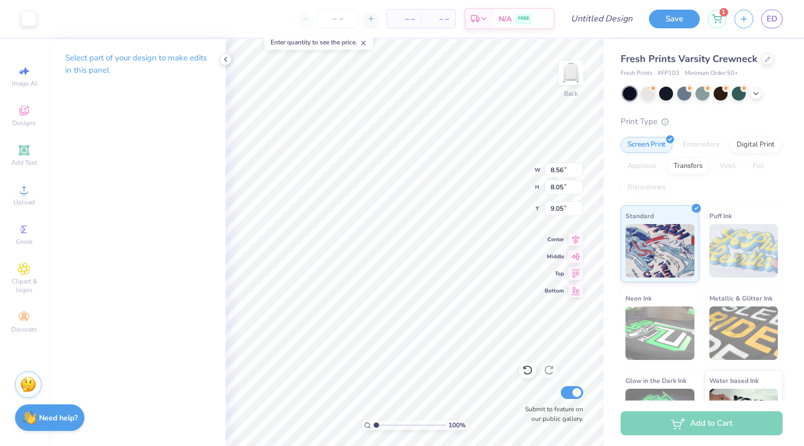
type input "7.99"
type input "6.57"
type input "6.17"
type input "4.12"
type input "3.87"
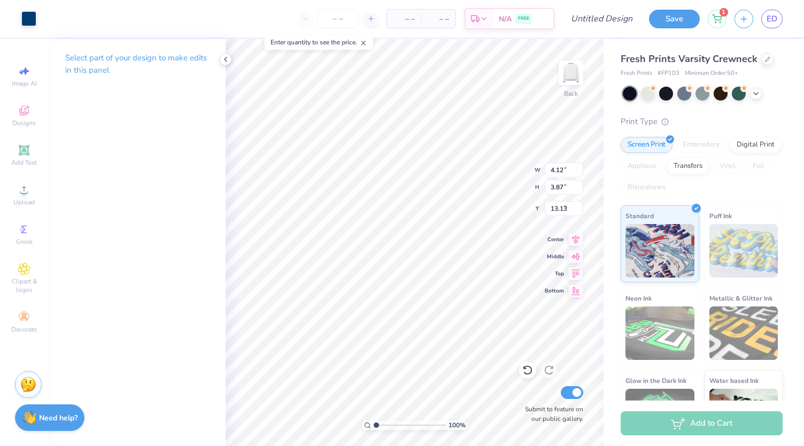
type input "9.05"
type input "6.06"
type input "5.69"
type input "8.65"
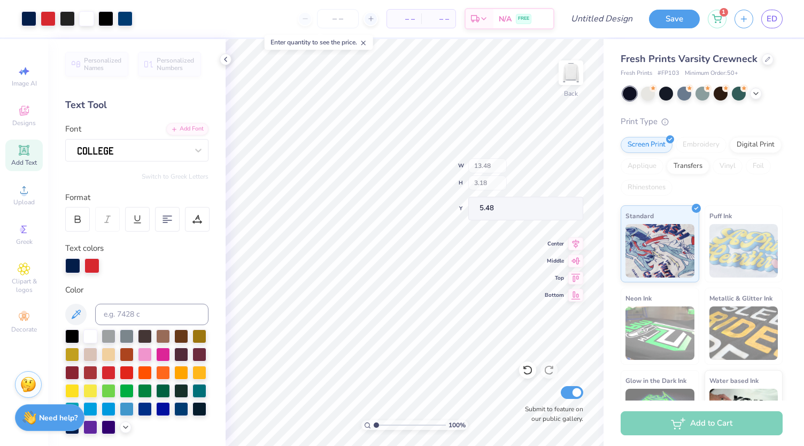
type input "5.48"
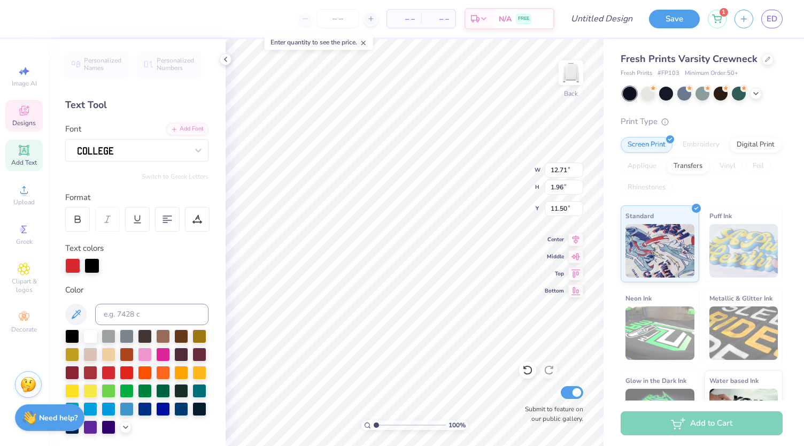
type input "3.53"
type input "3.42"
type input "9.49"
type input "8.19"
type input "6.64"
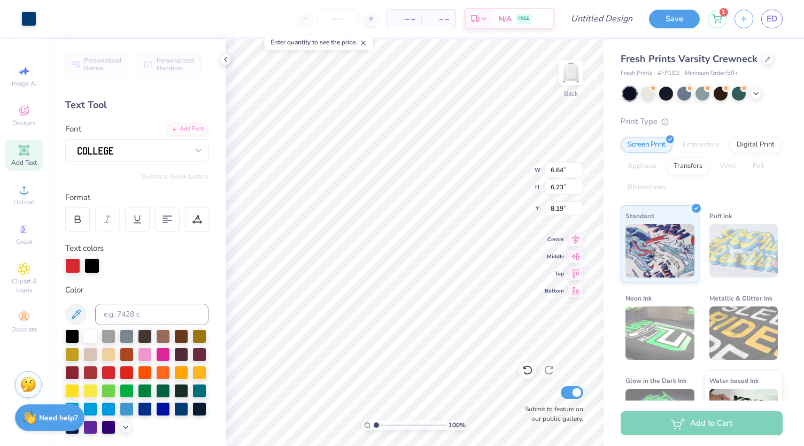
type input "6.23"
type input "8.39"
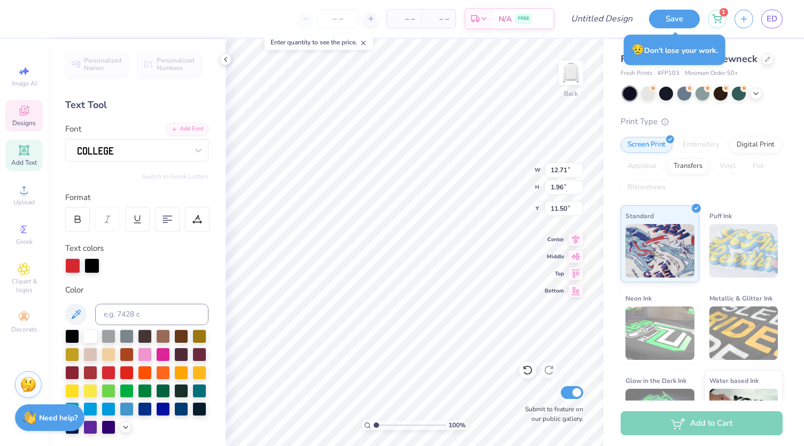
scroll to position [9, 1]
type textarea "20 25"
click at [92, 337] on div at bounding box center [90, 335] width 14 height 14
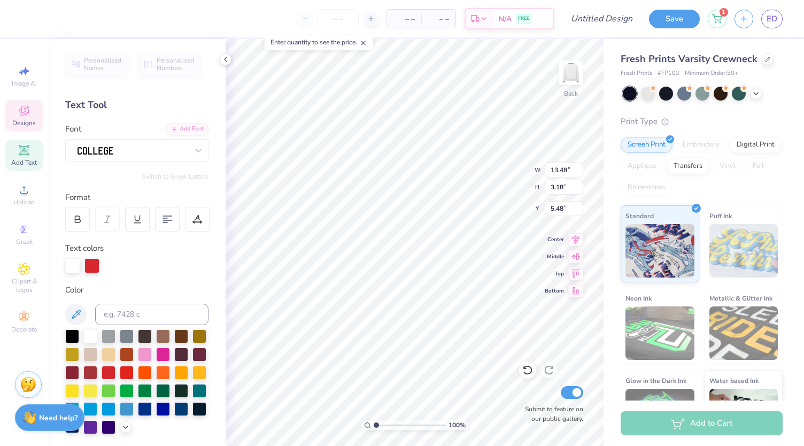
click at [79, 427] on div at bounding box center [72, 426] width 14 height 14
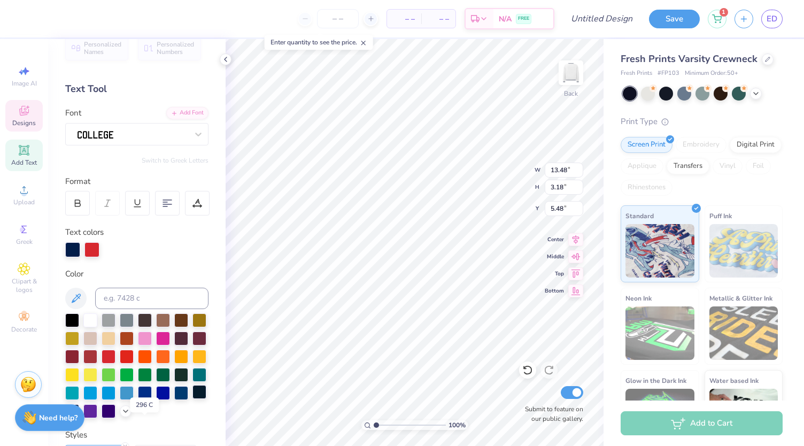
scroll to position [0, 0]
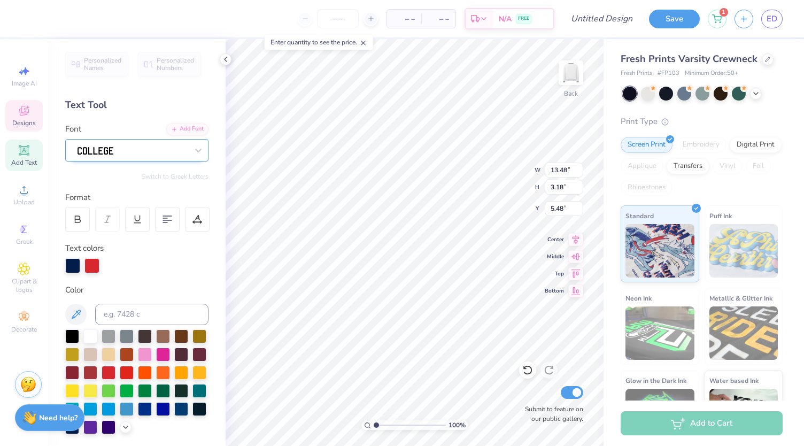
click at [173, 155] on div at bounding box center [132, 150] width 112 height 17
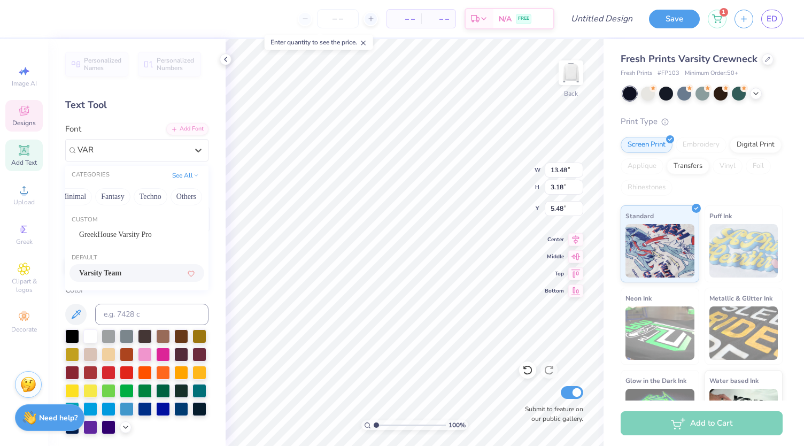
click at [134, 266] on div "Varsity Team" at bounding box center [136, 273] width 135 height 18
type input "VAR"
type input "17.83"
type input "2.78"
type input "6.06"
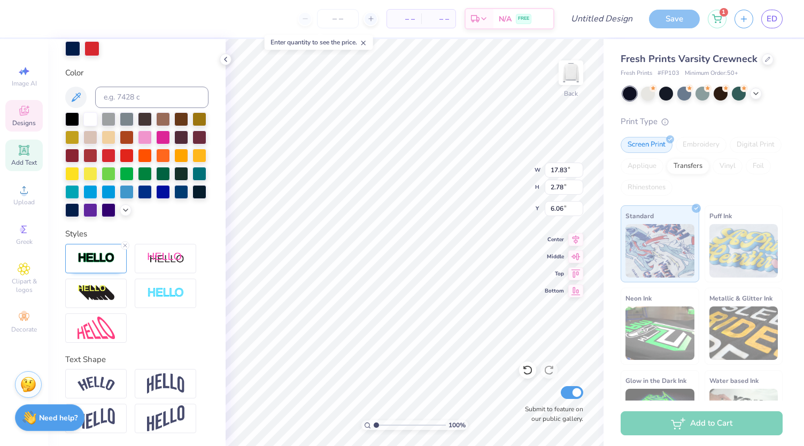
scroll to position [234, 0]
click at [165, 391] on img at bounding box center [165, 383] width 37 height 20
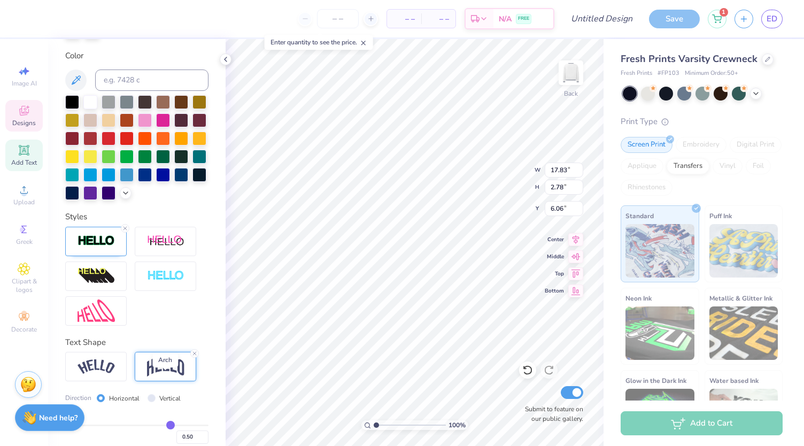
type input "6.46"
type input "4.22"
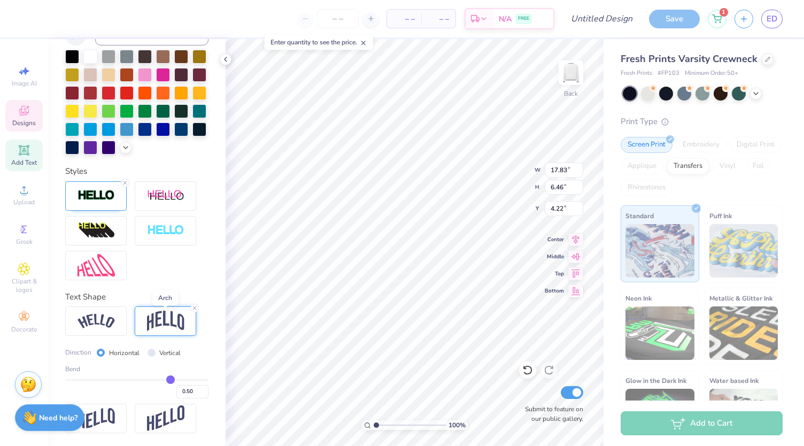
scroll to position [296, 0]
type input "0.48"
type input "0.45"
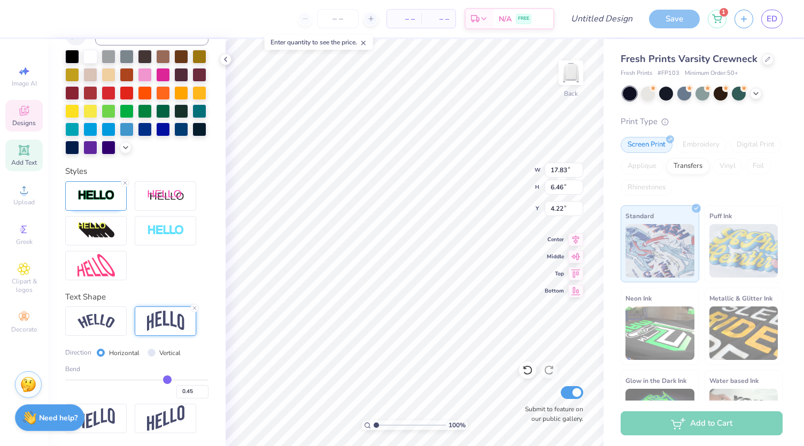
type input "0.41"
type input "0.39"
type input "0.37"
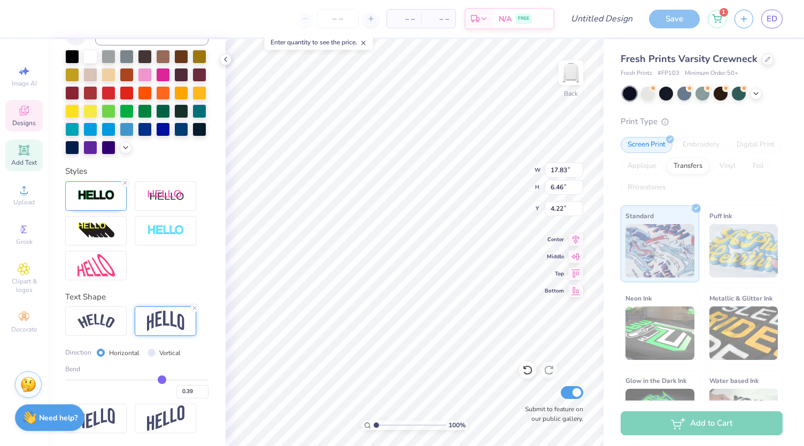
type input "0.37"
type input "0.36"
type input "0.35"
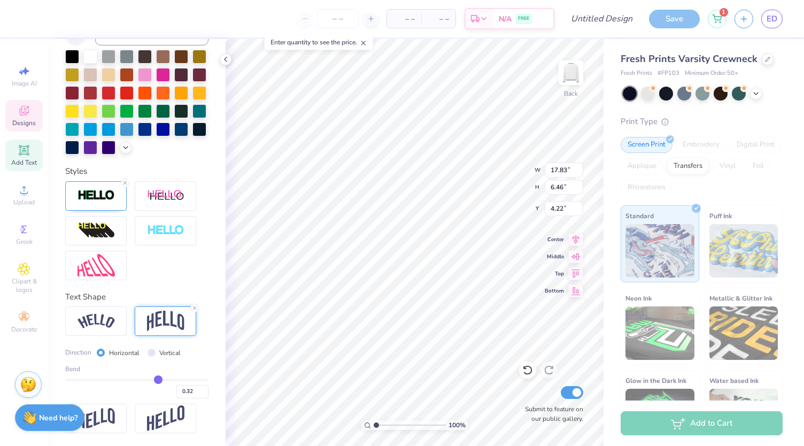
drag, startPoint x: 163, startPoint y: 380, endPoint x: 153, endPoint y: 381, distance: 10.8
click at [153, 380] on input "range" at bounding box center [136, 380] width 143 height 2
drag, startPoint x: 153, startPoint y: 380, endPoint x: 144, endPoint y: 381, distance: 8.6
click at [144, 380] on input "range" at bounding box center [136, 380] width 143 height 2
click at [152, 380] on input "range" at bounding box center [136, 380] width 143 height 2
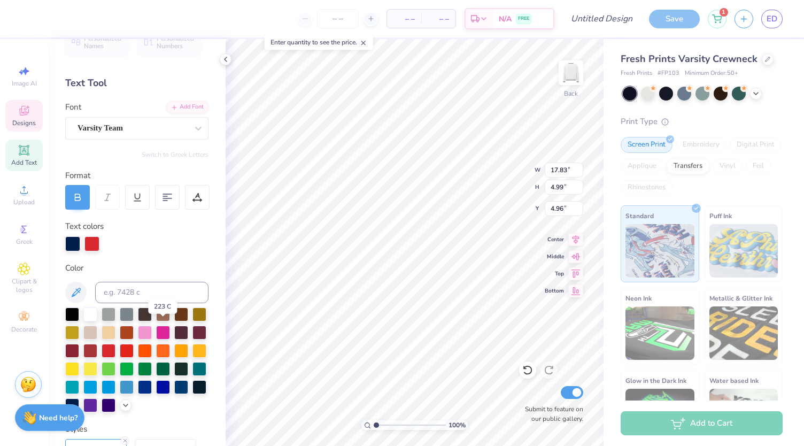
scroll to position [0, 0]
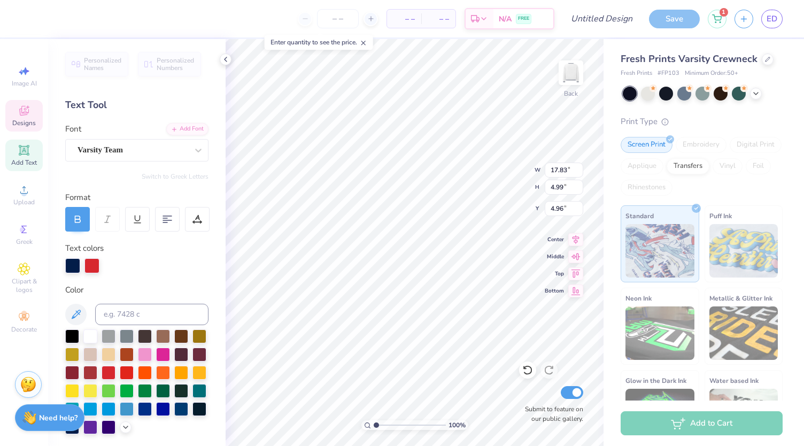
click at [79, 221] on icon at bounding box center [78, 219] width 10 height 10
click at [82, 223] on div at bounding box center [77, 219] width 25 height 25
click at [152, 186] on div "Personalized Names Personalized Numbers Text Tool Add Font Font Varsity Team Sw…" at bounding box center [136, 242] width 177 height 407
click at [79, 223] on icon at bounding box center [78, 219] width 10 height 10
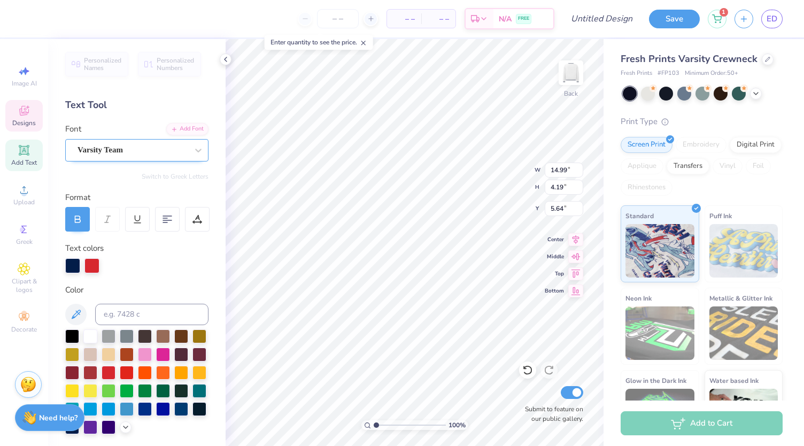
click at [171, 155] on div "Varsity Team" at bounding box center [132, 150] width 112 height 17
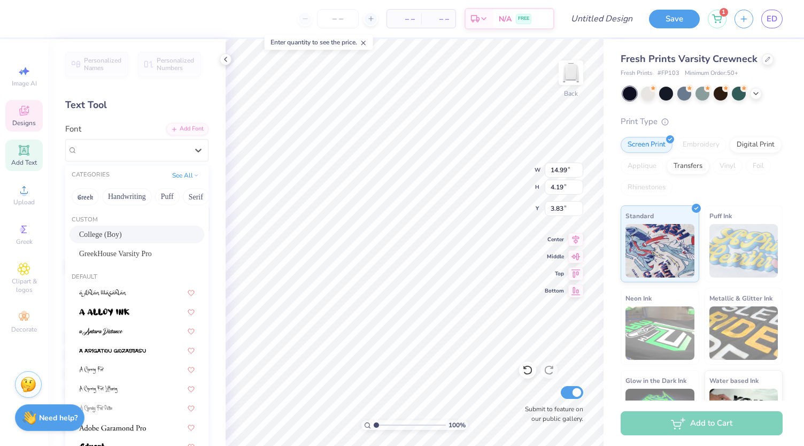
click at [150, 232] on div "College (Boy)" at bounding box center [136, 234] width 115 height 11
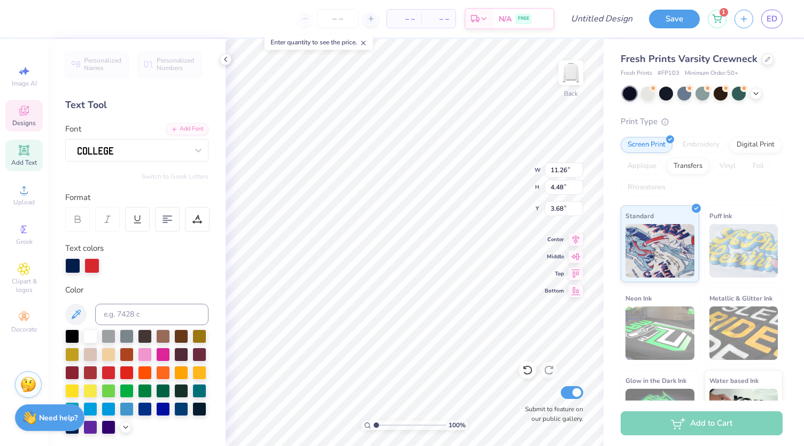
scroll to position [297, 0]
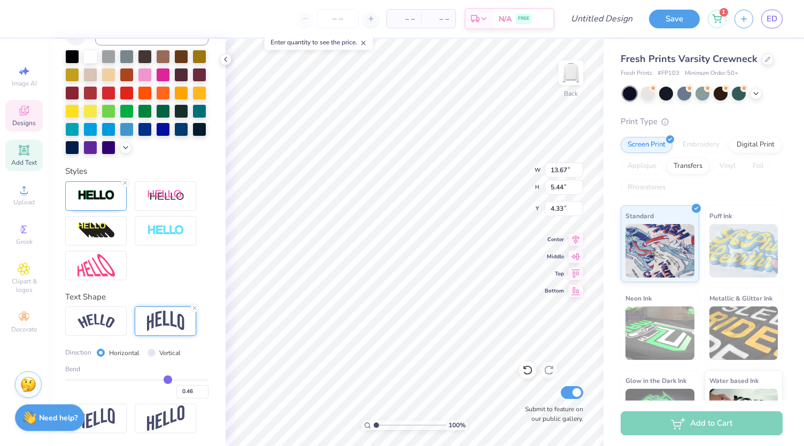
drag, startPoint x: 154, startPoint y: 382, endPoint x: 161, endPoint y: 382, distance: 7.5
click at [161, 380] on input "range" at bounding box center [136, 380] width 143 height 2
click at [157, 380] on input "range" at bounding box center [136, 380] width 143 height 2
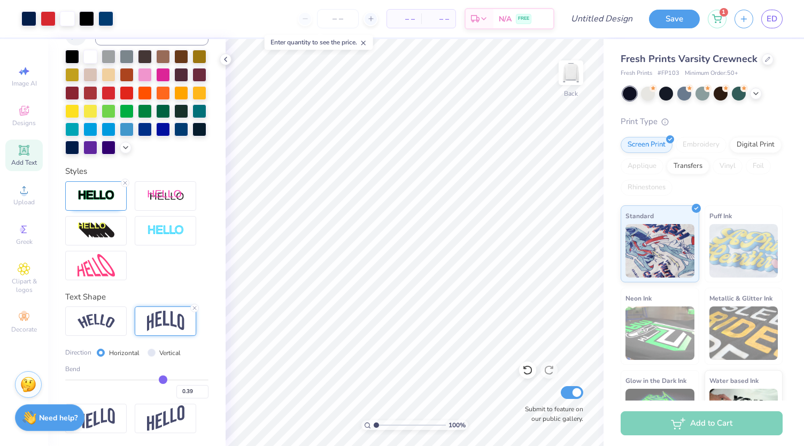
scroll to position [292, 0]
click at [126, 186] on icon at bounding box center [125, 183] width 6 height 6
click at [126, 187] on div at bounding box center [95, 195] width 61 height 29
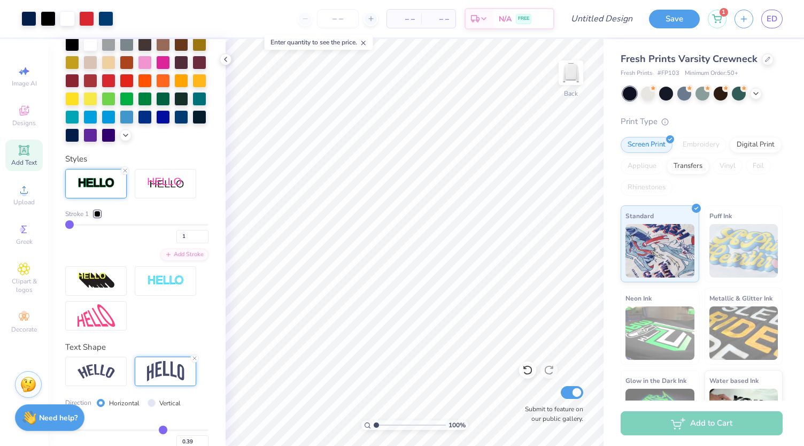
click at [99, 217] on div at bounding box center [97, 213] width 6 height 6
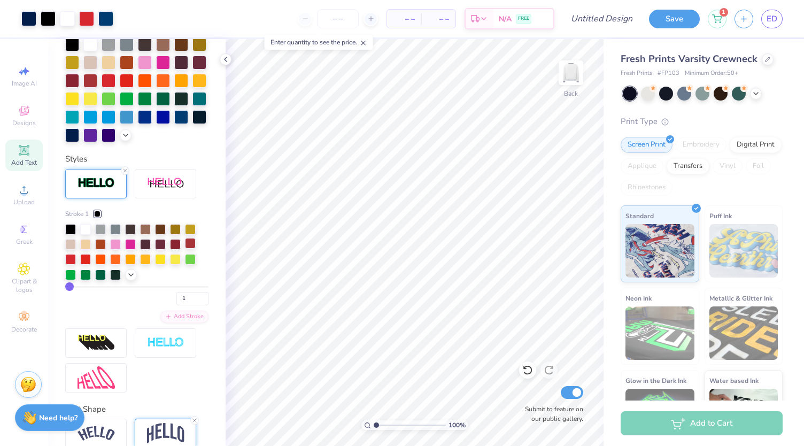
click at [190, 248] on div at bounding box center [190, 243] width 11 height 11
click at [72, 263] on div at bounding box center [70, 258] width 11 height 11
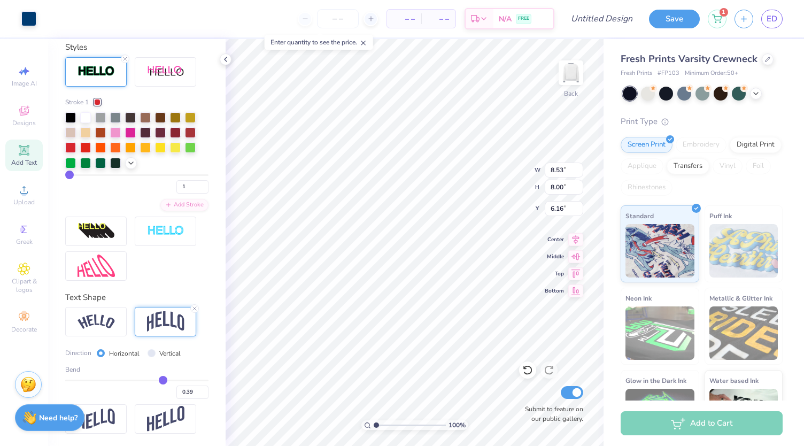
scroll to position [420, 0]
click at [28, 275] on div "Clipart & logos" at bounding box center [23, 278] width 37 height 40
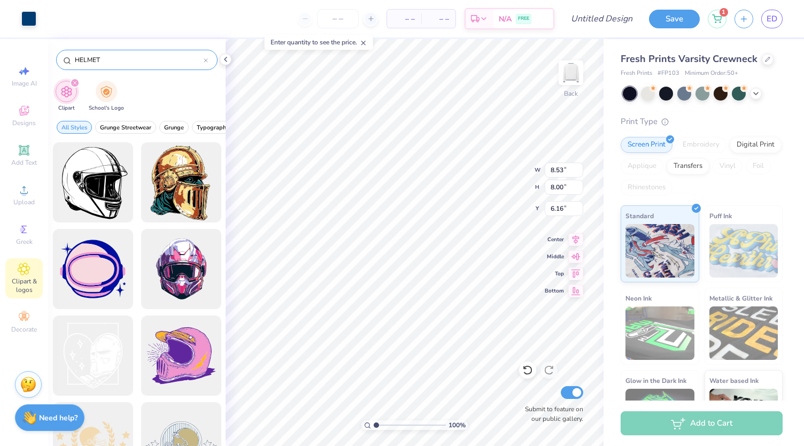
click at [131, 59] on input "HELMET" at bounding box center [139, 59] width 130 height 11
drag, startPoint x: 131, startPoint y: 59, endPoint x: 50, endPoint y: 62, distance: 81.8
click at [50, 62] on div "HELMET" at bounding box center [136, 57] width 177 height 36
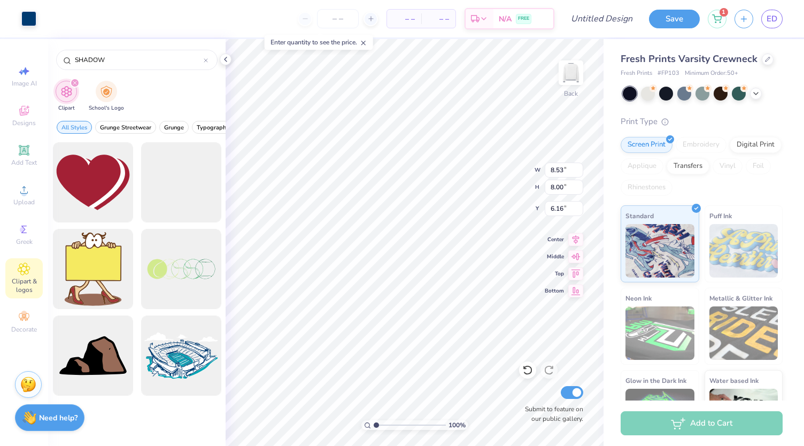
drag, startPoint x: 142, startPoint y: 57, endPoint x: 47, endPoint y: 61, distance: 95.2
click at [47, 61] on div "Art colors – – Per Item – – Total Est. Delivery N/A FREE Design Title Save 1 ED…" at bounding box center [402, 223] width 804 height 446
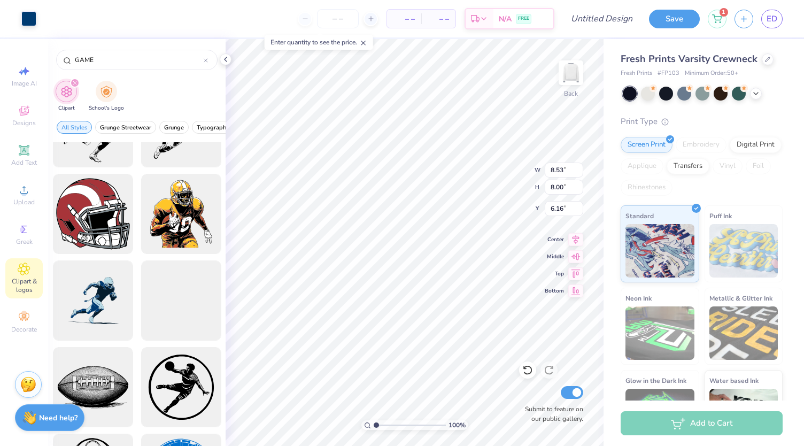
scroll to position [1266, 0]
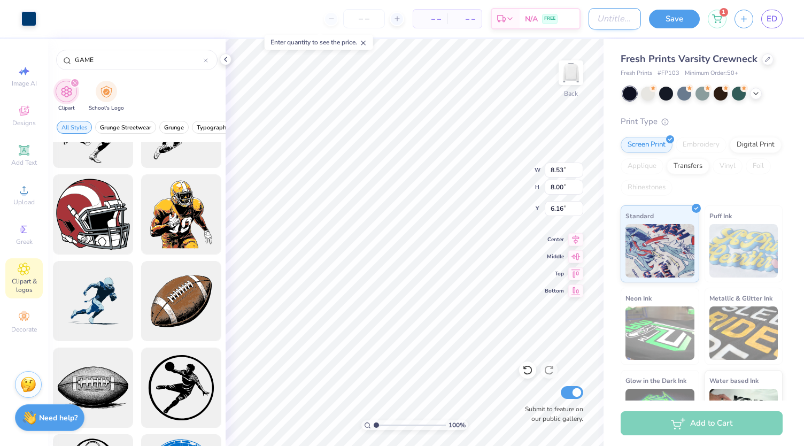
click at [586, 21] on div "Art colors – – Per Item – – Total Est. Delivery N/A FREE Design Title Save 1 ED" at bounding box center [402, 18] width 804 height 37
click at [664, 19] on button "Save" at bounding box center [674, 17] width 51 height 19
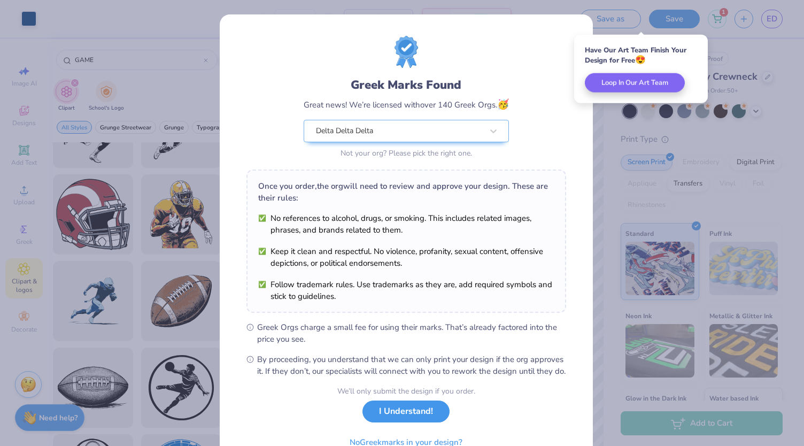
click at [380, 422] on button "I Understand!" at bounding box center [405, 411] width 87 height 22
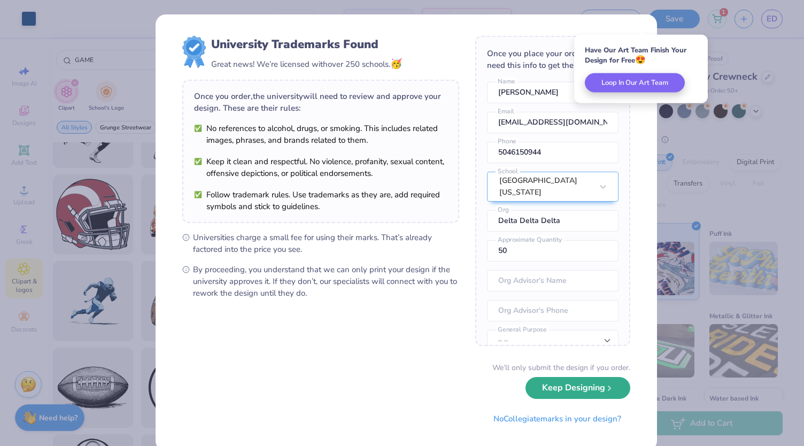
click at [579, 393] on button "Keep Designing" at bounding box center [577, 388] width 105 height 22
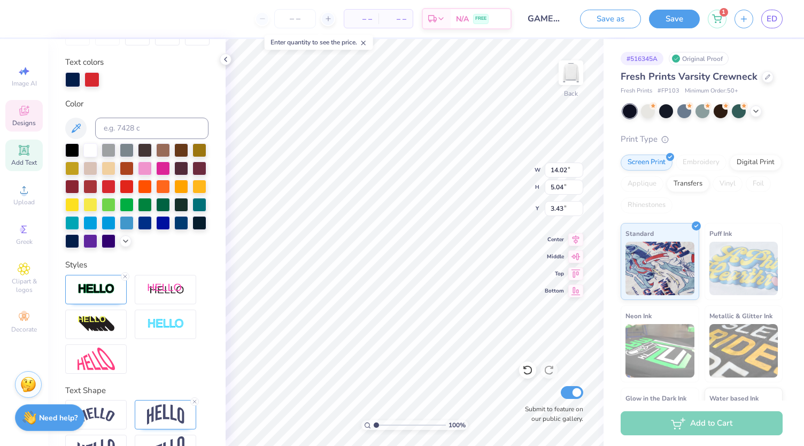
scroll to position [235, 0]
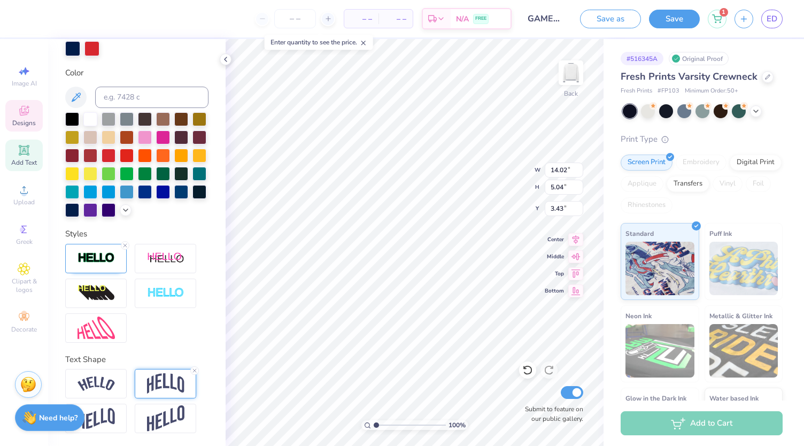
click at [163, 375] on img at bounding box center [165, 383] width 37 height 20
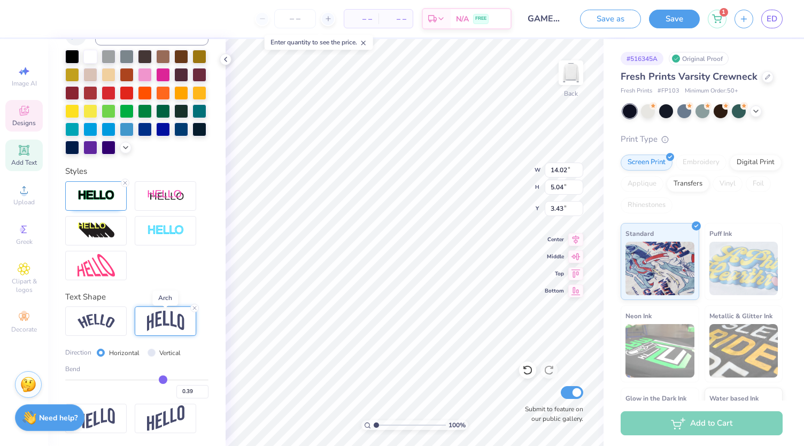
scroll to position [297, 0]
click at [168, 380] on input "range" at bounding box center [136, 380] width 143 height 2
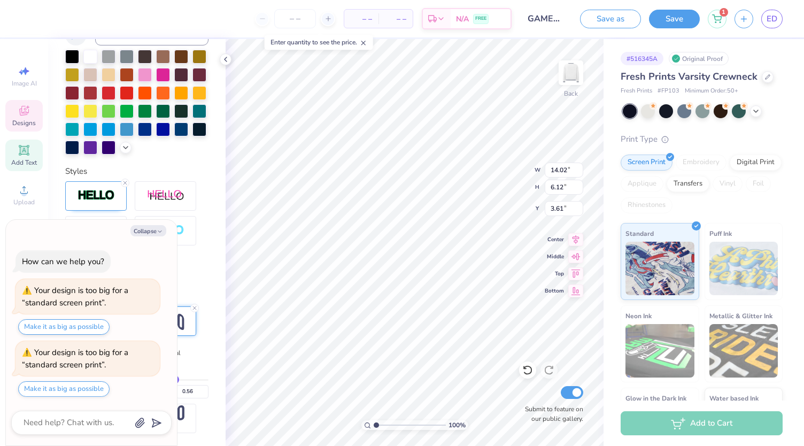
scroll to position [9, 2]
click at [154, 233] on button "Collapse" at bounding box center [148, 230] width 36 height 11
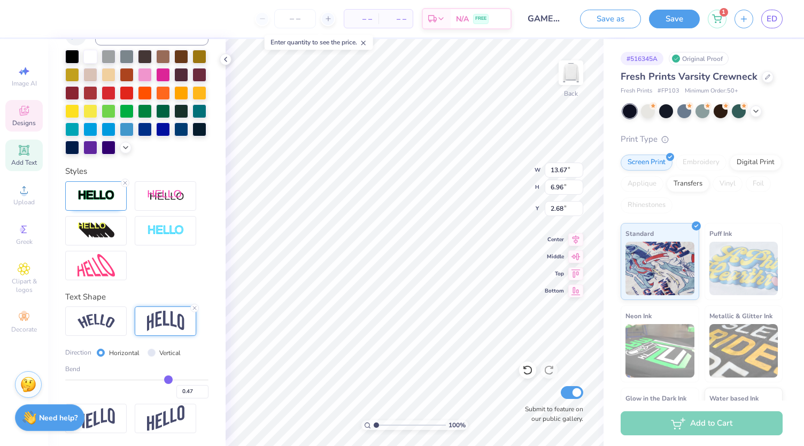
click at [162, 379] on input "range" at bounding box center [136, 380] width 143 height 2
click at [158, 380] on input "range" at bounding box center [136, 380] width 143 height 2
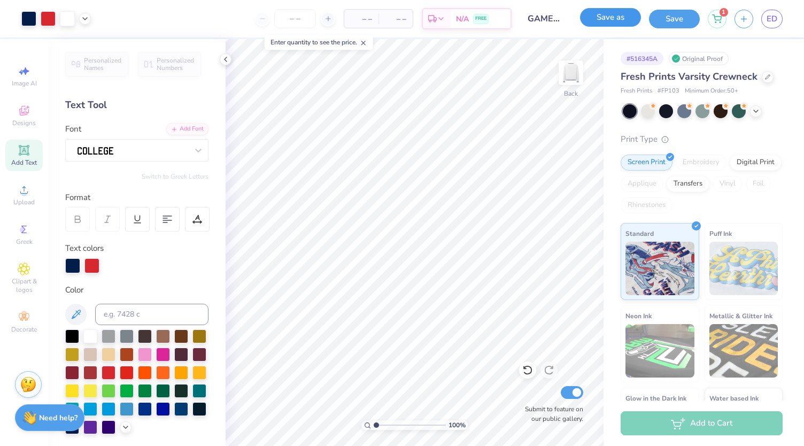
click at [616, 19] on button "Save as" at bounding box center [610, 17] width 61 height 19
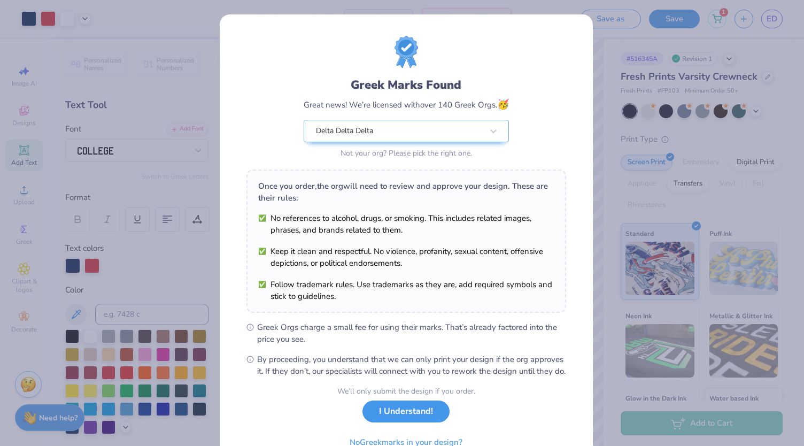
click at [414, 416] on button "I Understand!" at bounding box center [405, 411] width 87 height 22
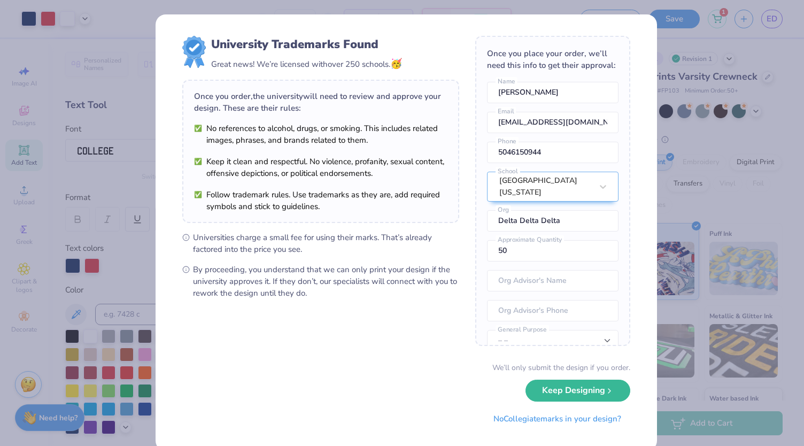
click at [355, 375] on div "We’ll only submit the design if you order. Keep Designing No Collegiate marks i…" at bounding box center [406, 395] width 448 height 67
click at [571, 387] on button "Keep Designing" at bounding box center [577, 388] width 105 height 22
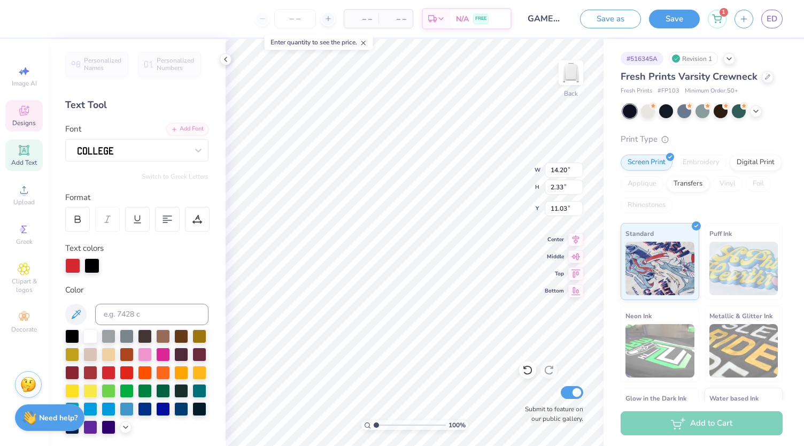
scroll to position [9, 1]
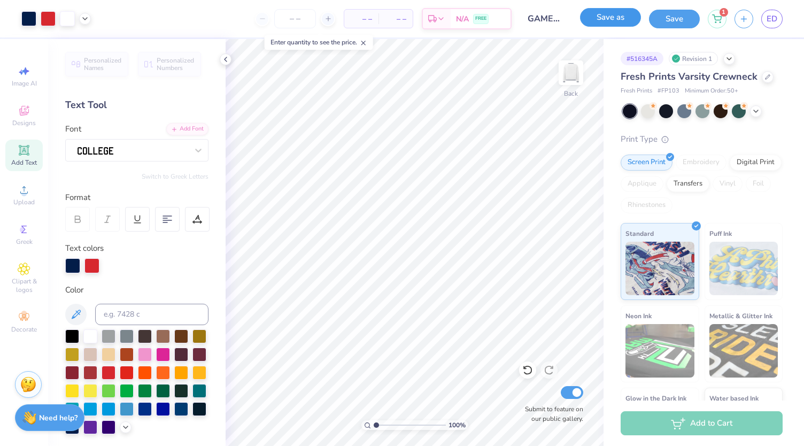
click at [612, 22] on button "Save as" at bounding box center [610, 17] width 61 height 19
click at [612, 22] on div "Save as" at bounding box center [610, 19] width 61 height 19
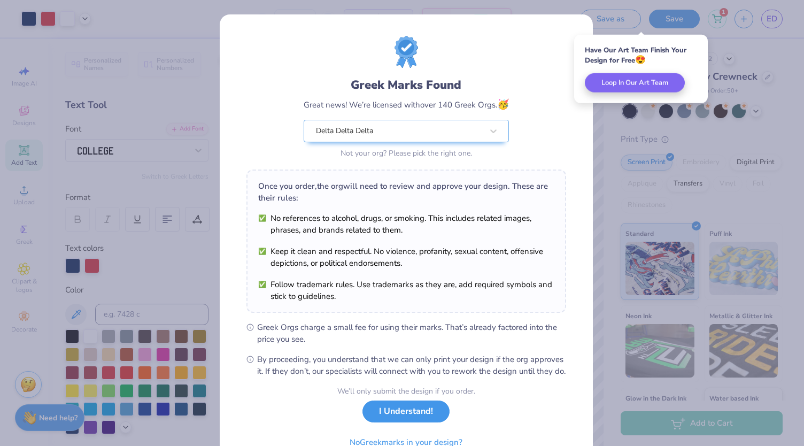
click at [373, 422] on button "I Understand!" at bounding box center [405, 411] width 87 height 22
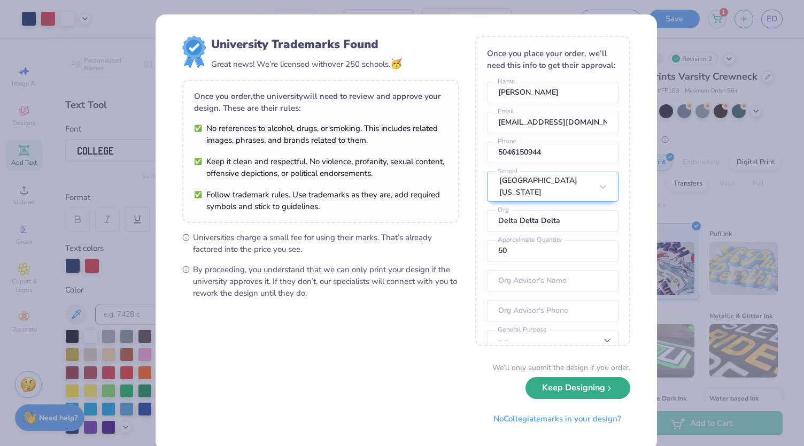
click at [556, 384] on button "Keep Designing" at bounding box center [577, 388] width 105 height 22
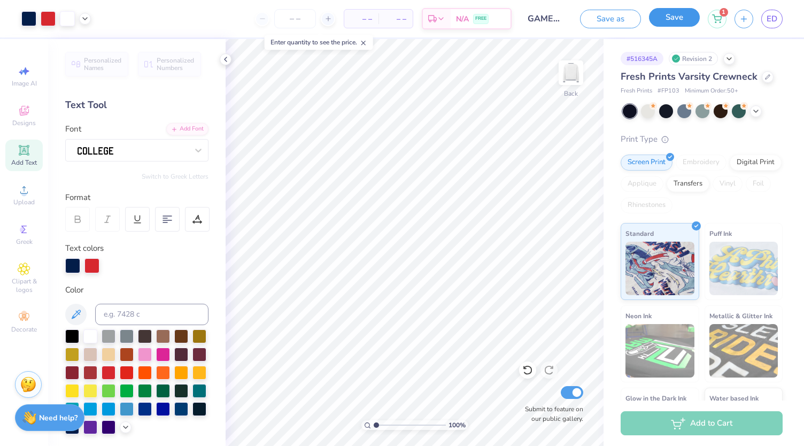
click at [682, 14] on button "Save" at bounding box center [674, 17] width 51 height 19
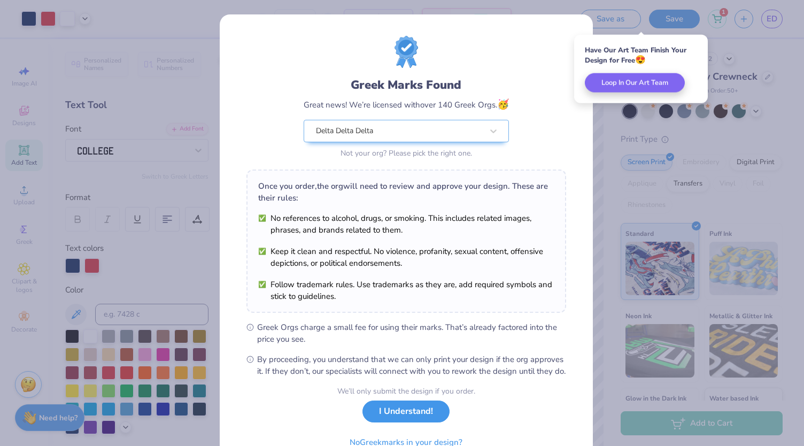
click at [406, 422] on button "I Understand!" at bounding box center [405, 411] width 87 height 22
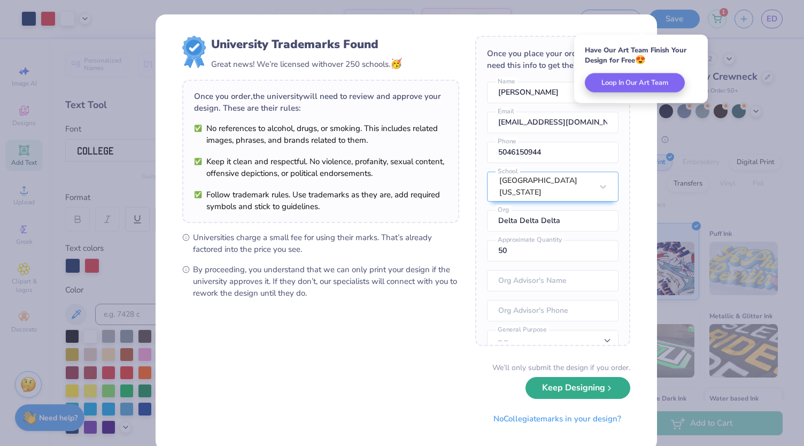
click at [544, 388] on button "Keep Designing" at bounding box center [577, 388] width 105 height 22
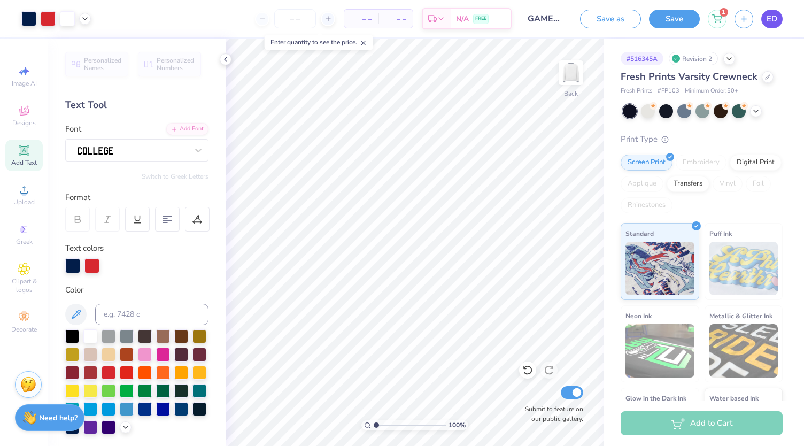
click at [773, 27] on link "ED" at bounding box center [771, 19] width 21 height 19
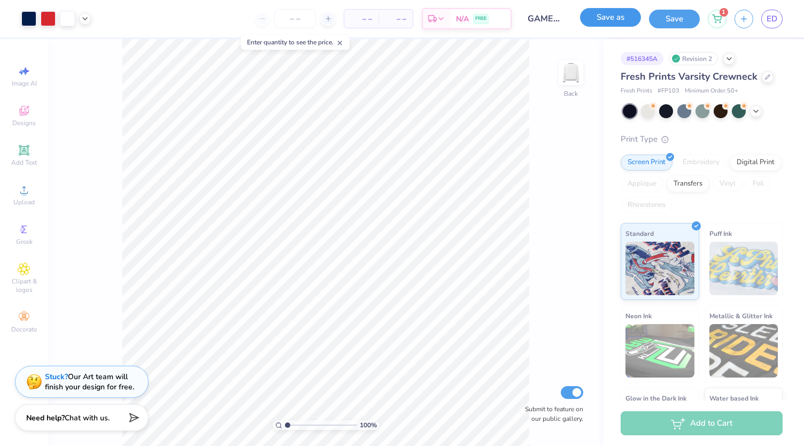
click at [595, 23] on button "Save as" at bounding box center [610, 17] width 61 height 19
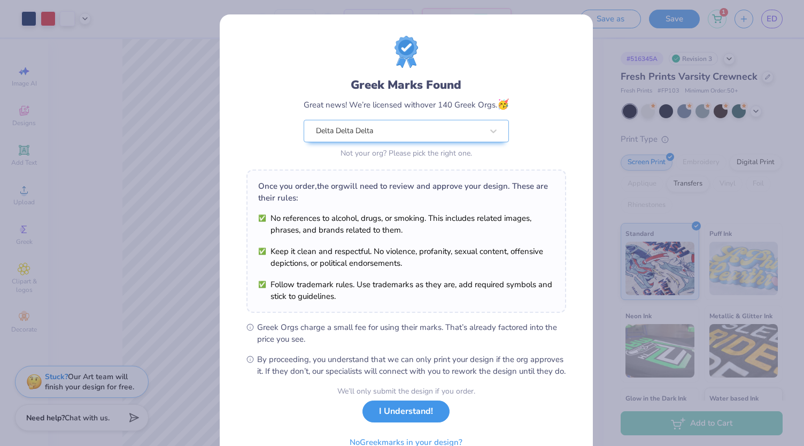
click at [406, 418] on button "I Understand!" at bounding box center [405, 411] width 87 height 22
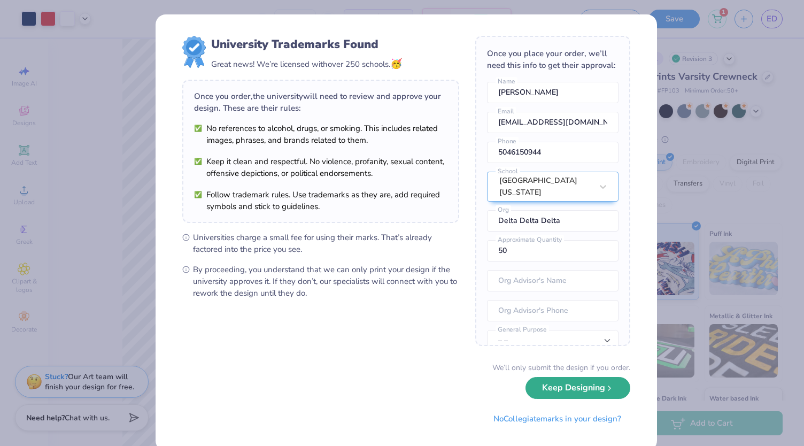
click at [546, 393] on button "Keep Designing" at bounding box center [577, 388] width 105 height 22
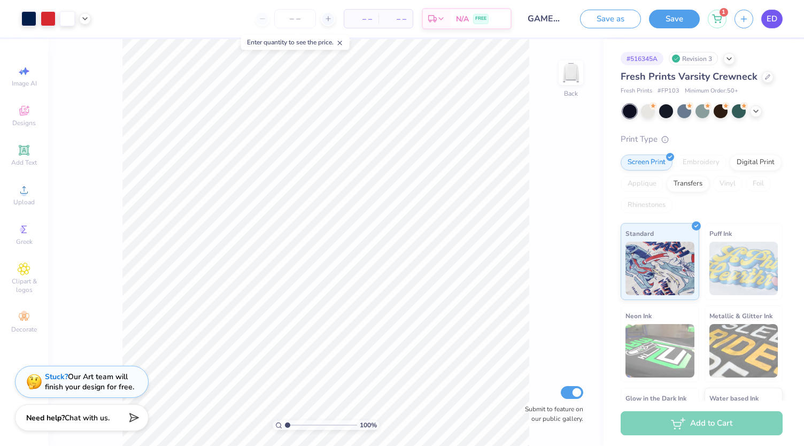
click at [773, 20] on span "ED" at bounding box center [771, 19] width 11 height 12
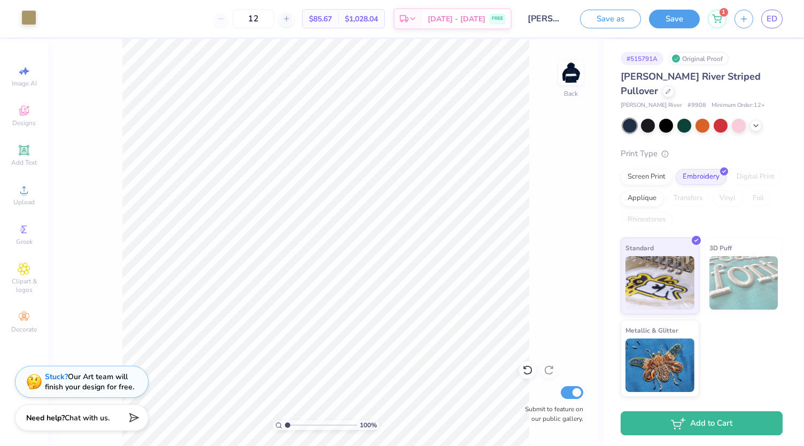
click at [23, 18] on div at bounding box center [28, 17] width 15 height 15
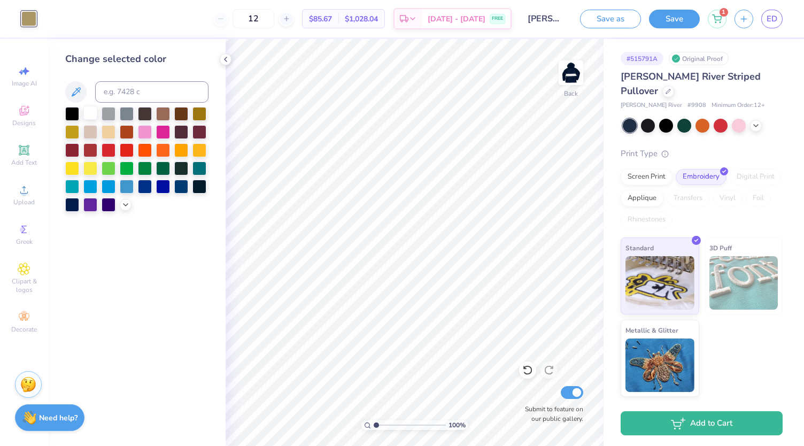
click at [92, 111] on div at bounding box center [90, 113] width 14 height 14
click at [621, 20] on button "Save as" at bounding box center [610, 17] width 61 height 19
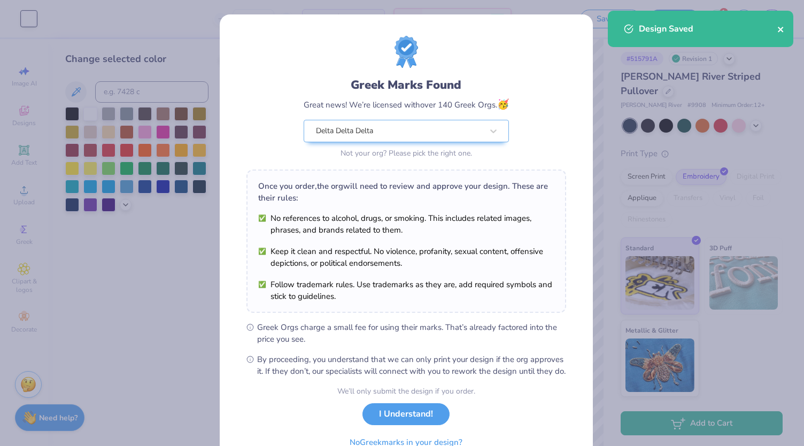
click at [781, 32] on icon "close" at bounding box center [780, 29] width 7 height 9
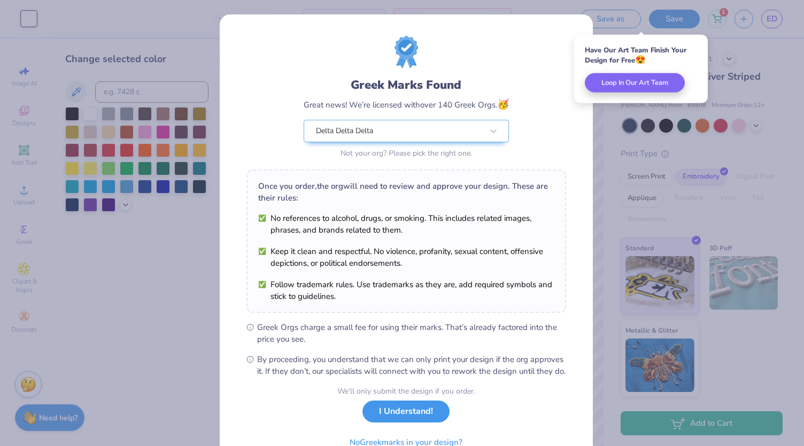
click at [419, 416] on button "I Understand!" at bounding box center [405, 411] width 87 height 22
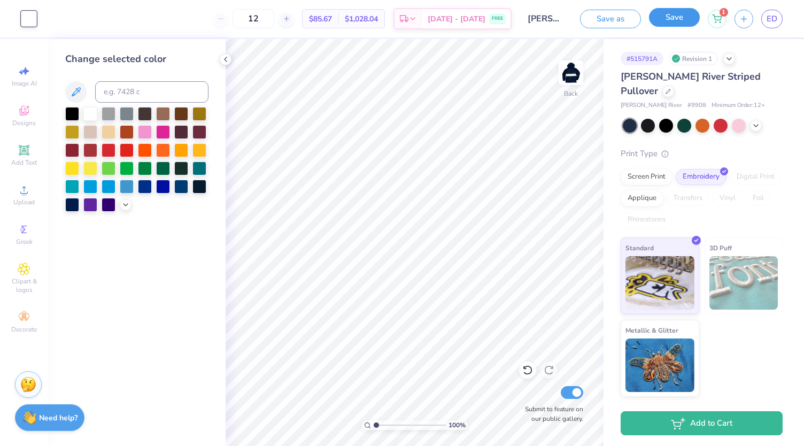
click at [661, 26] on button "Save" at bounding box center [674, 17] width 51 height 19
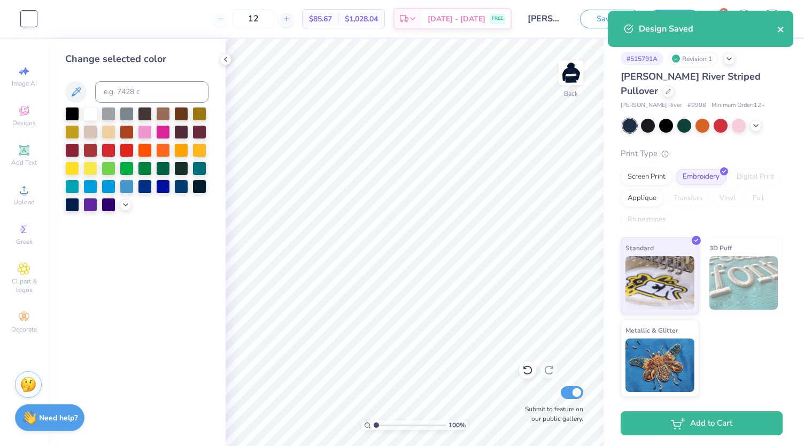
click at [779, 28] on icon "close" at bounding box center [780, 29] width 7 height 9
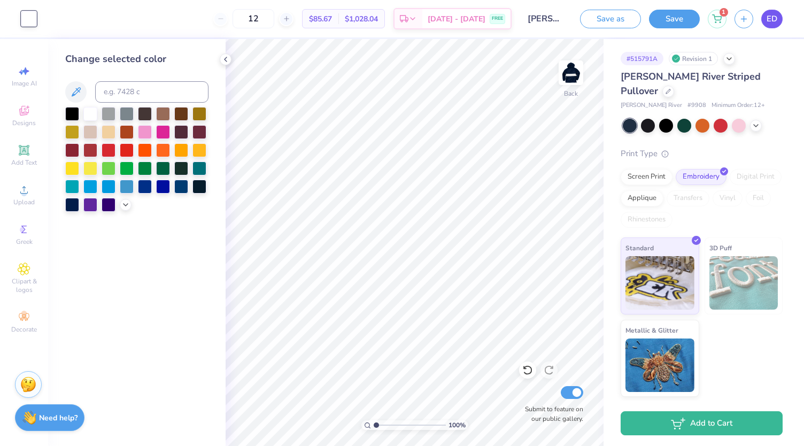
click at [769, 16] on span "ED" at bounding box center [771, 19] width 11 height 12
